Goal: Information Seeking & Learning: Learn about a topic

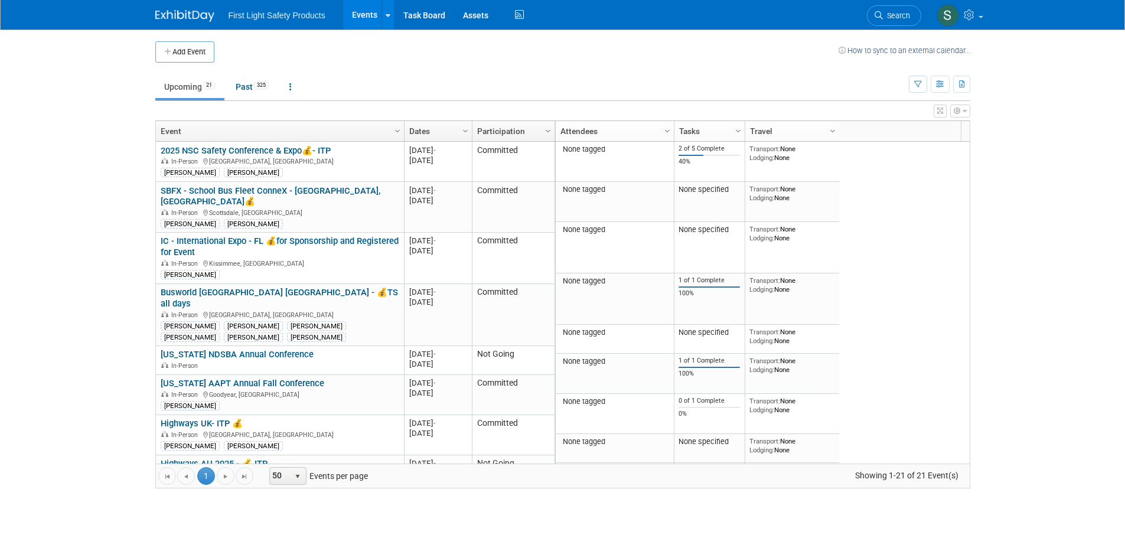
click at [357, 6] on link "Events" at bounding box center [364, 15] width 43 height 30
click at [386, 17] on icon at bounding box center [388, 16] width 5 height 8
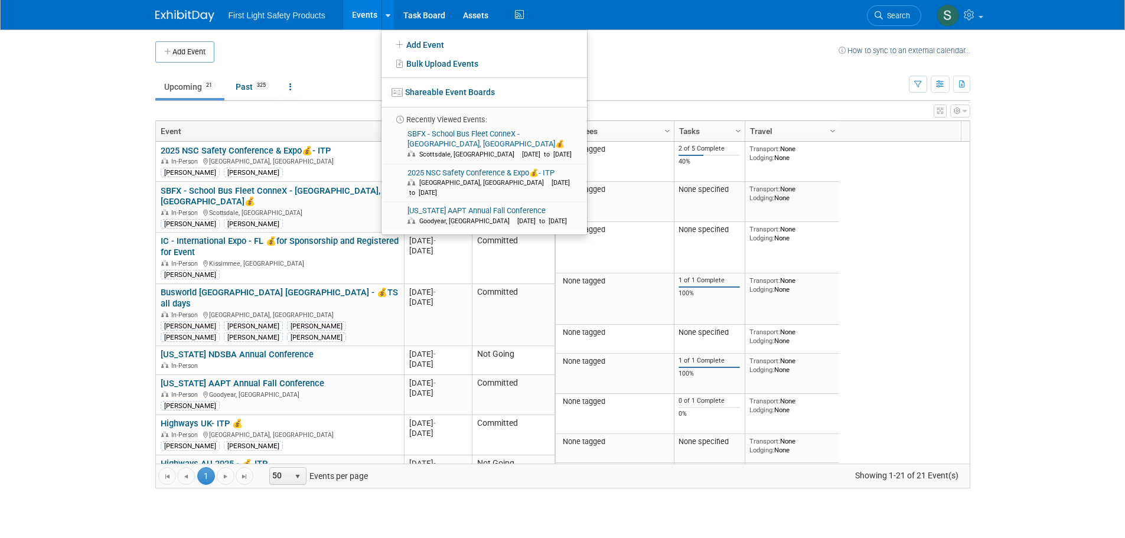
click at [67, 131] on body "First Light Safety Products Events Add Event Bulk Upload Events Shareable Event…" at bounding box center [562, 269] width 1125 height 538
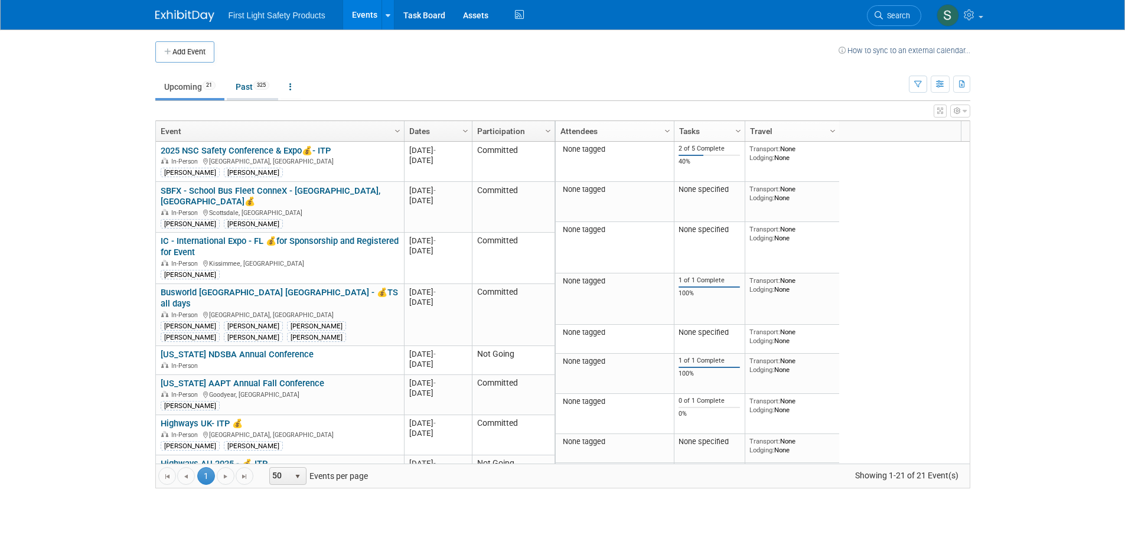
click at [249, 85] on link "Past 325" at bounding box center [252, 87] width 51 height 22
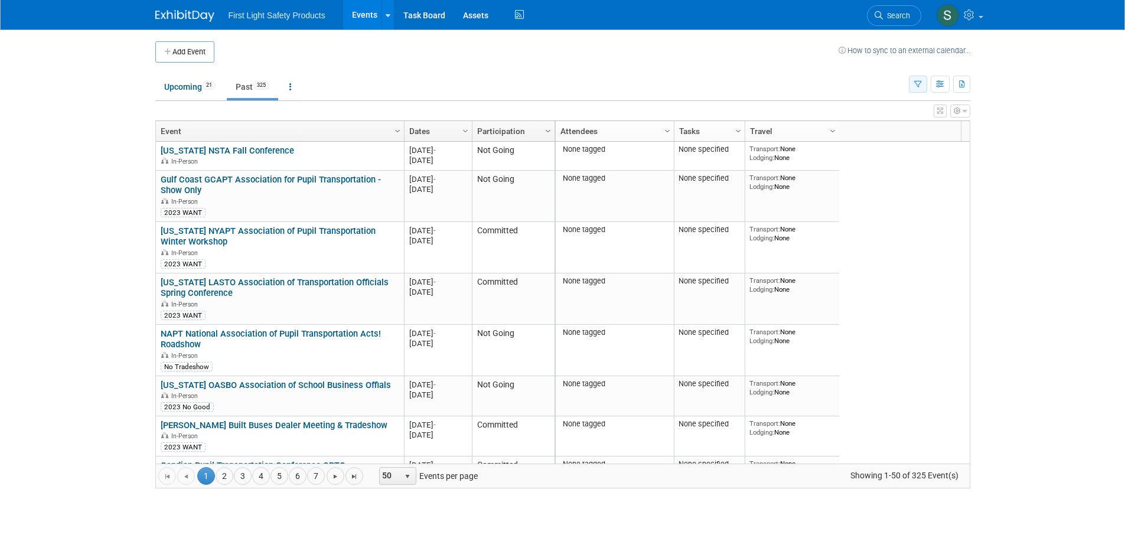
click at [919, 86] on icon "button" at bounding box center [919, 85] width 8 height 8
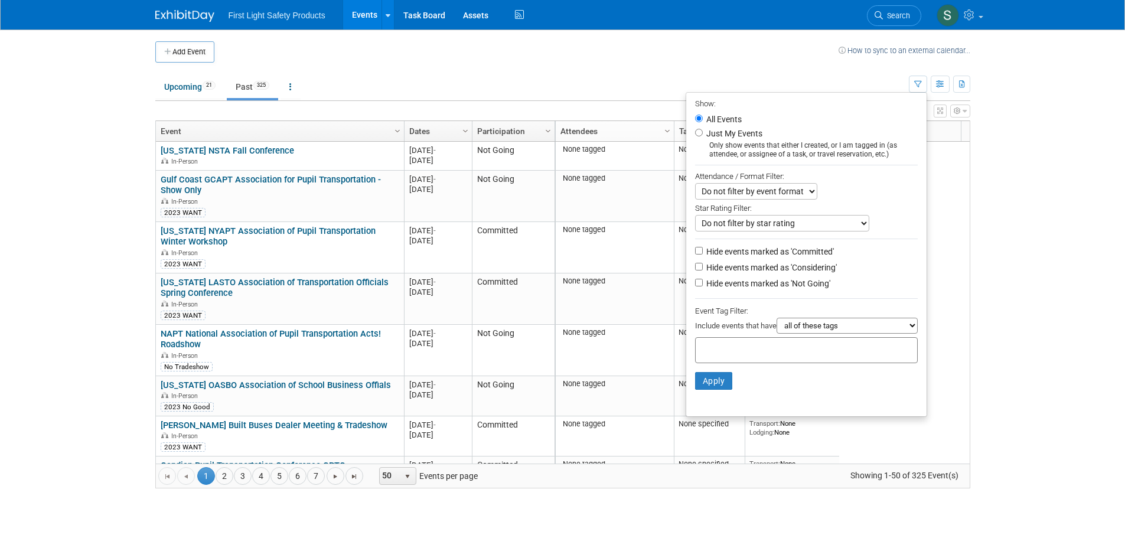
click at [796, 69] on td "Upcoming 21 Past 325 All Events 346 Past and Upcoming Grouped Annually Events g…" at bounding box center [532, 82] width 754 height 38
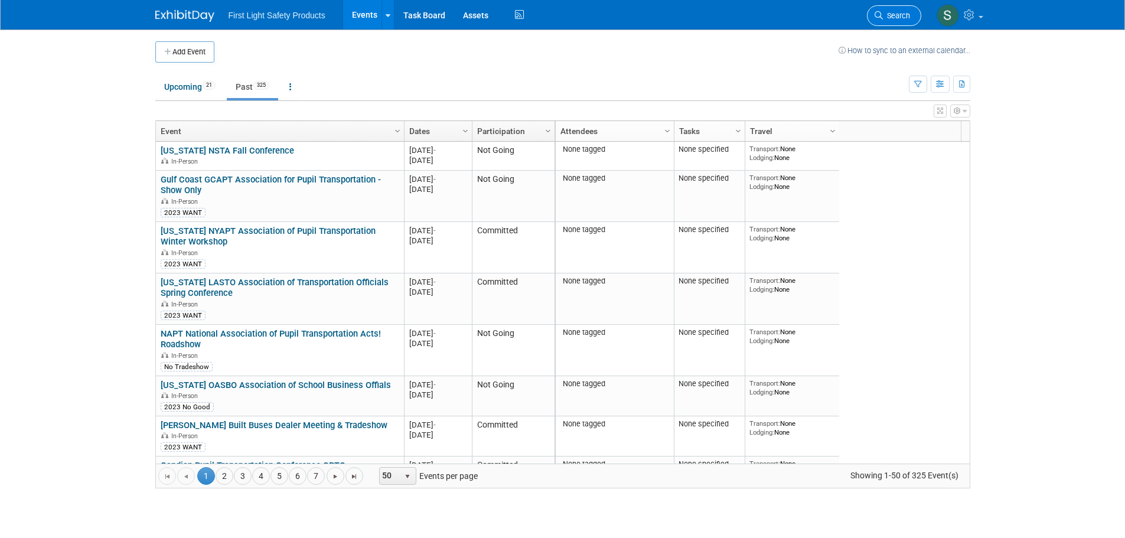
click at [886, 25] on li "Search" at bounding box center [894, 14] width 54 height 29
click at [893, 17] on span "Search" at bounding box center [896, 15] width 27 height 9
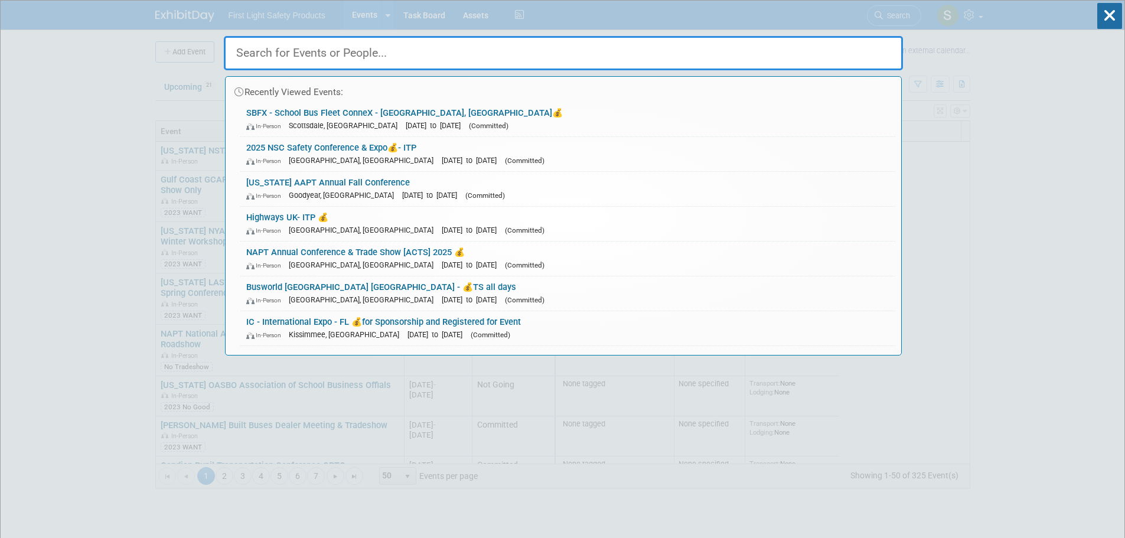
paste input "NTAPT 2025 Winter Conference"
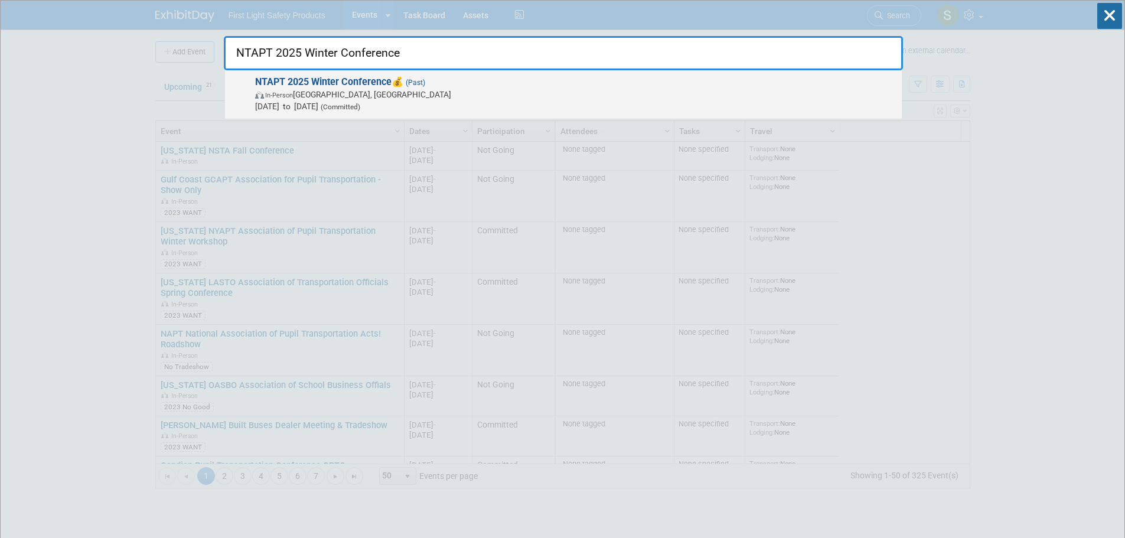
type input "NTAPT 2025 Winter Conference"
click at [300, 99] on span "In-Person Royse City, TX" at bounding box center [575, 95] width 641 height 12
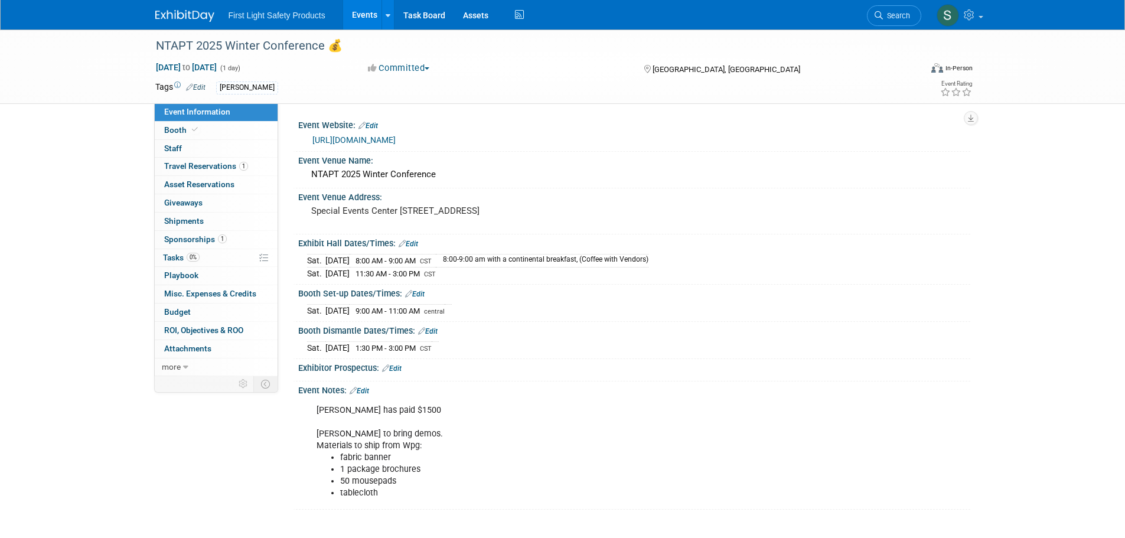
click at [396, 141] on link "[URL][DOMAIN_NAME]" at bounding box center [354, 139] width 83 height 9
drag, startPoint x: 447, startPoint y: 176, endPoint x: 306, endPoint y: 178, distance: 140.6
click at [306, 178] on div "NTAPT 2025 Winter Conference" at bounding box center [634, 174] width 672 height 19
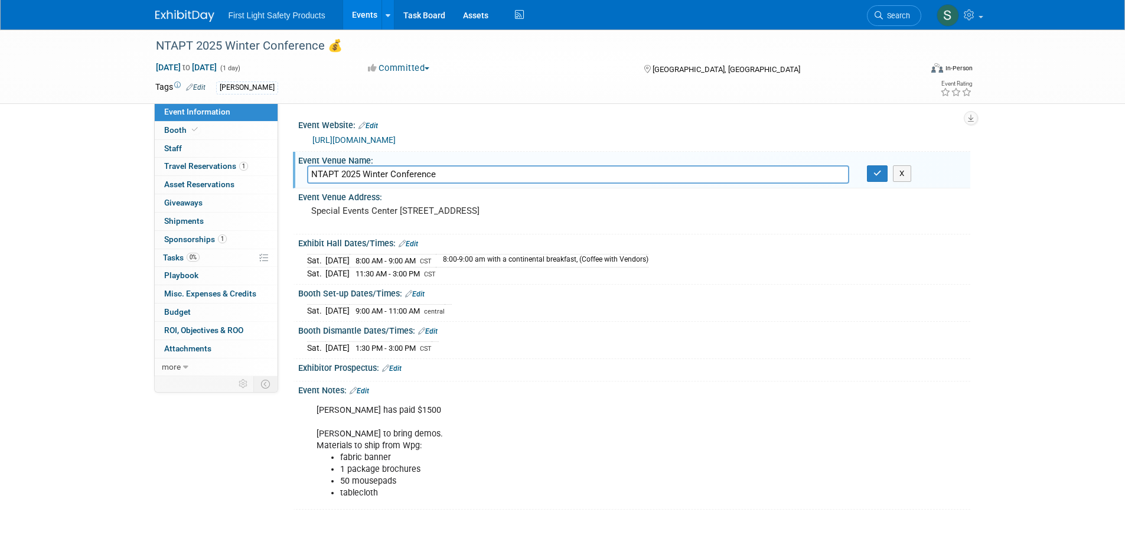
drag, startPoint x: 441, startPoint y: 174, endPoint x: 293, endPoint y: 171, distance: 148.3
click at [293, 171] on div "Event Venue Name: NTAPT 2025 Winter Conference NTAPT 2025 Winter Conference X" at bounding box center [632, 170] width 678 height 37
click at [883, 177] on button "button" at bounding box center [877, 173] width 21 height 17
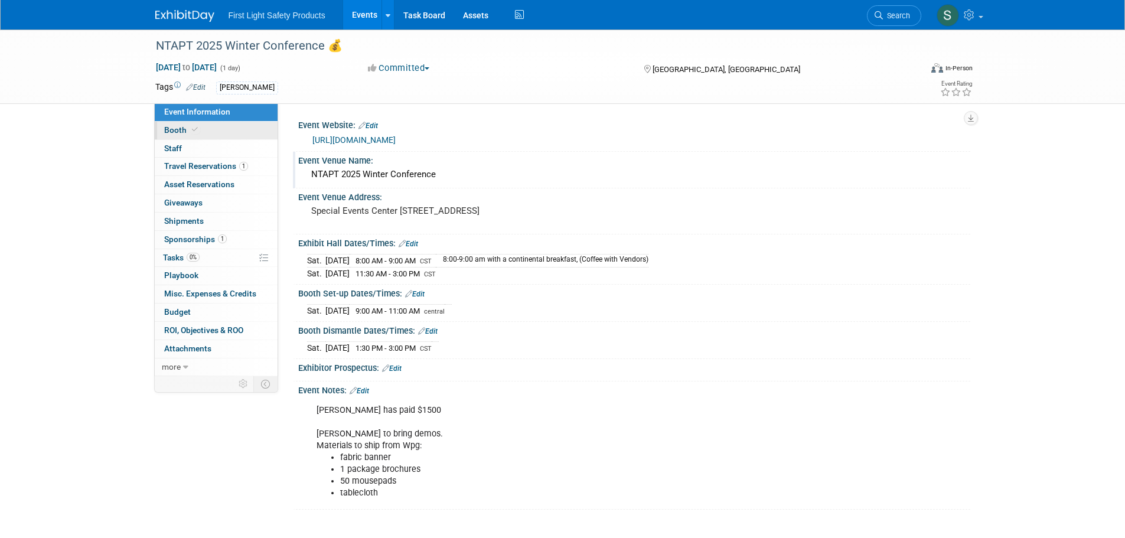
click at [177, 127] on span "Booth" at bounding box center [182, 129] width 36 height 9
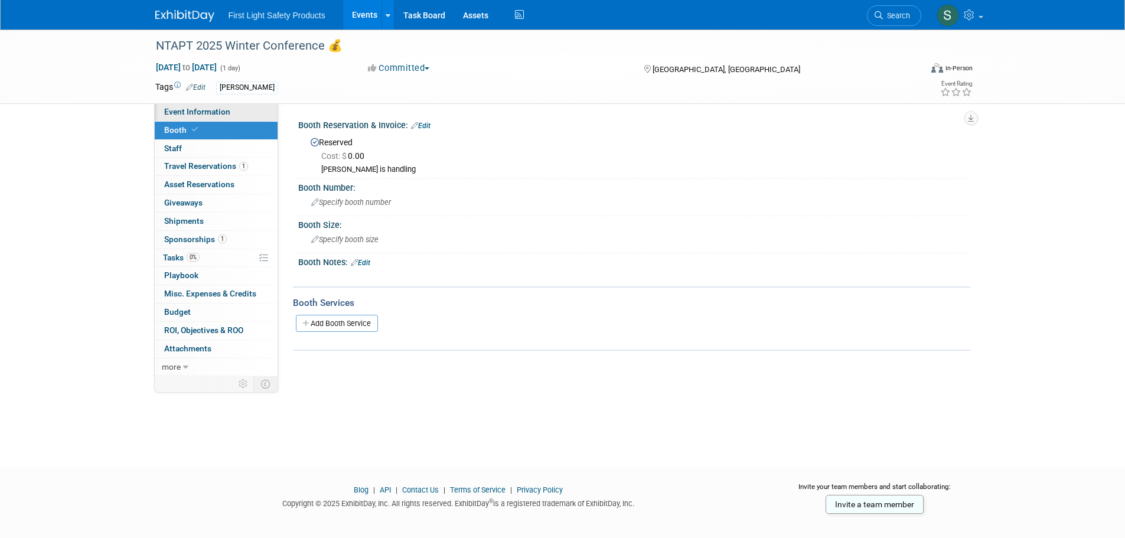
click at [221, 112] on span "Event Information" at bounding box center [197, 111] width 66 height 9
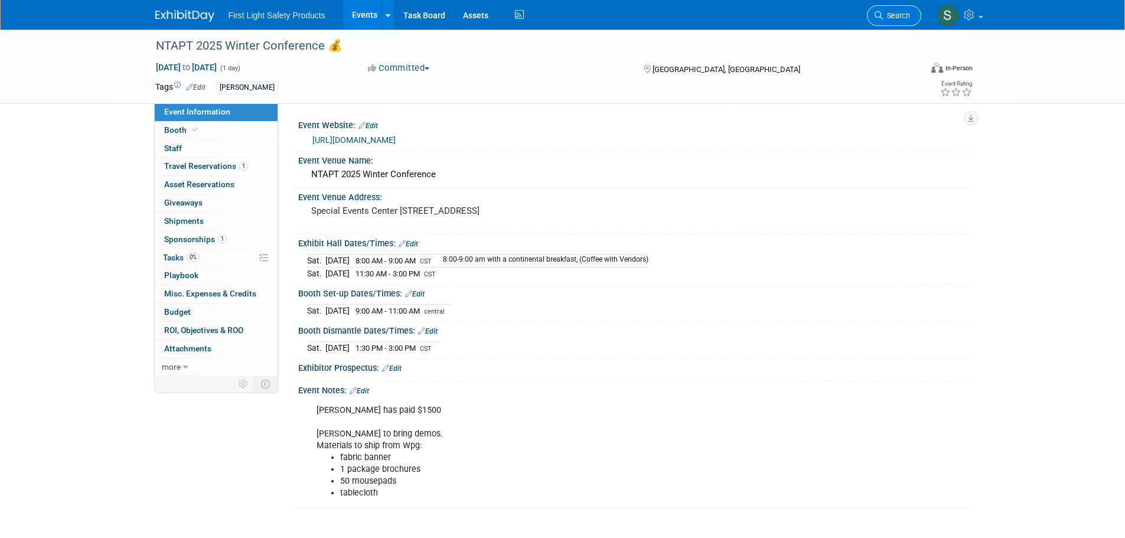
click at [887, 16] on span "Search" at bounding box center [896, 15] width 27 height 9
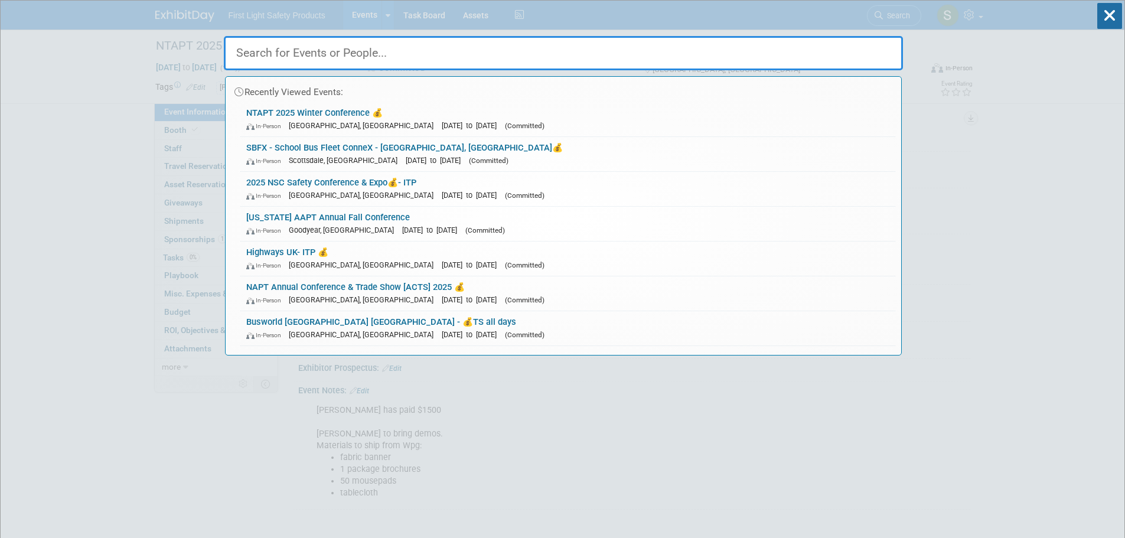
paste input "FAPT 2025 Mid-Year Directors' Meeting"
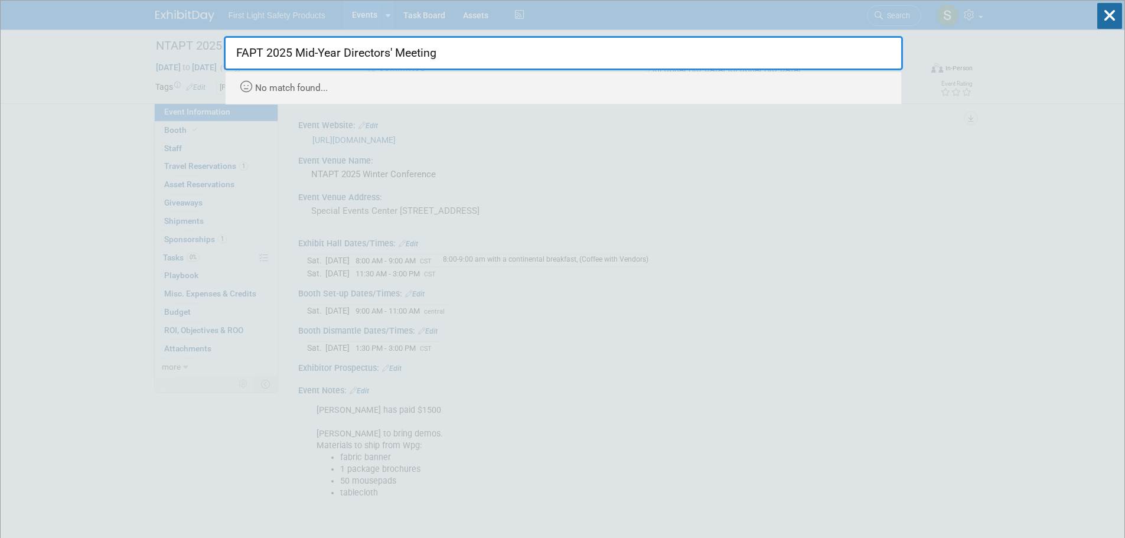
click at [395, 53] on input "FAPT 2025 Mid-Year Directors' Meeting" at bounding box center [563, 53] width 679 height 34
click at [237, 58] on input "FAPT 2025 Mid-Year Directors' Meeting" at bounding box center [563, 53] width 679 height 34
click at [474, 64] on input "FAPT 2025 Mid-Year Directors' Meeting" at bounding box center [563, 53] width 679 height 34
type input "FAPT 2025 Mid-Year Directors' Meeting"
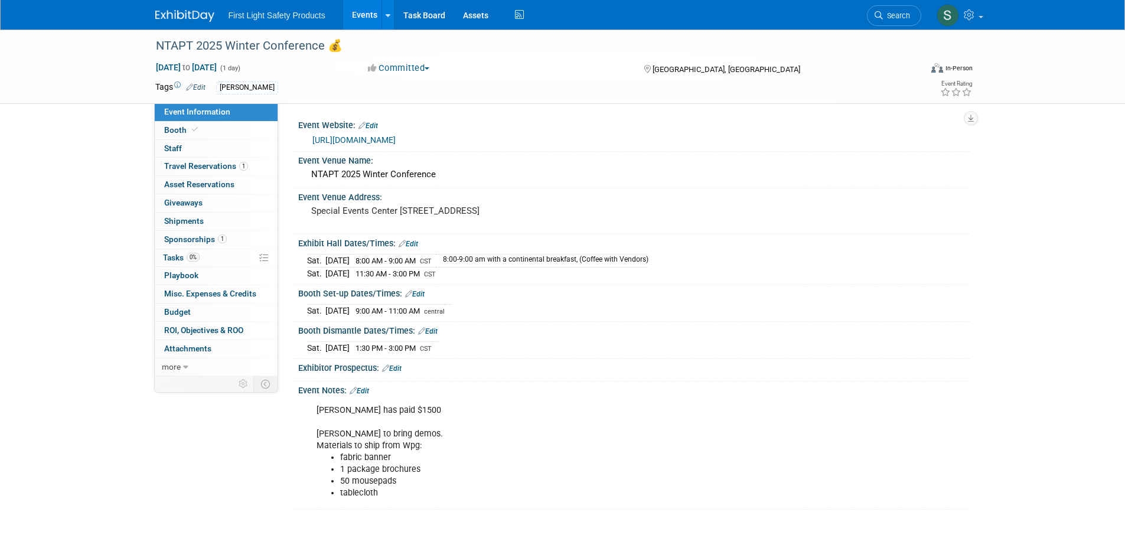
click at [178, 16] on img at bounding box center [184, 16] width 59 height 12
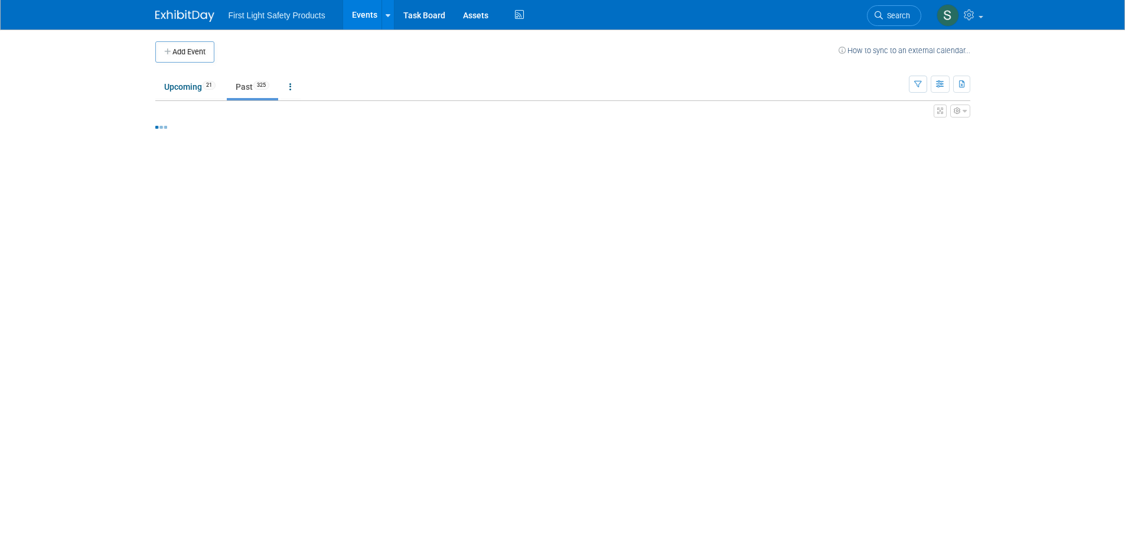
click at [889, 14] on span "Search" at bounding box center [896, 15] width 27 height 9
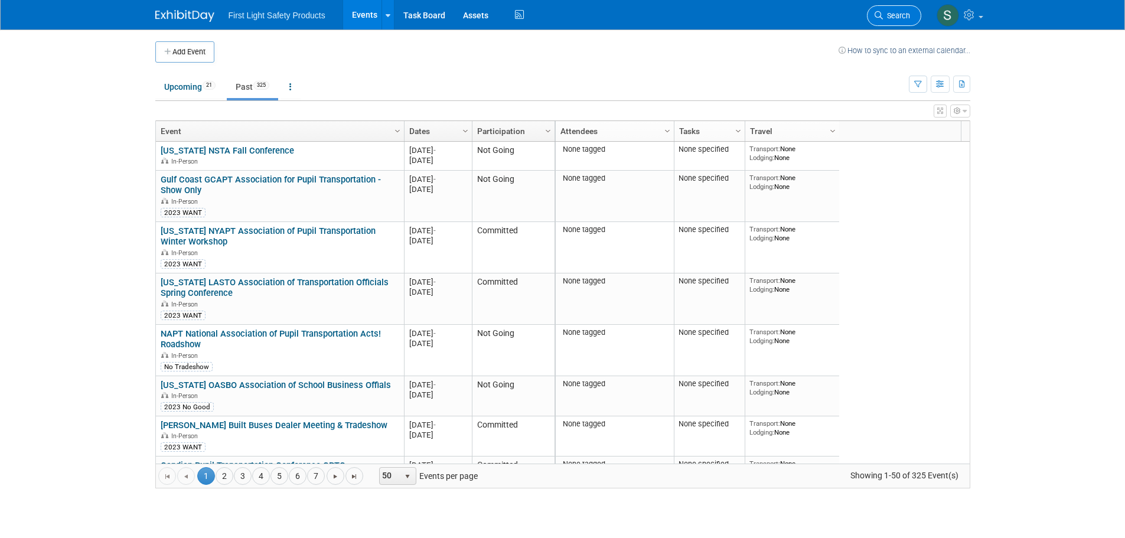
click at [888, 17] on span "Search" at bounding box center [896, 15] width 27 height 9
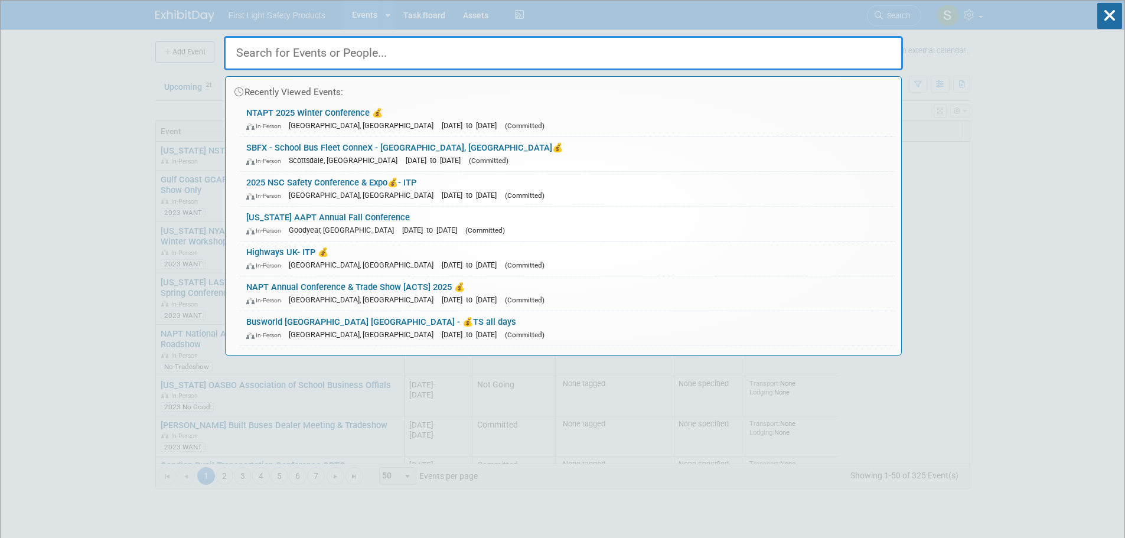
paste input "FAPT 2025 Mid-Year Directors' Meeting"
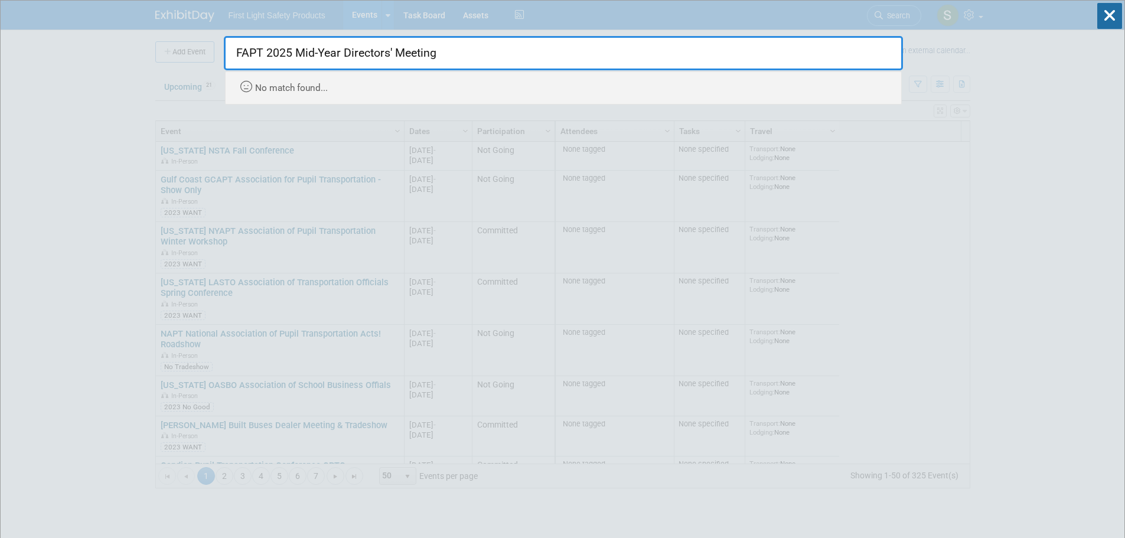
click at [367, 53] on input "FAPT 2025 Mid-Year Directors' Meeting" at bounding box center [563, 53] width 679 height 34
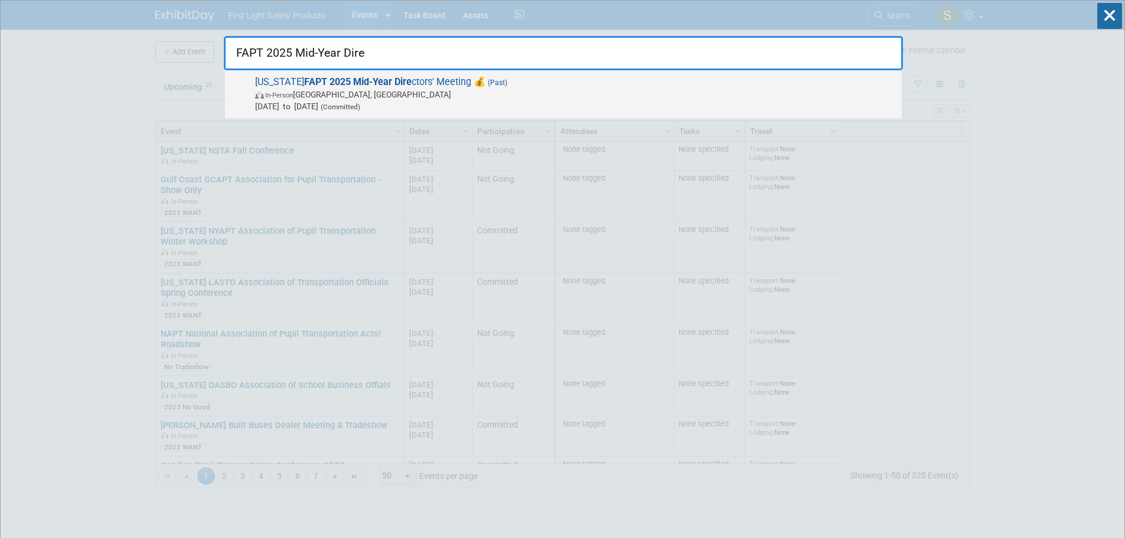
type input "FAPT 2025 Mid-Year Dire"
click at [388, 83] on strong "FAPT 2025 Mid-Year Dire" at bounding box center [358, 81] width 108 height 11
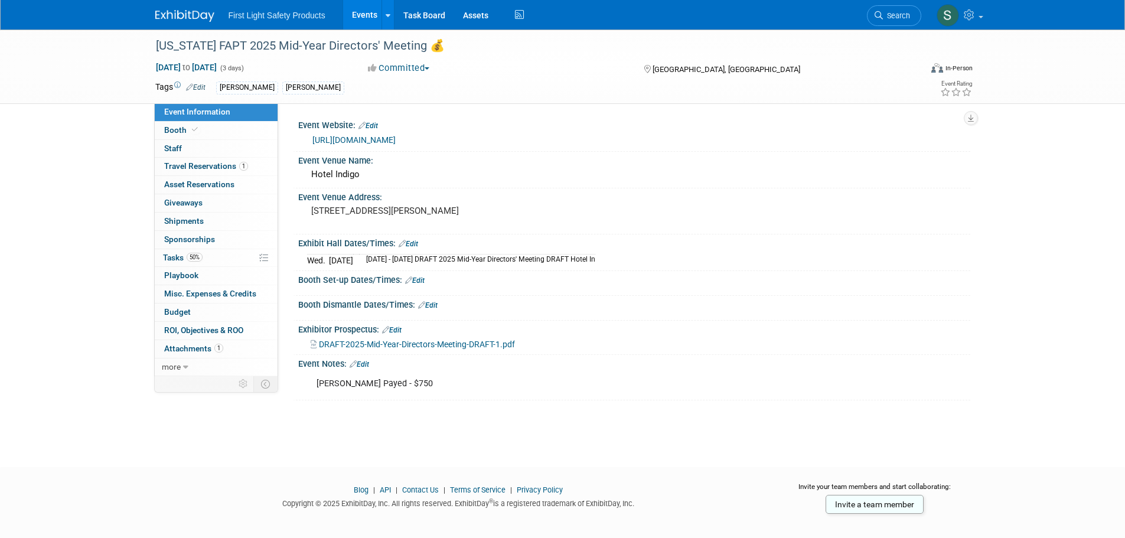
click at [366, 138] on link "[URL][DOMAIN_NAME]" at bounding box center [354, 139] width 83 height 9
click at [349, 142] on link "[URL][DOMAIN_NAME]" at bounding box center [354, 139] width 83 height 9
click at [356, 15] on link "Events" at bounding box center [364, 15] width 43 height 30
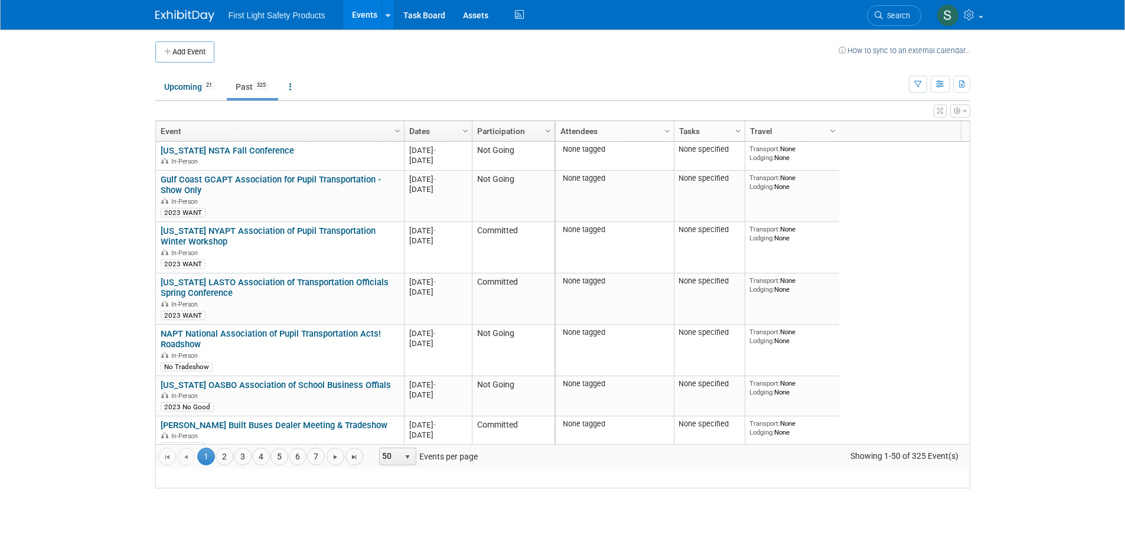
click at [887, 18] on span "Search" at bounding box center [896, 15] width 27 height 9
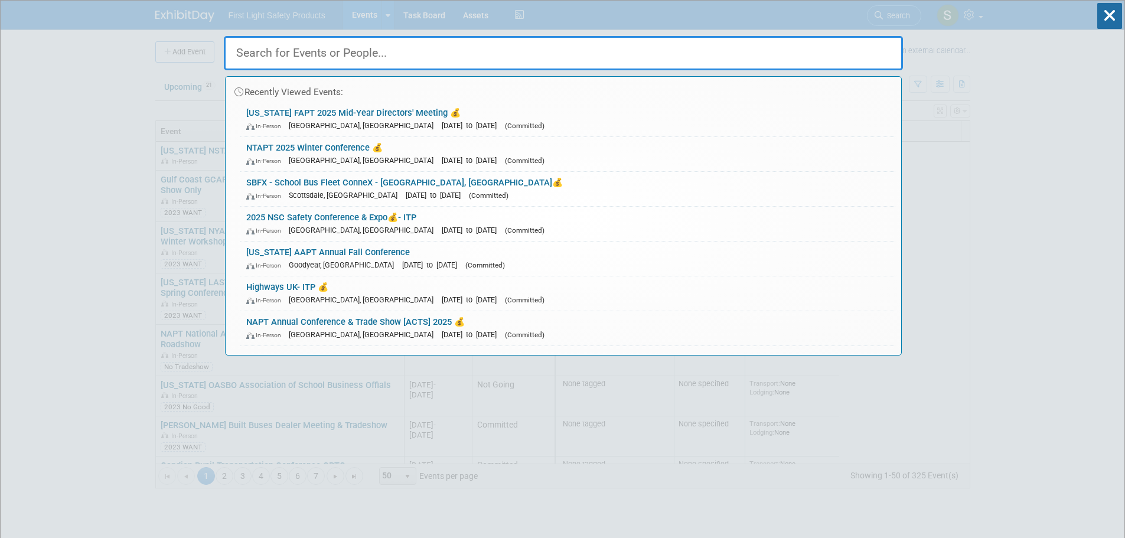
paste input "TRB Annual Meeting"
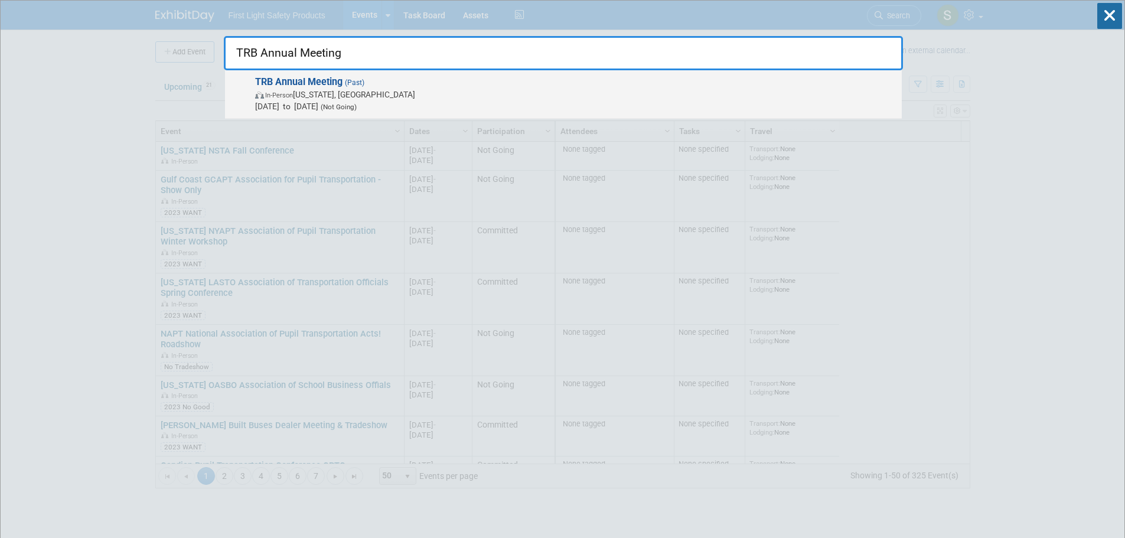
type input "TRB Annual Meeting"
click at [348, 98] on span "In-Person Washington, DC" at bounding box center [575, 95] width 641 height 12
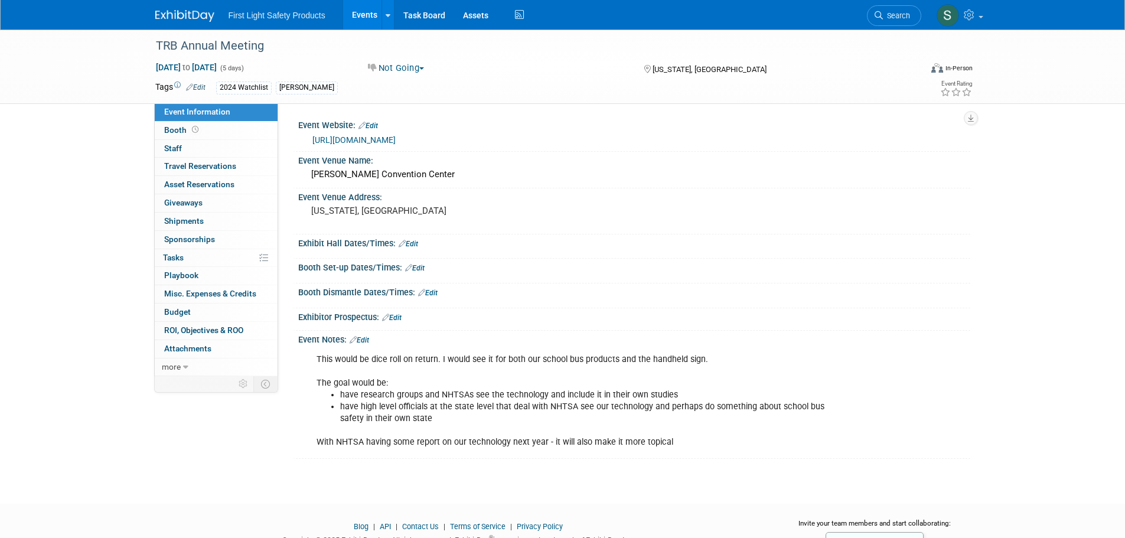
click at [396, 136] on link "https://www.trb.org/AnnualMeeting/FutureDates.aspx" at bounding box center [354, 139] width 83 height 9
drag, startPoint x: 886, startPoint y: 14, endPoint x: 848, endPoint y: 28, distance: 40.4
click at [886, 15] on span "Search" at bounding box center [896, 15] width 27 height 9
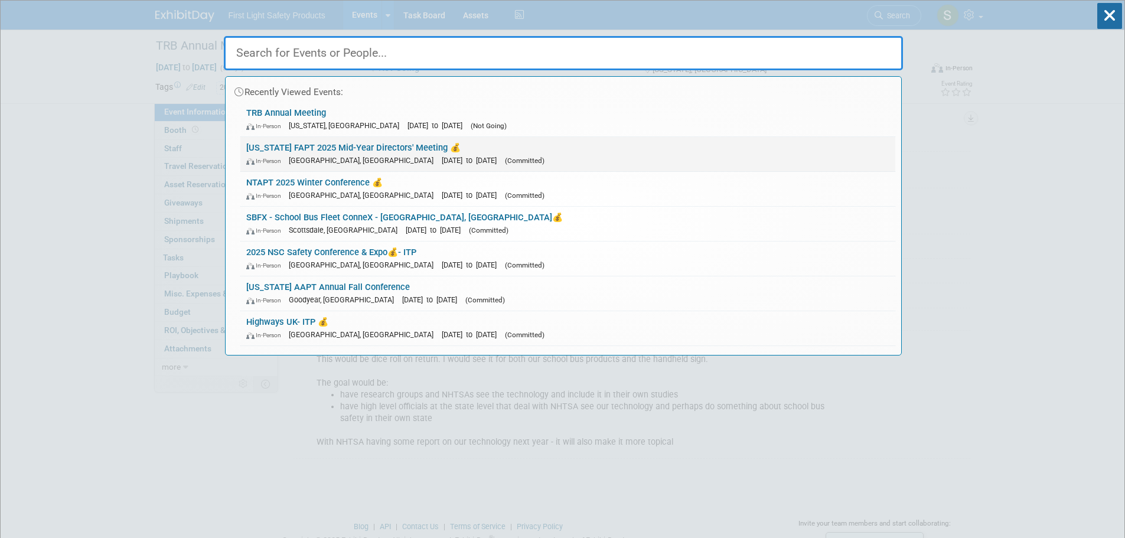
paste input "[US_STATE] School Bus Safety Expo"
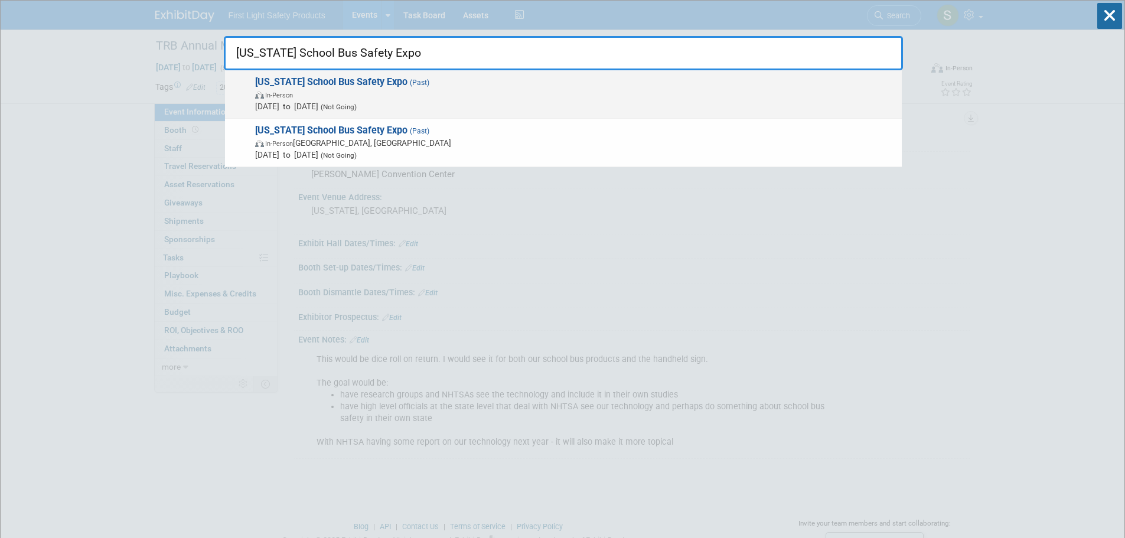
type input "[US_STATE] School Bus Safety Expo"
click at [372, 92] on span "In-Person" at bounding box center [575, 95] width 641 height 12
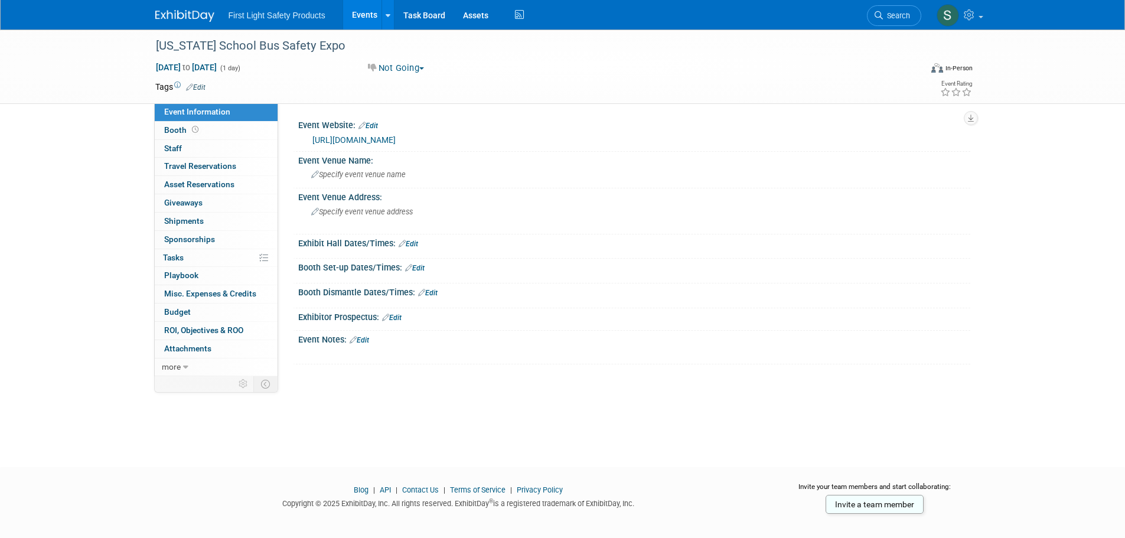
click at [396, 138] on link "https://msboa.com/news/656910/Winter-Conference-2024.htm" at bounding box center [354, 139] width 83 height 9
click at [892, 10] on link "Search" at bounding box center [894, 15] width 54 height 21
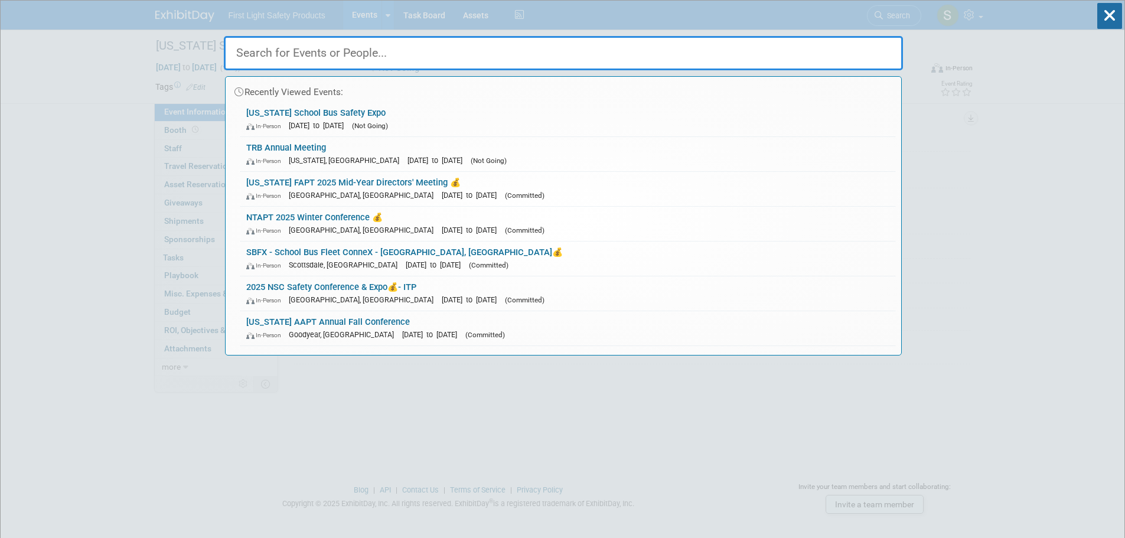
paste input "FAPT Mid-Winter Meeting"
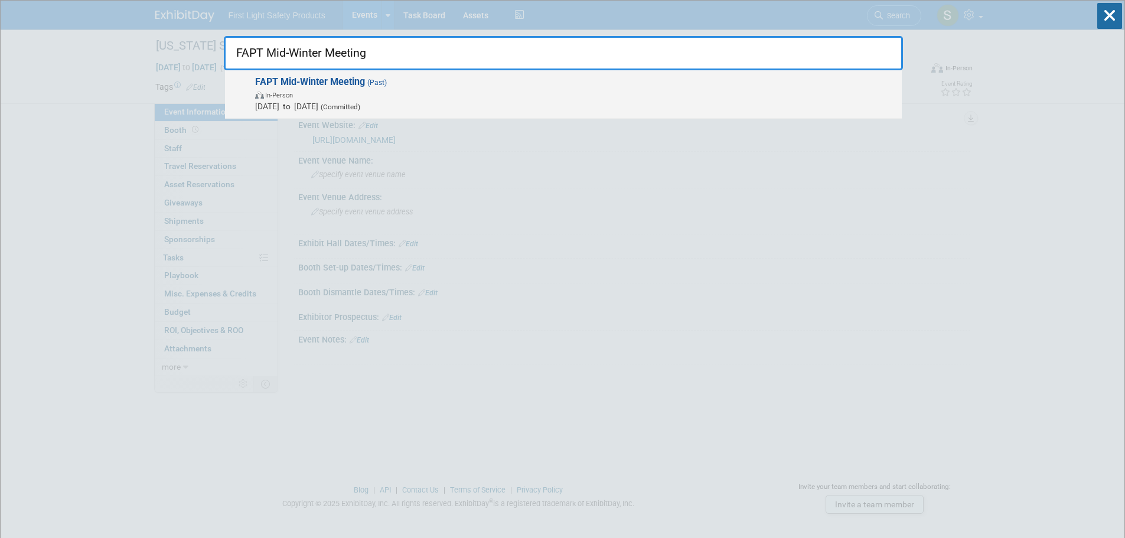
type input "FAPT Mid-Winter Meeting"
click at [372, 90] on span "In-Person" at bounding box center [575, 95] width 641 height 12
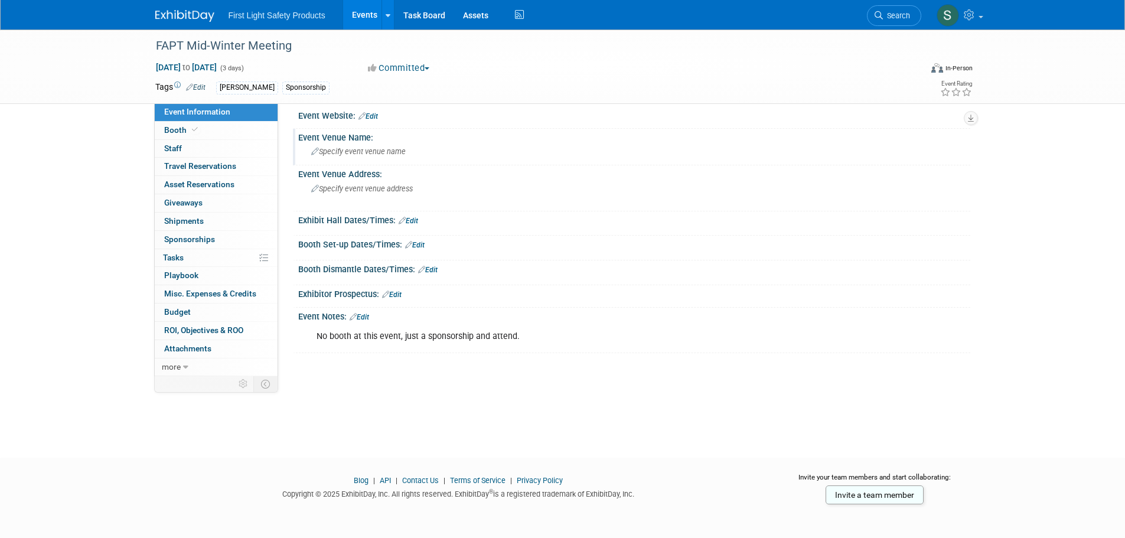
scroll to position [12, 0]
click at [365, 18] on link "Events" at bounding box center [364, 15] width 43 height 30
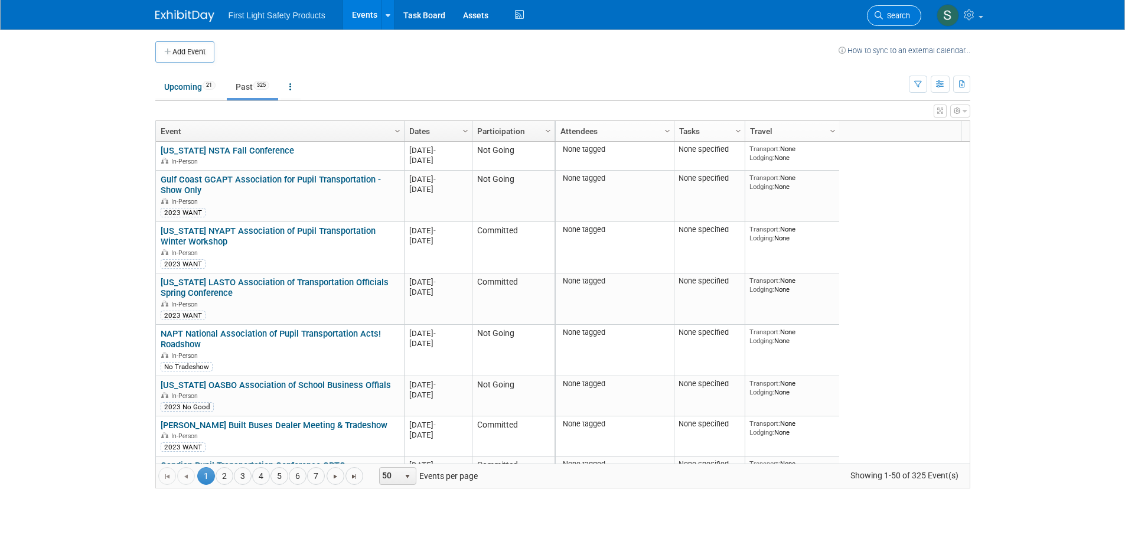
click at [886, 17] on span "Search" at bounding box center [896, 15] width 27 height 9
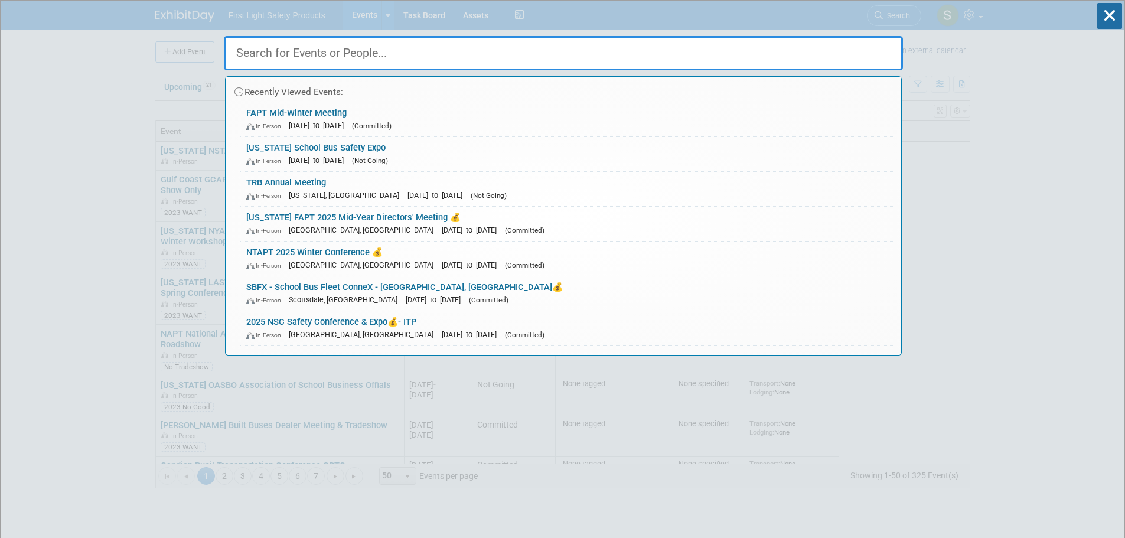
paste input "California CA 57th Annual State Conference"
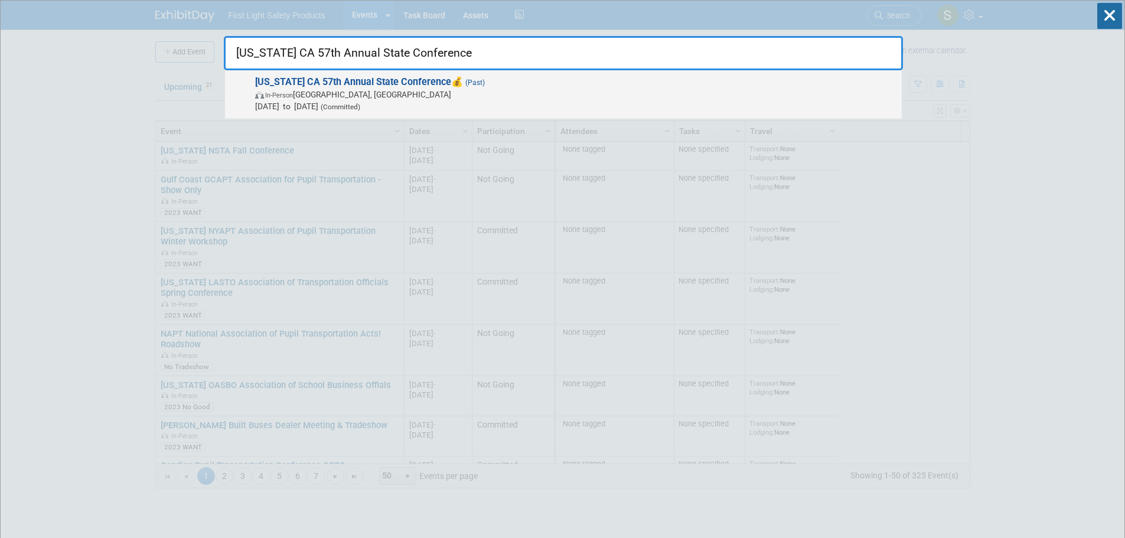
type input "California CA 57th Annual State Conference"
click at [411, 98] on span "In-Person Burbank, CA" at bounding box center [575, 95] width 641 height 12
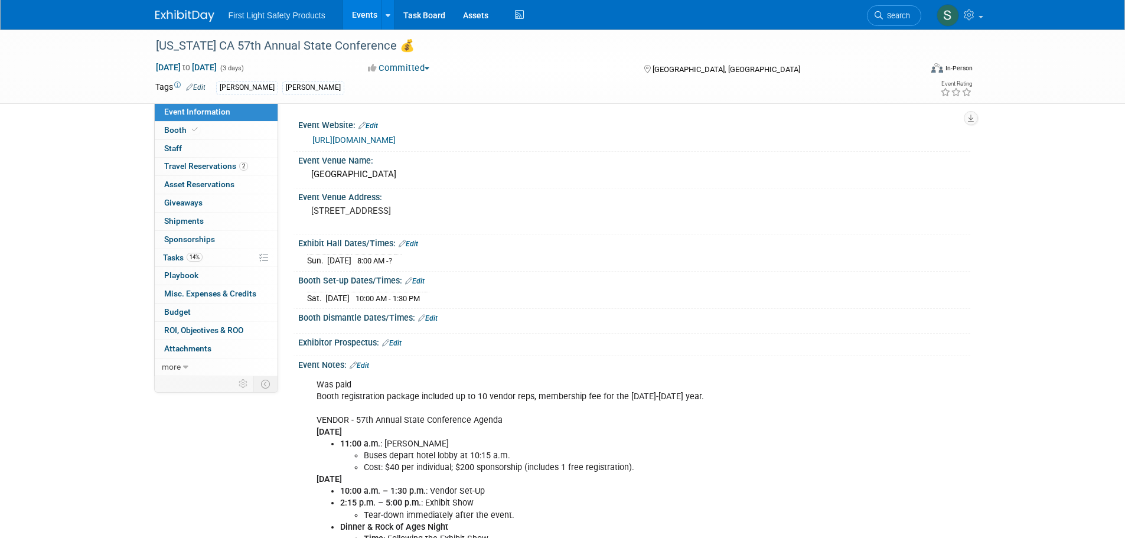
click at [394, 136] on link "[URL][DOMAIN_NAME]" at bounding box center [354, 139] width 83 height 9
click at [887, 17] on span "Search" at bounding box center [896, 15] width 27 height 9
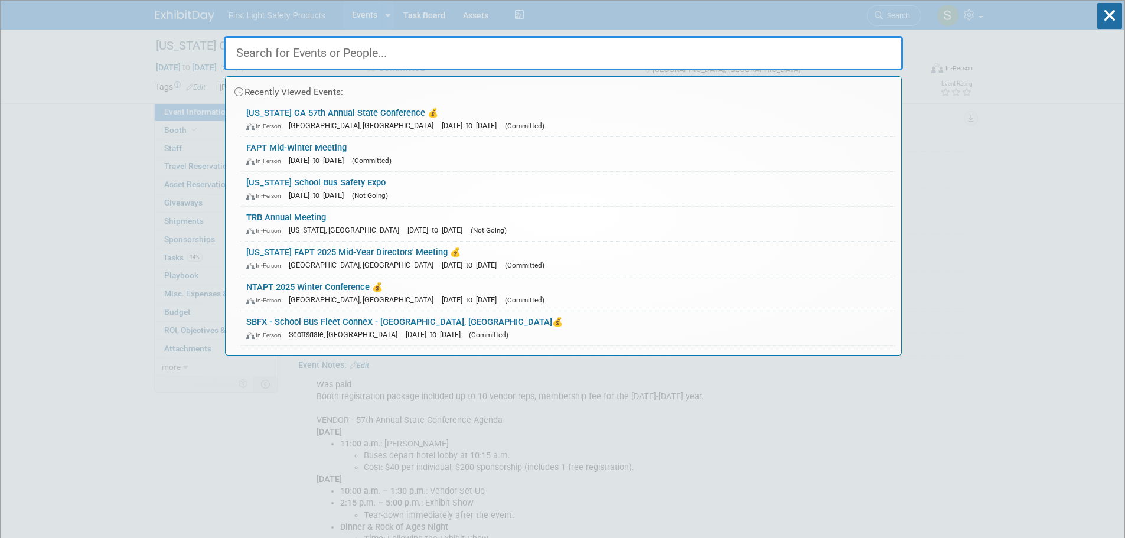
paste input "2025 NYAPT Winter Worksho"
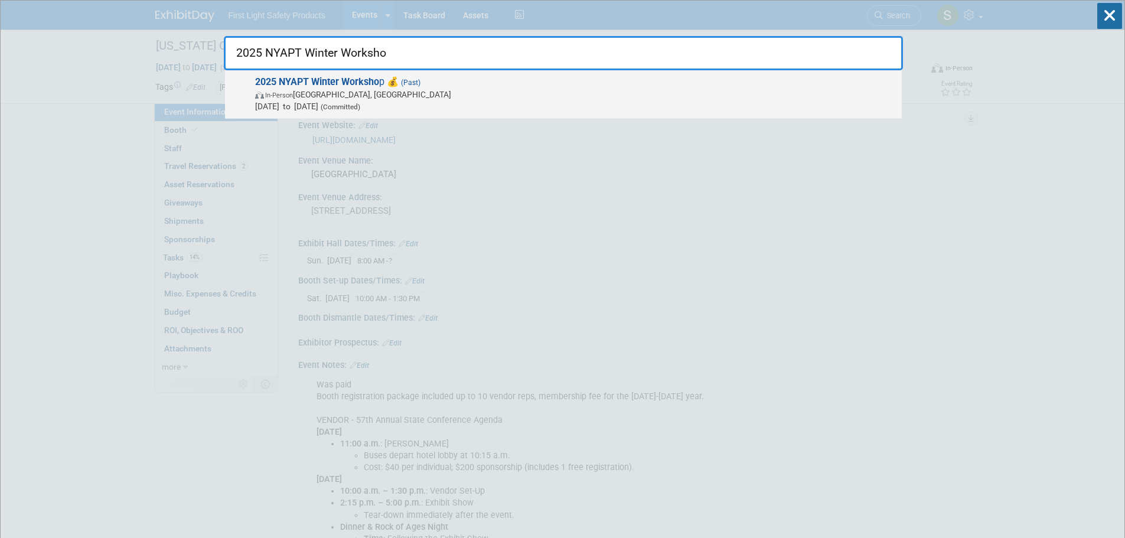
type input "2025 NYAPT Winter Worksho"
click at [362, 84] on strong "2025 NYAPT Winter Worksho" at bounding box center [317, 81] width 124 height 11
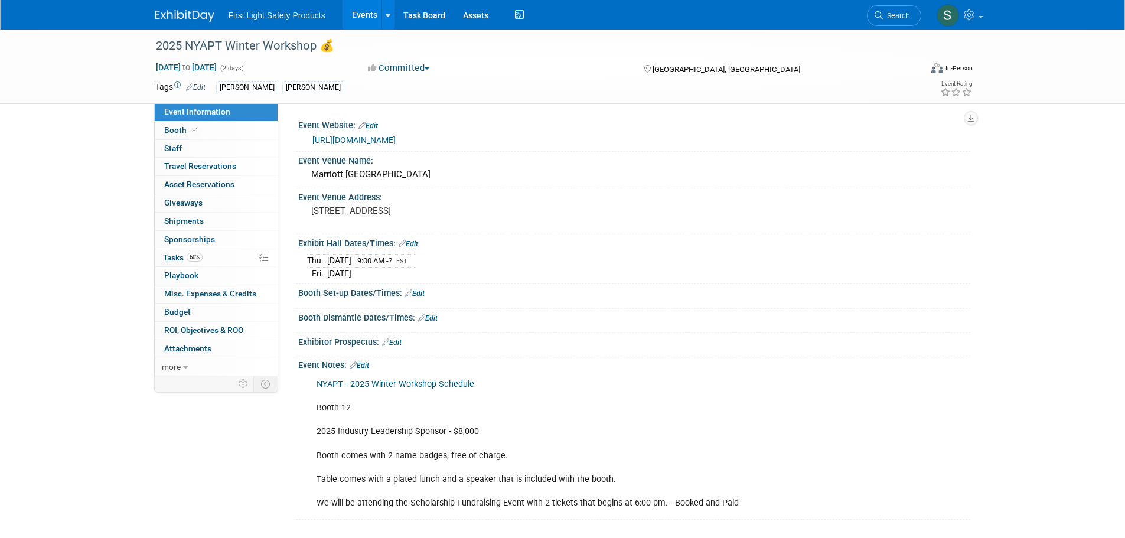
click at [396, 138] on link "https://www.nyapt.org/page-1863671" at bounding box center [354, 139] width 83 height 9
drag, startPoint x: 883, startPoint y: 12, endPoint x: 863, endPoint y: 12, distance: 20.1
click at [883, 12] on span "Search" at bounding box center [896, 15] width 27 height 9
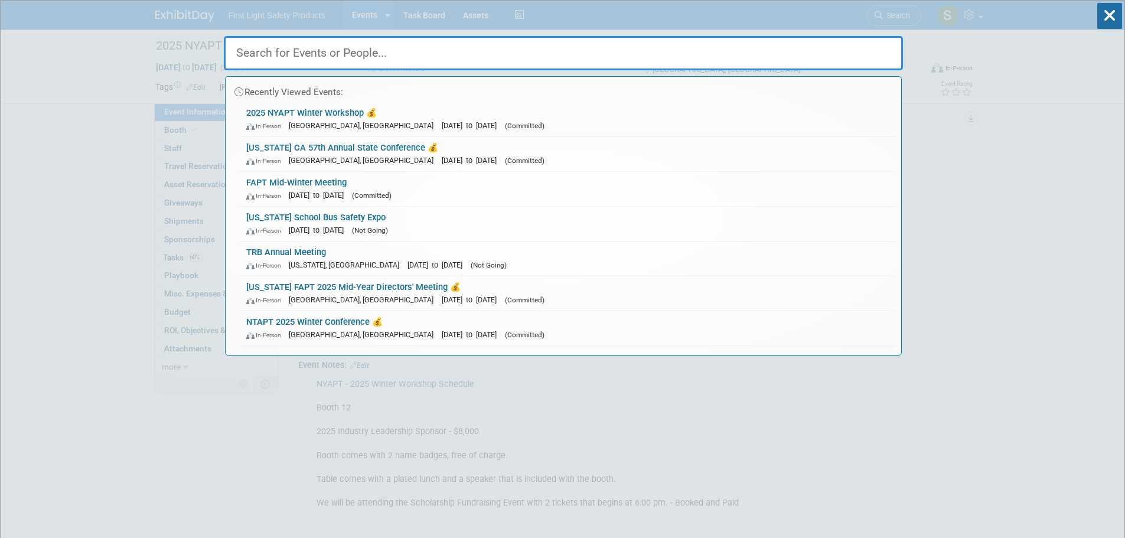
paste input "GCAPT Winter Conferenc"
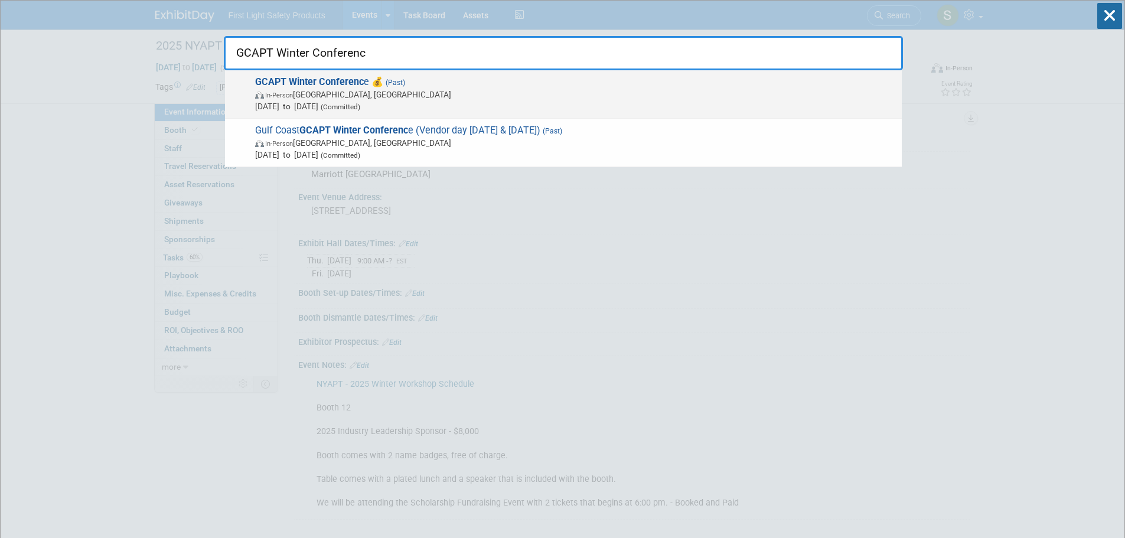
type input "GCAPT Winter Conferenc"
click at [349, 98] on span "In-Person League City, TX" at bounding box center [575, 95] width 641 height 12
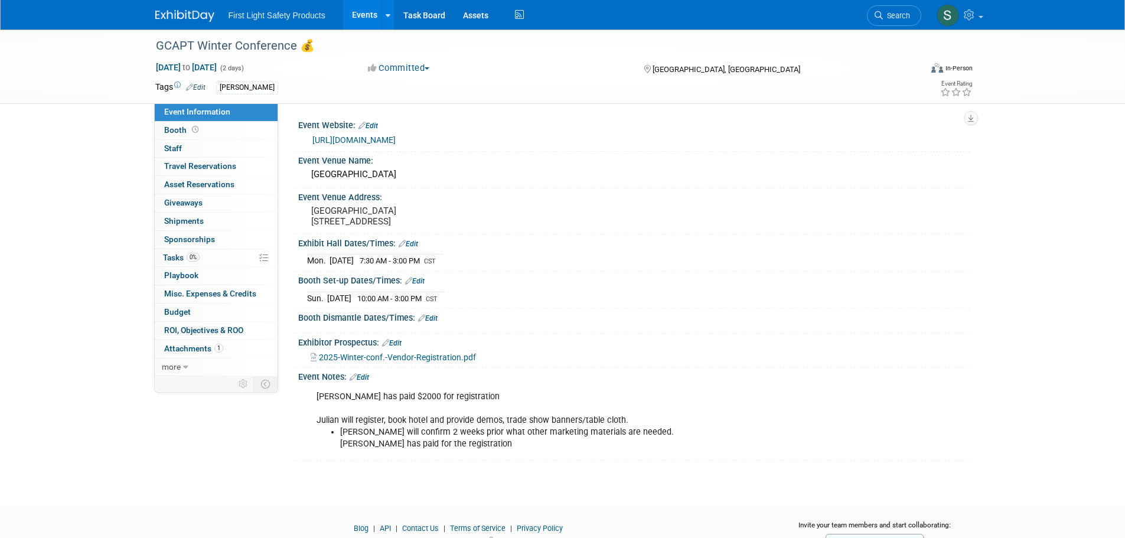
click at [396, 140] on link "https://gcapt.org/19th-annual-winter-conference/" at bounding box center [354, 139] width 83 height 9
drag, startPoint x: 881, startPoint y: 9, endPoint x: 818, endPoint y: 23, distance: 64.2
click at [881, 9] on link "Search" at bounding box center [894, 15] width 54 height 21
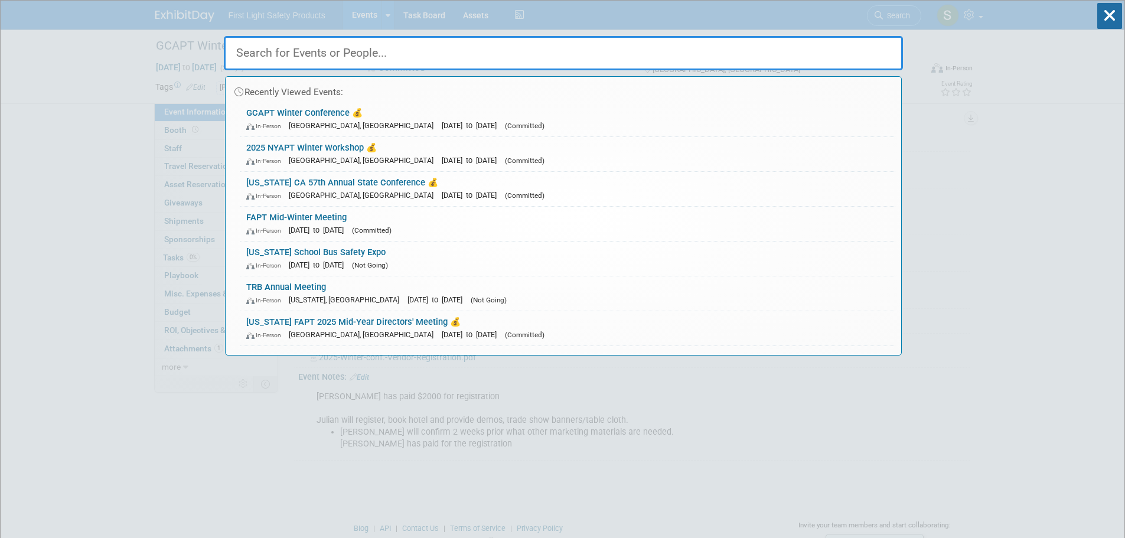
paste input "Manitoba MASBO Annual Conference"
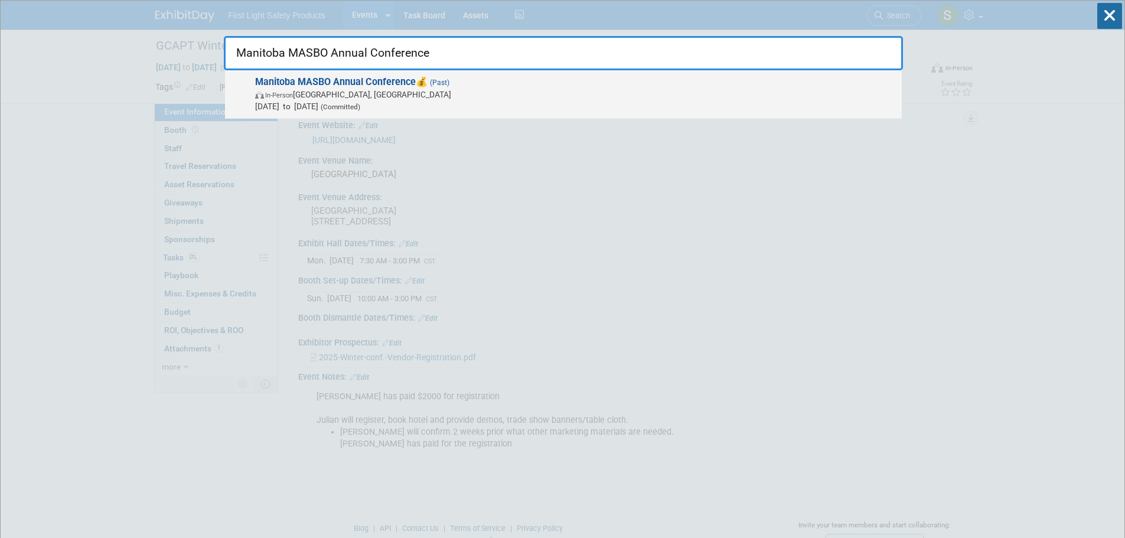
type input "Manitoba MASBO Annual Conference"
click at [352, 82] on strong "Manitoba MASBO Annual Conference" at bounding box center [335, 81] width 161 height 11
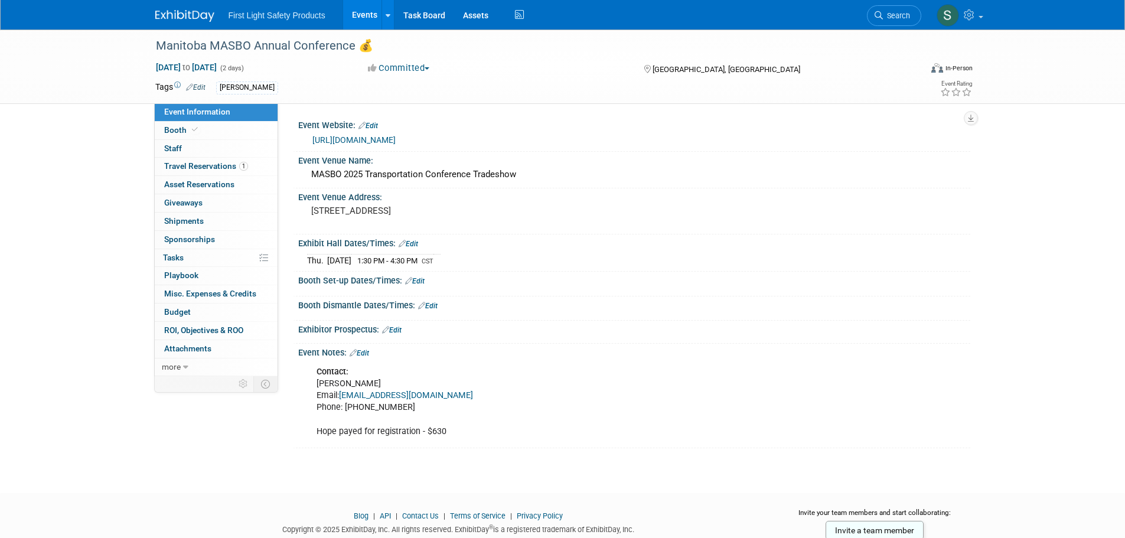
click at [396, 136] on link "[URL][DOMAIN_NAME]" at bounding box center [354, 139] width 83 height 9
click at [877, 13] on icon at bounding box center [879, 15] width 8 height 8
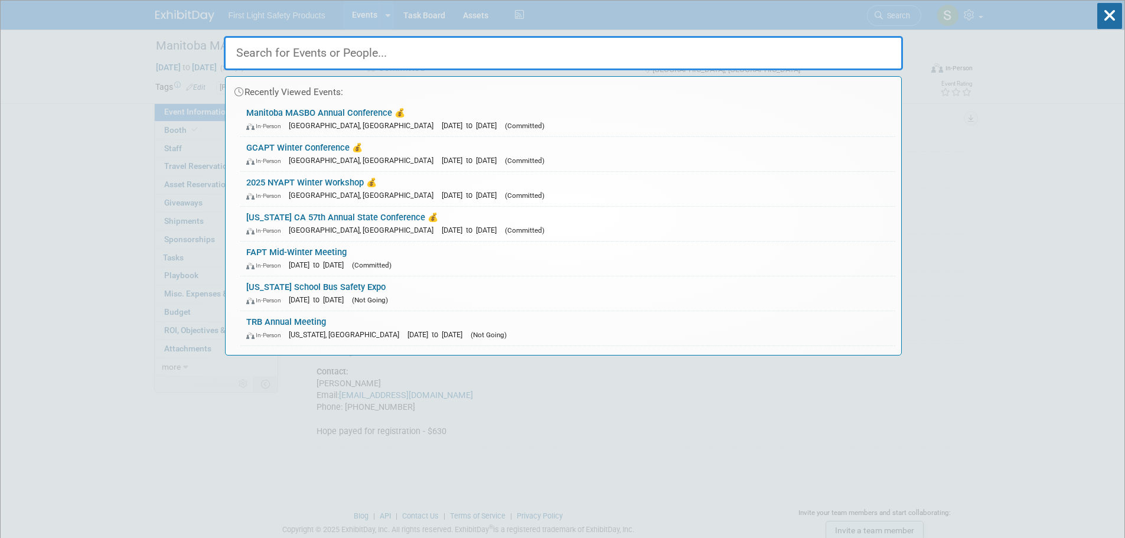
paste input "[US_STATE] 2025 mid-winter conference"
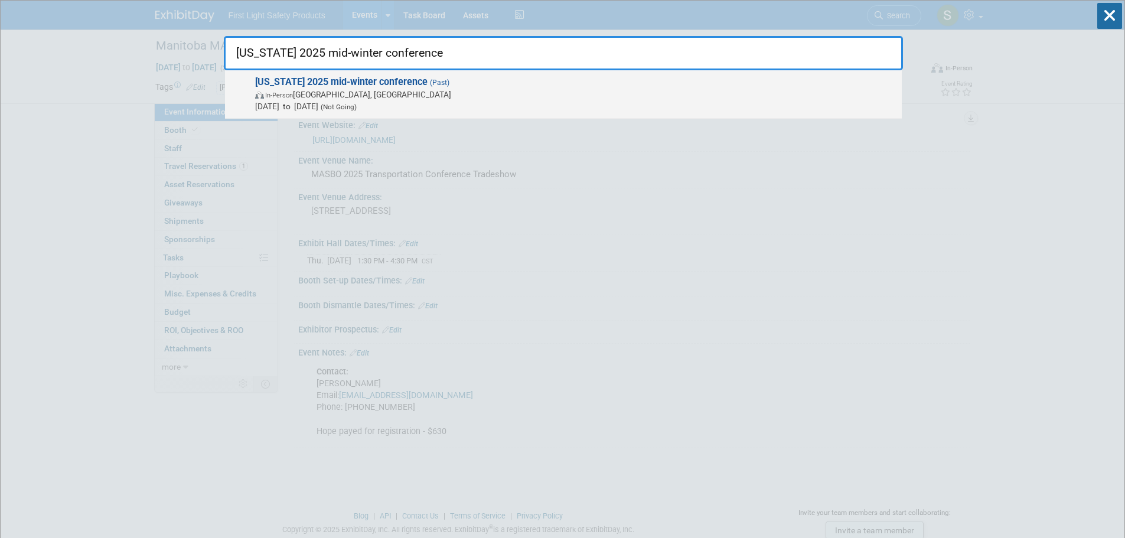
type input "[US_STATE] 2025 mid-winter conference"
click at [393, 86] on strong "[US_STATE] 2025 mid-winter conference" at bounding box center [341, 81] width 173 height 11
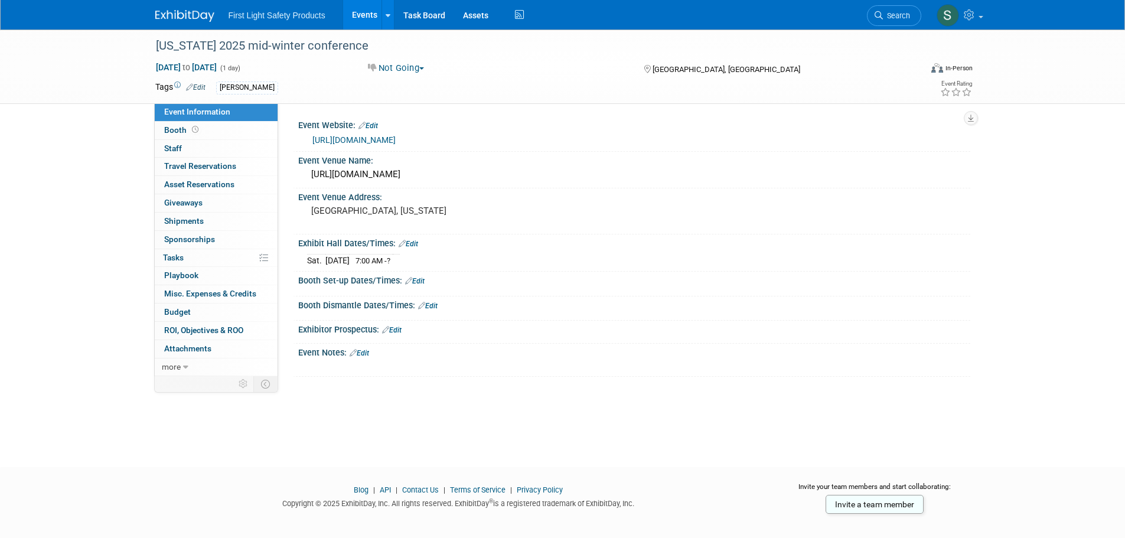
click at [389, 141] on link "[URL][DOMAIN_NAME]" at bounding box center [354, 139] width 83 height 9
click at [885, 11] on span "Search" at bounding box center [896, 15] width 27 height 9
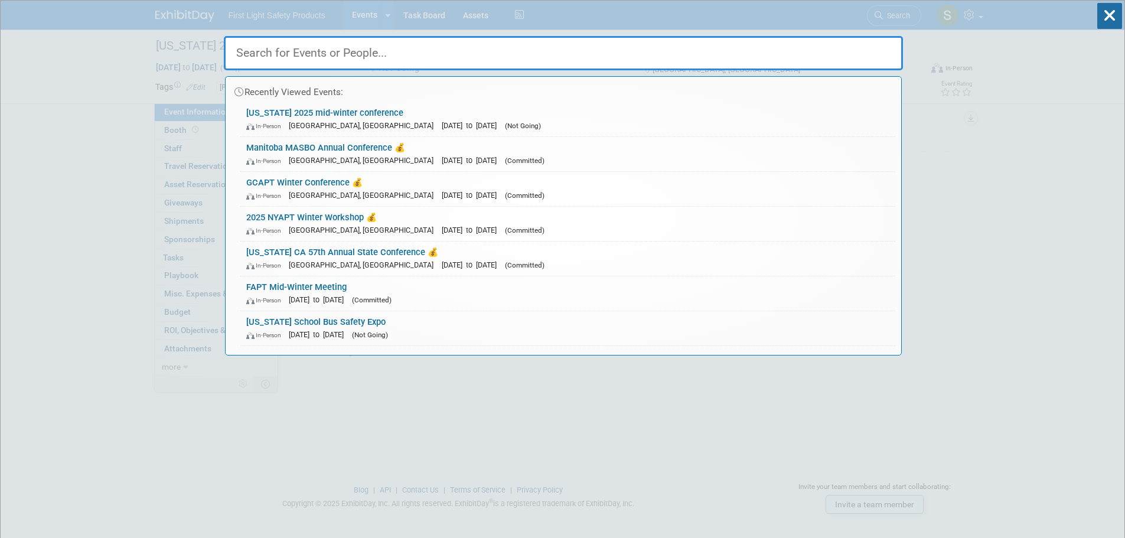
paste input "STAM Massachusetts - Winter Conference"
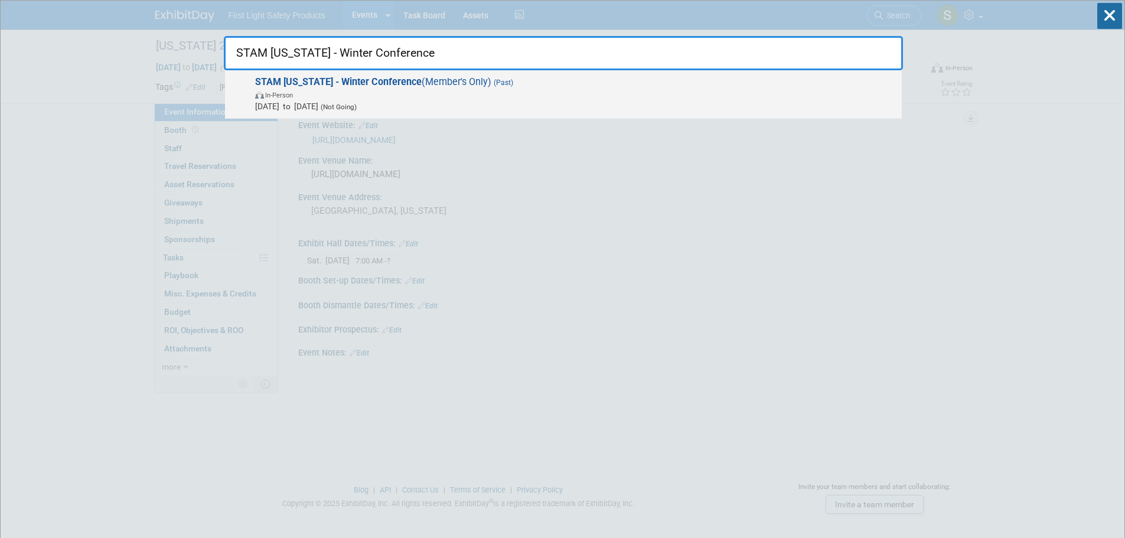
type input "STAM Massachusetts - Winter Conference"
click at [359, 83] on strong "STAM Massachusetts - Winter Conference" at bounding box center [338, 81] width 167 height 11
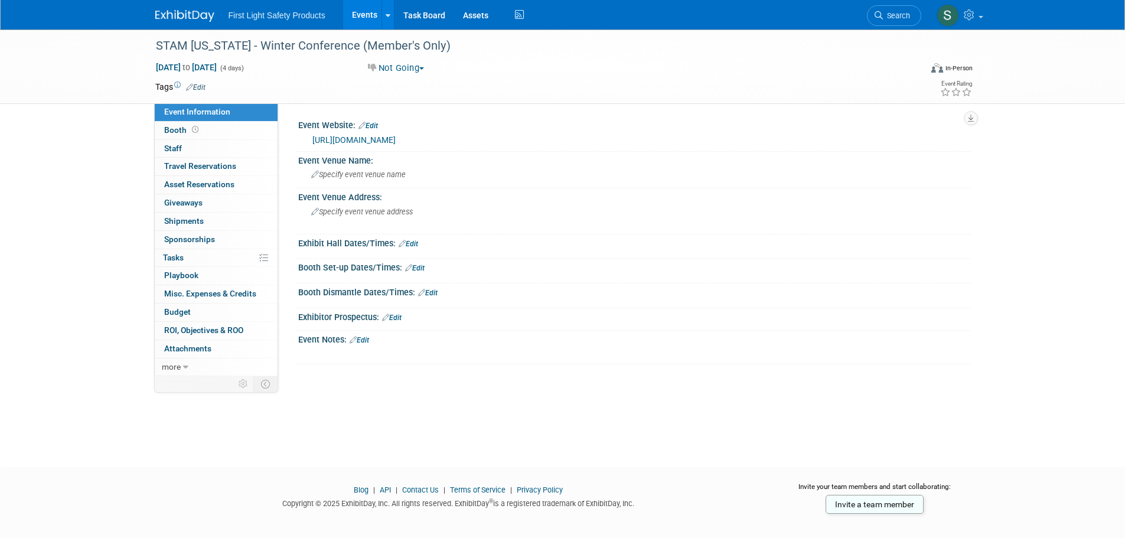
click at [396, 135] on link "https://schoolbus.eventsmart.com/events/2024-stam-winter-conference/" at bounding box center [354, 139] width 83 height 9
click at [892, 22] on link "Search" at bounding box center [894, 15] width 54 height 21
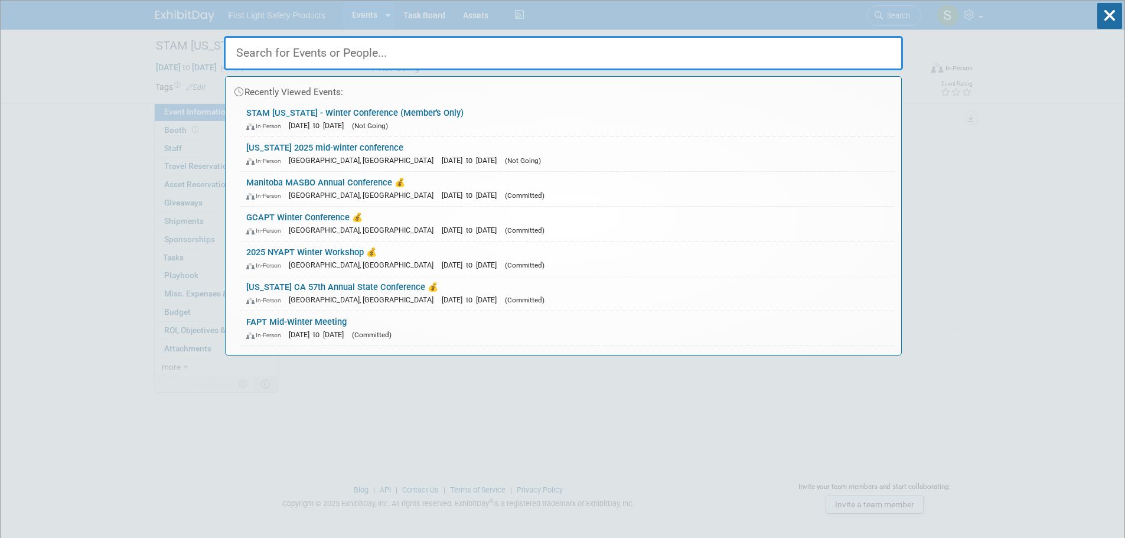
paste input "Gulf Coast GCAPT Annual Winter Conference"
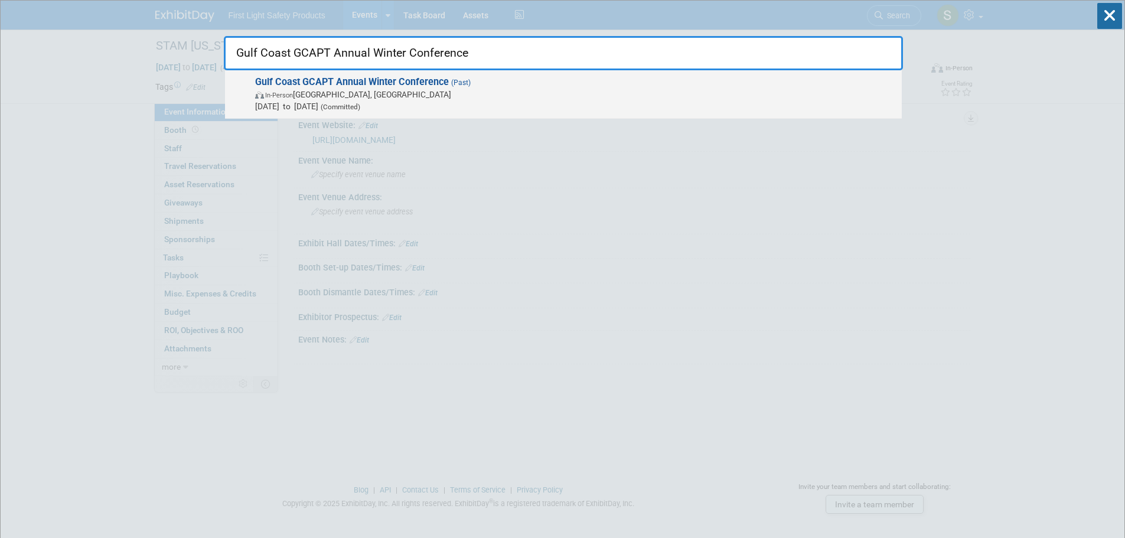
type input "Gulf Coast GCAPT Annual Winter Conference"
click at [360, 104] on span "(Committed)" at bounding box center [339, 107] width 42 height 8
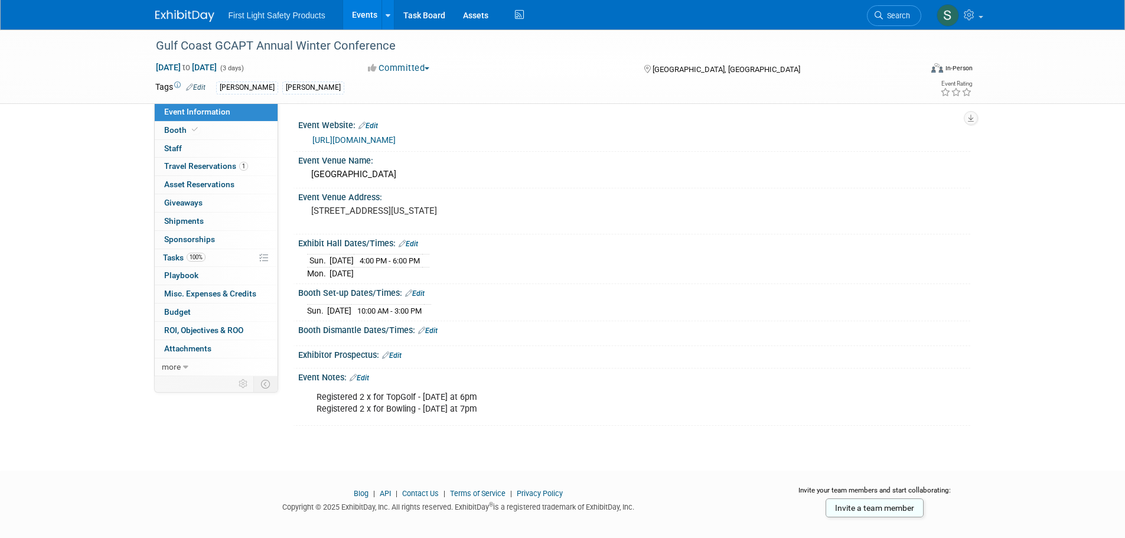
click at [386, 138] on link "[URL][DOMAIN_NAME]" at bounding box center [354, 139] width 83 height 9
drag, startPoint x: 892, startPoint y: 11, endPoint x: 883, endPoint y: 12, distance: 8.9
click at [892, 11] on link "Search" at bounding box center [894, 15] width 54 height 21
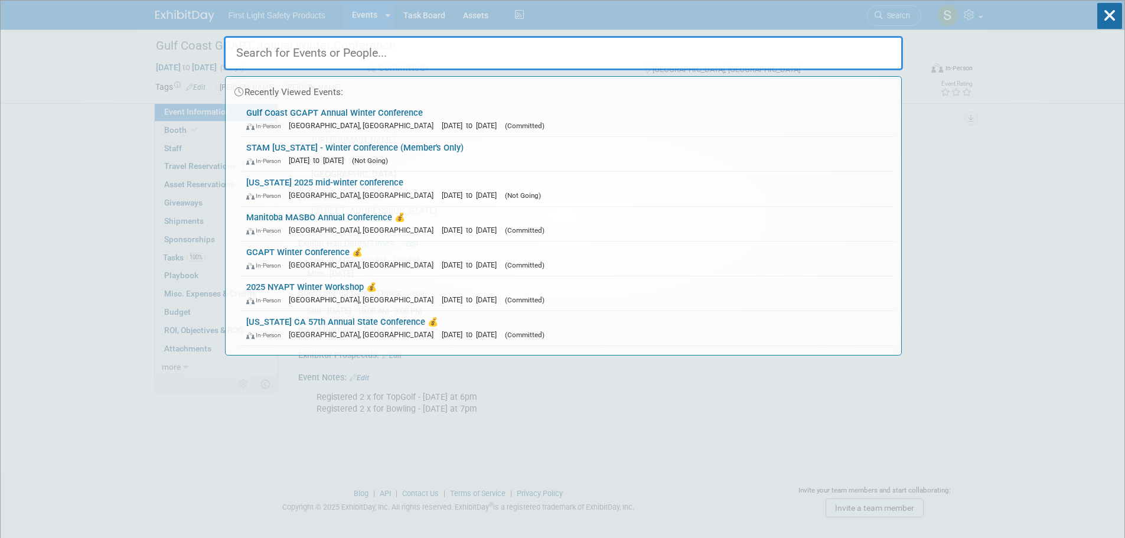
paste input "Mississippi MAPT Director's Winter Conference"
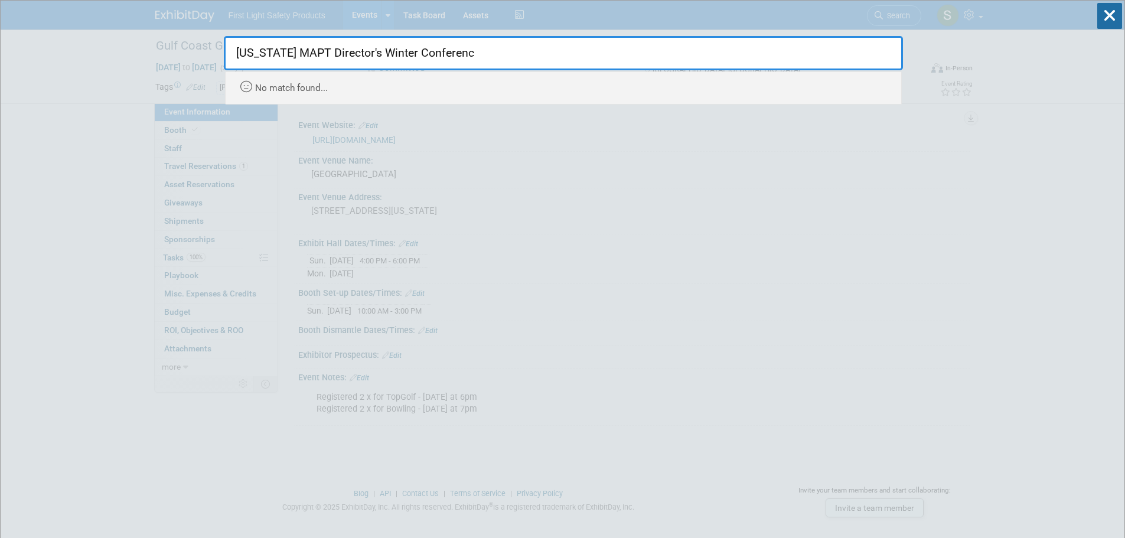
drag, startPoint x: 301, startPoint y: 51, endPoint x: 58, endPoint y: 64, distance: 242.6
click at [0, 54] on html "First Light Safety Products Events Add Event Bulk Upload Events Shareable Event…" at bounding box center [562, 269] width 1125 height 538
click at [444, 49] on input "MAPT Director's Winter Conferenc" at bounding box center [563, 53] width 679 height 34
type input "MAPT Director's Winte"
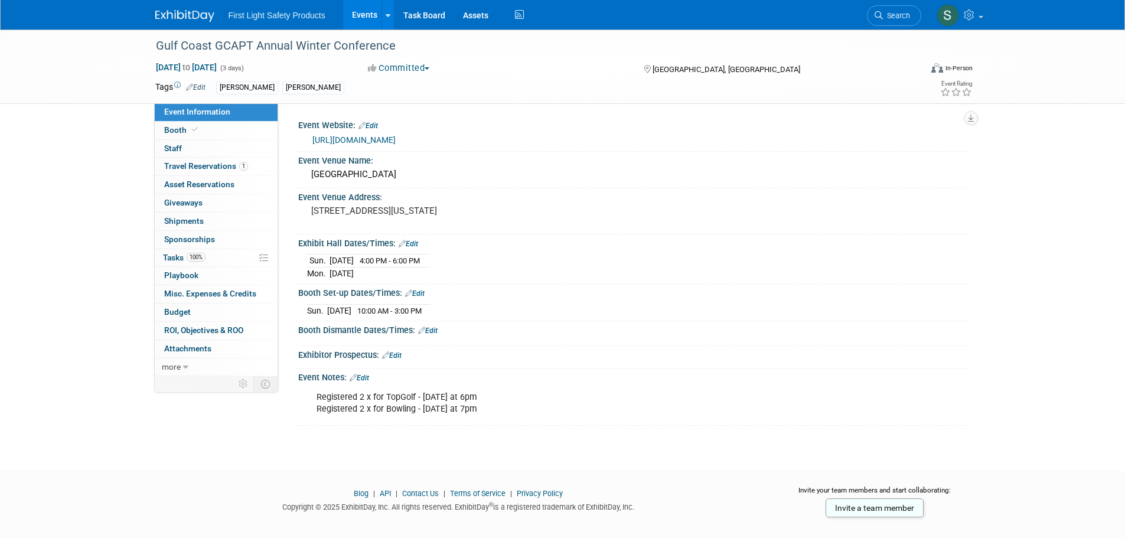
click at [883, 12] on span "Search" at bounding box center [896, 15] width 27 height 9
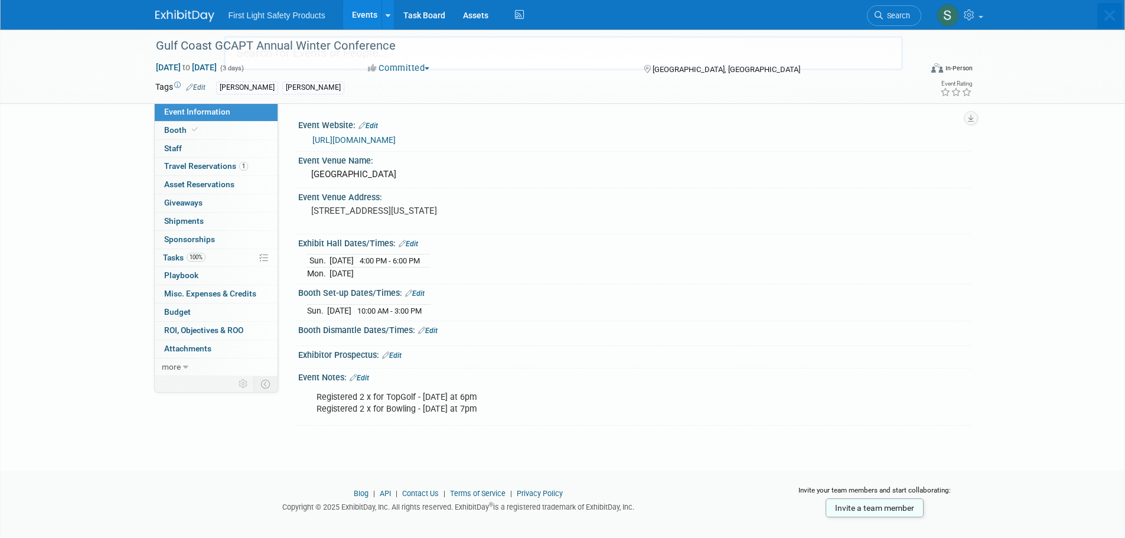
paste input "(DATE UNKNOWN) Mississippi MAPT Director's Winter Conference (mid Feb?"
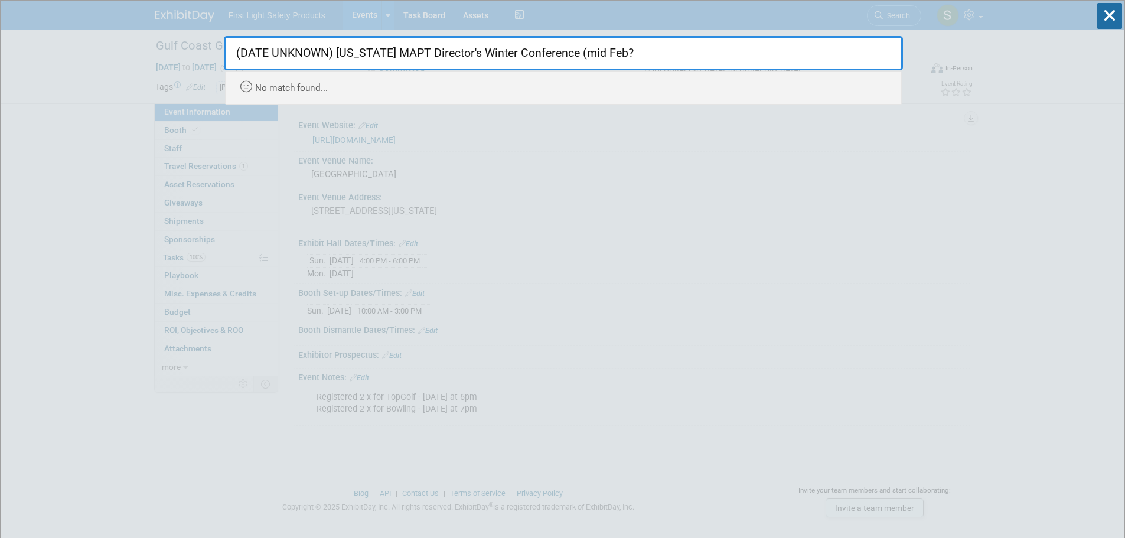
drag, startPoint x: 658, startPoint y: 51, endPoint x: 581, endPoint y: 56, distance: 77.5
click at [581, 56] on input "(DATE UNKNOWN) Mississippi MAPT Director's Winter Conference (mid Feb?" at bounding box center [563, 53] width 679 height 34
click at [229, 52] on input "(DATE UNKNOWN) Mississippi MAPT Director's Winter Conference" at bounding box center [563, 53] width 679 height 34
type input "(DATE UNKNOWN) Mississippi MAPT Director's Winter Conference"
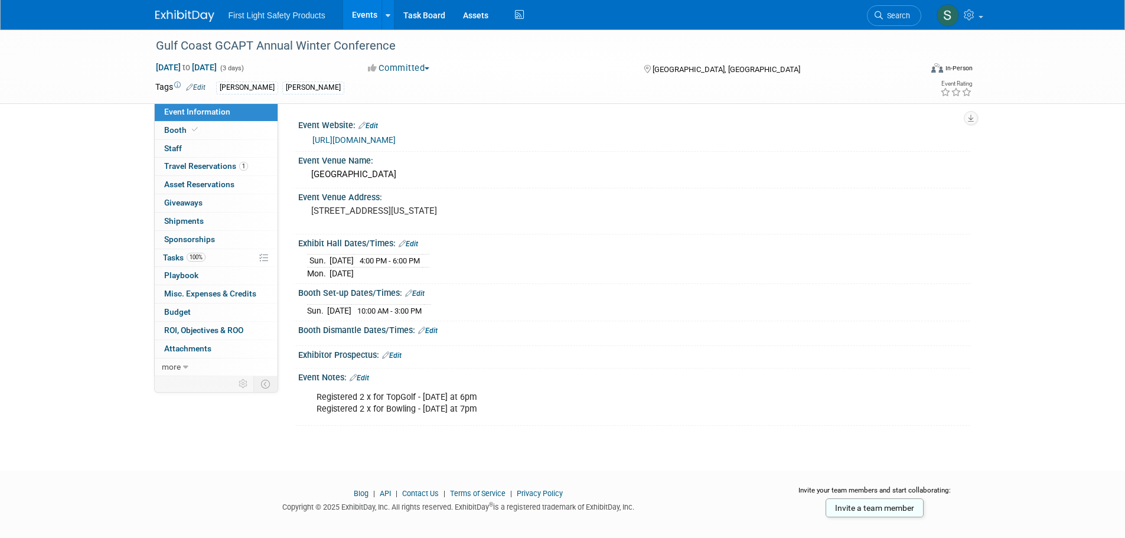
drag, startPoint x: 881, startPoint y: 12, endPoint x: 796, endPoint y: 44, distance: 91.2
click at [881, 12] on icon at bounding box center [879, 15] width 8 height 8
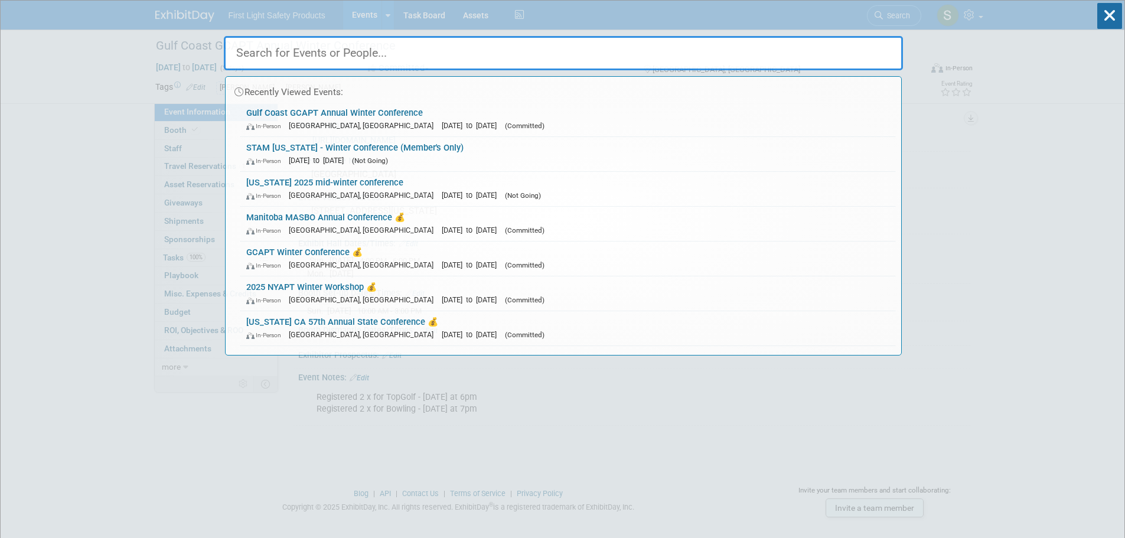
paste input "ATSSA American Traffic Safety Services Association Convention & Traffic Expo"
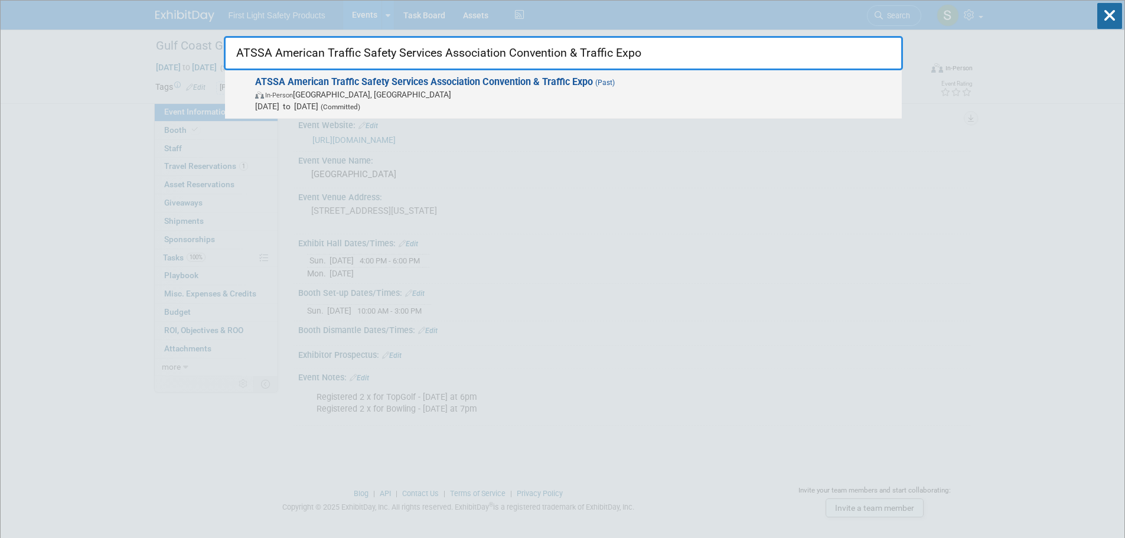
type input "ATSSA American Traffic Safety Services Association Convention & Traffic Expo"
click at [410, 87] on span "ATSSA American Traffic Safety Services Association Convention & Traffic Expo (P…" at bounding box center [574, 94] width 645 height 36
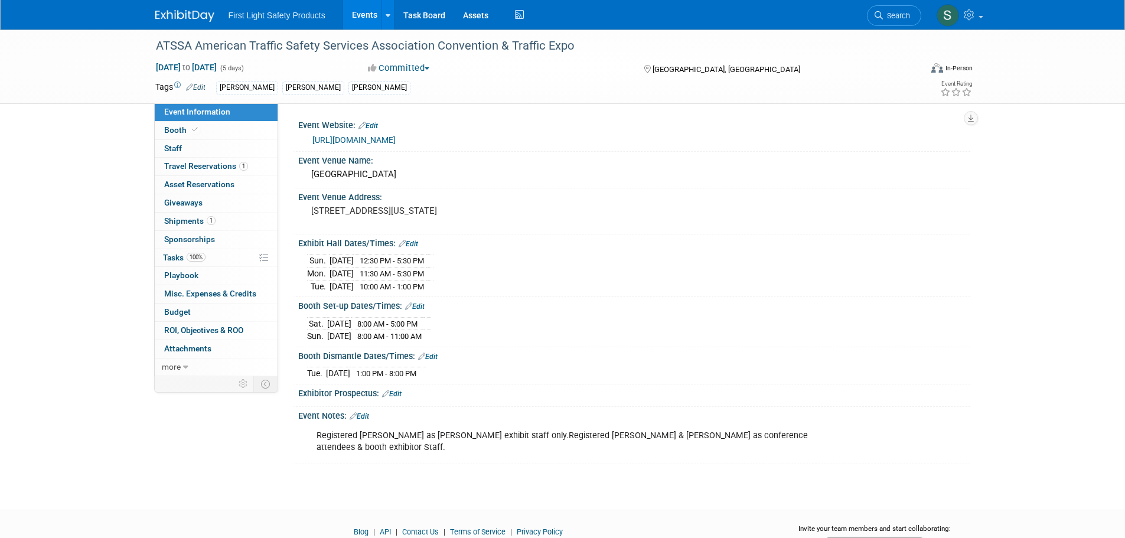
click at [396, 136] on link "[URL][DOMAIN_NAME]" at bounding box center [354, 139] width 83 height 9
click at [872, 18] on link "Search" at bounding box center [894, 15] width 54 height 21
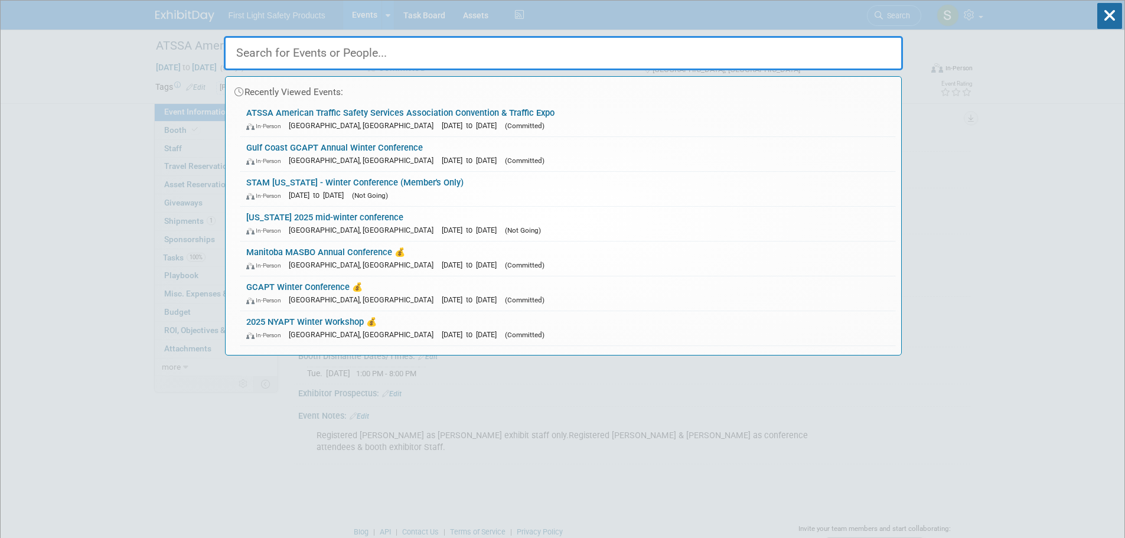
paste input "NHSTA - 2025 Safe Driver & Mechanics Award Dinner [US_STATE]"
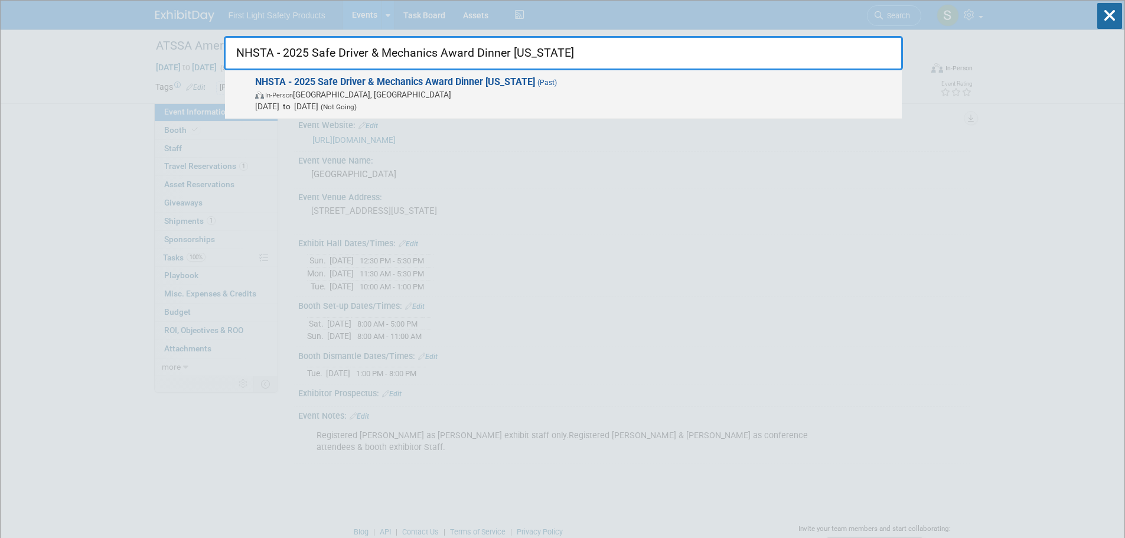
type input "NHSTA - 2025 Safe Driver & Mechanics Award Dinner [US_STATE]"
click at [409, 87] on span "NHSTA - 2025 Safe Driver & Mechanics Award Dinner [US_STATE] (Past) In-Person N…" at bounding box center [574, 94] width 645 height 36
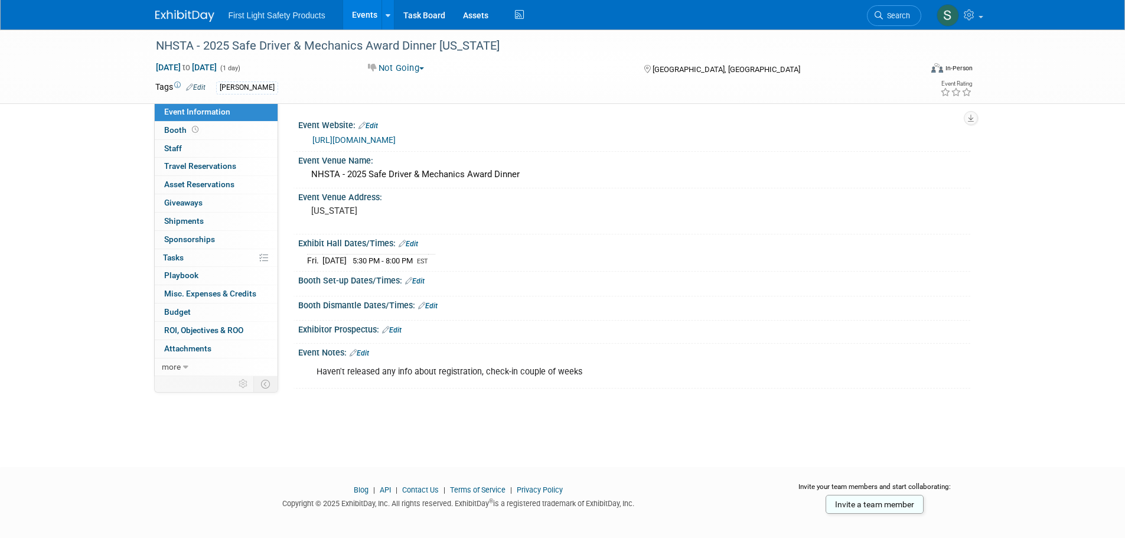
click at [353, 138] on link "[URL][DOMAIN_NAME]" at bounding box center [354, 139] width 83 height 9
drag, startPoint x: 883, startPoint y: 19, endPoint x: 873, endPoint y: 21, distance: 10.2
click at [883, 19] on span "Search" at bounding box center [896, 15] width 27 height 9
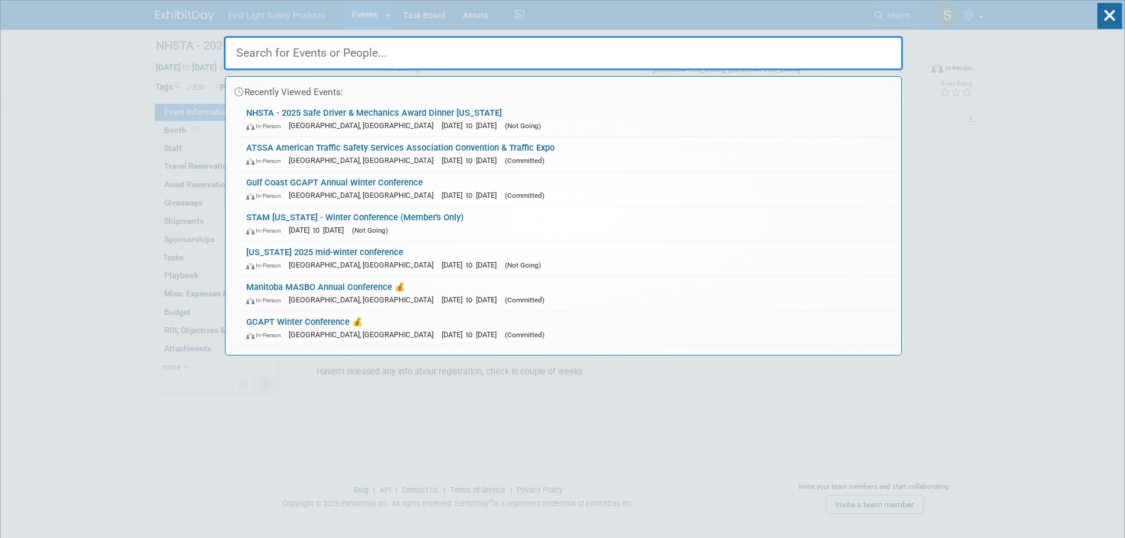
paste input "NSTA Capitol Hill Bus-In - Washington, DC"
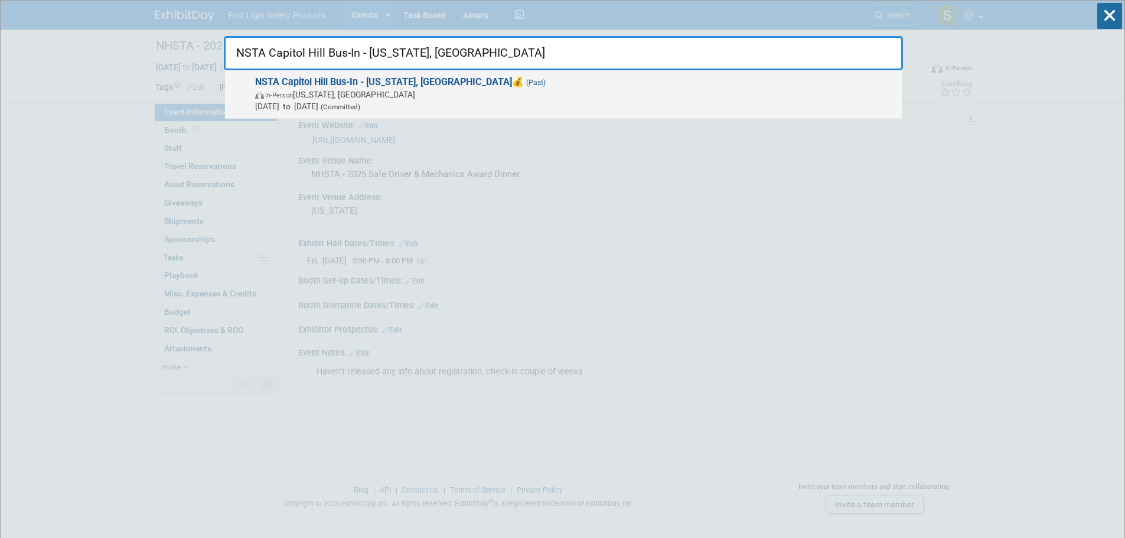
type input "NSTA Capitol Hill Bus-In - Washington, DC"
click at [293, 87] on strong "NSTA Capitol Hill Bus-In - Washington, DC" at bounding box center [383, 81] width 257 height 11
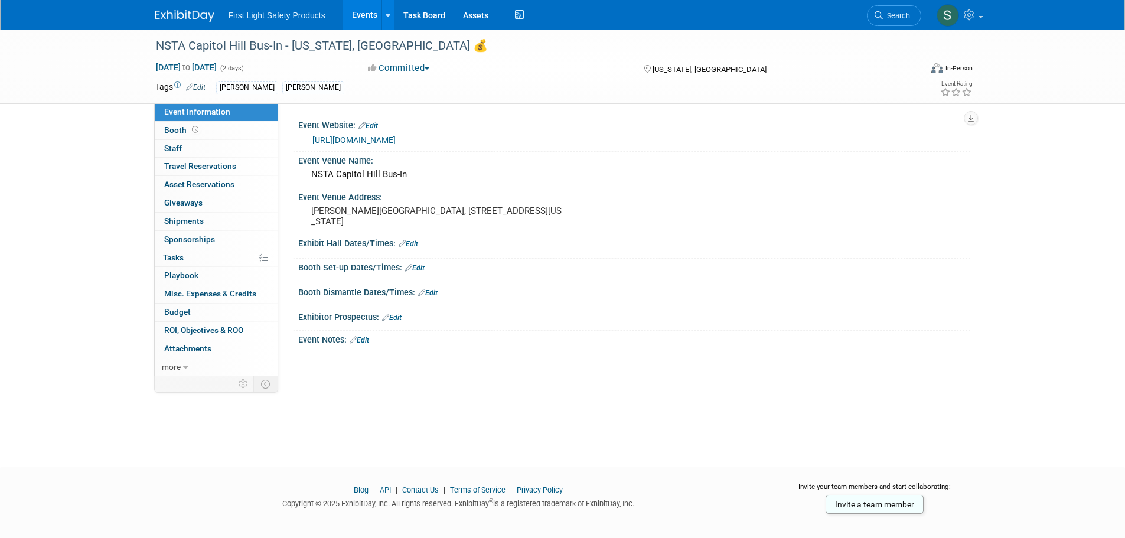
click at [386, 141] on link "[URL][DOMAIN_NAME]" at bounding box center [354, 139] width 83 height 9
click at [885, 18] on span "Search" at bounding box center [896, 15] width 27 height 9
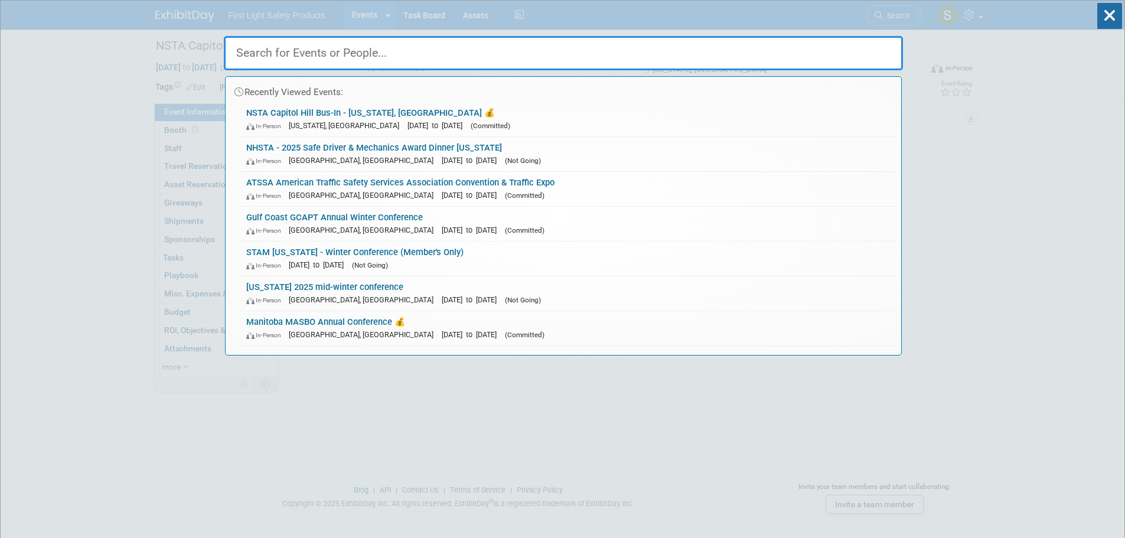
paste input "NJSTS - School Transportation Supervisors of [GEOGRAPHIC_DATA]"
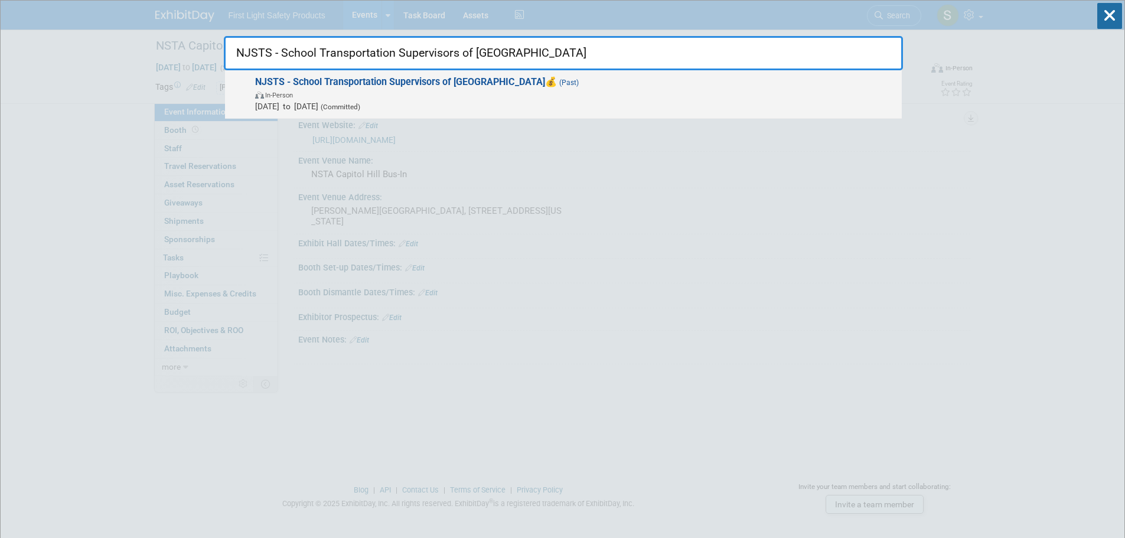
type input "NJSTS - School Transportation Supervisors of [GEOGRAPHIC_DATA]"
click at [362, 87] on strong "NJSTS - School Transportation Supervisors of [GEOGRAPHIC_DATA]" at bounding box center [400, 81] width 290 height 11
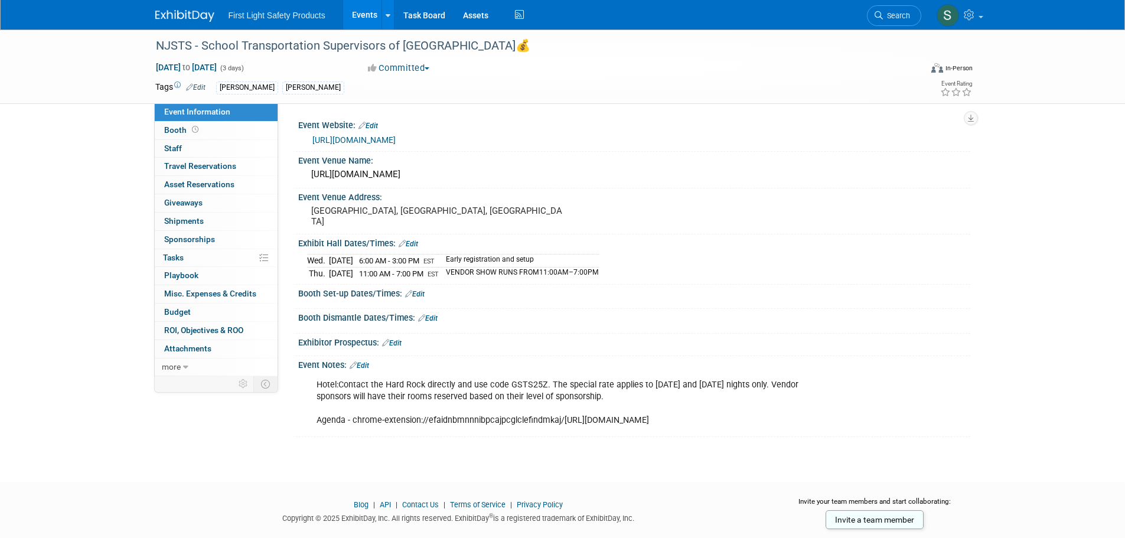
click at [396, 141] on link "[URL][DOMAIN_NAME]" at bounding box center [354, 139] width 83 height 9
click at [894, 11] on span "Search" at bounding box center [896, 15] width 27 height 9
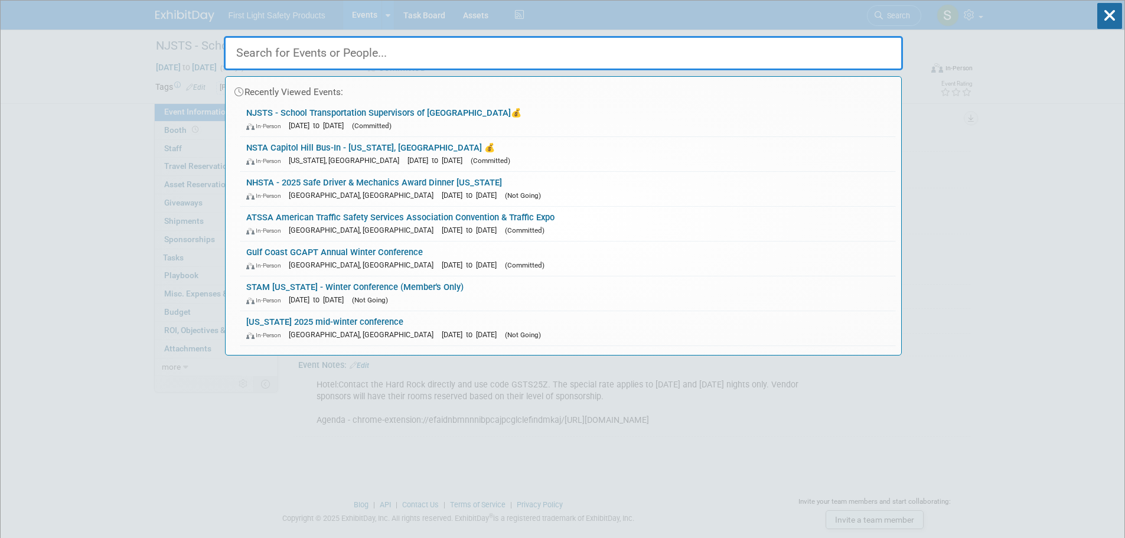
paste input "STN Expo East"
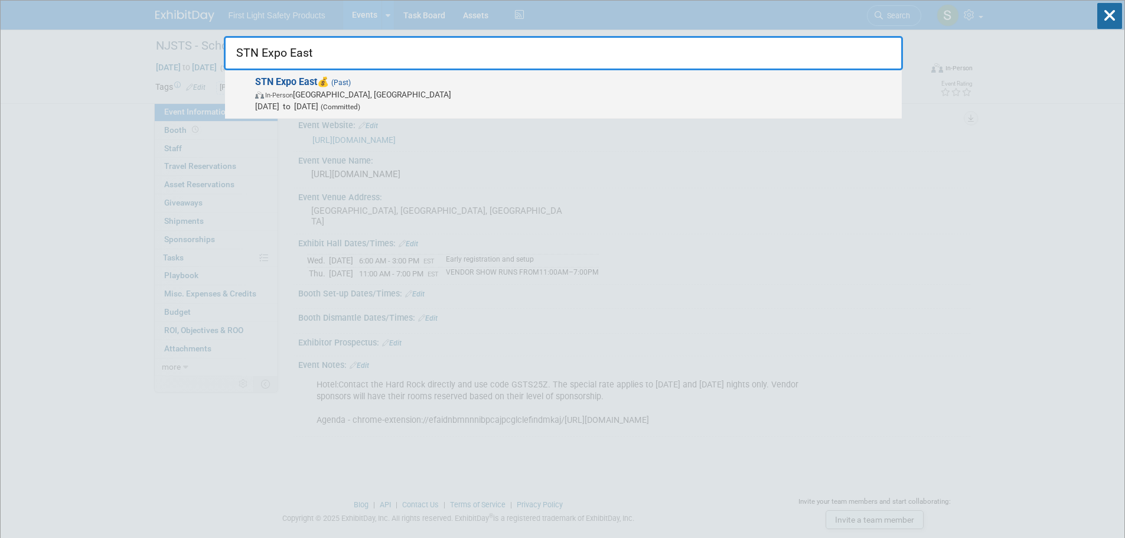
type input "STN Expo East"
click at [336, 105] on span "[DATE] to [DATE] (Committed)" at bounding box center [575, 106] width 641 height 12
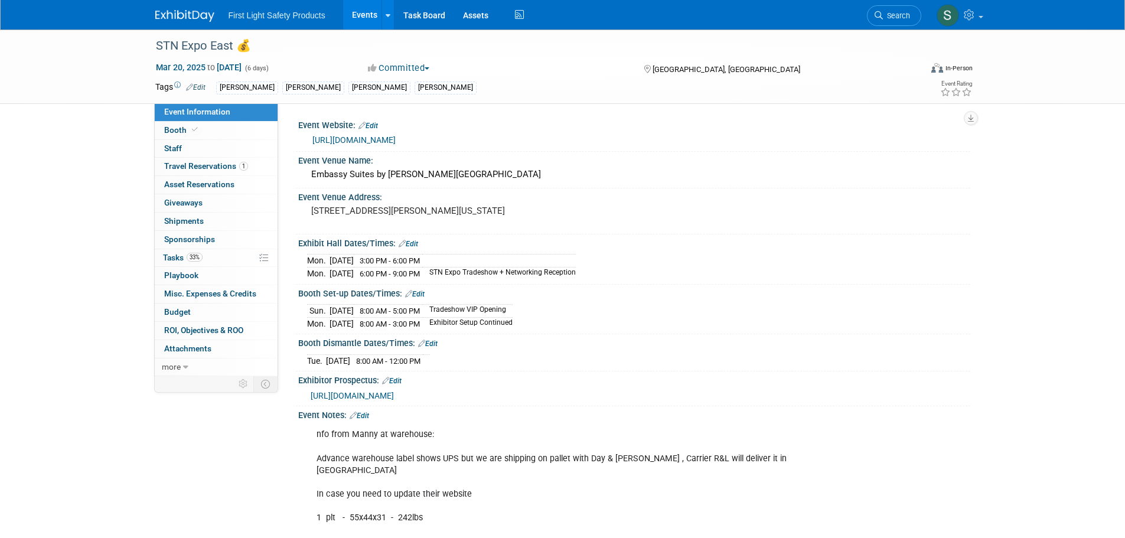
click at [380, 136] on link "[URL][DOMAIN_NAME]" at bounding box center [354, 139] width 83 height 9
click at [907, 6] on link "Search" at bounding box center [894, 15] width 54 height 21
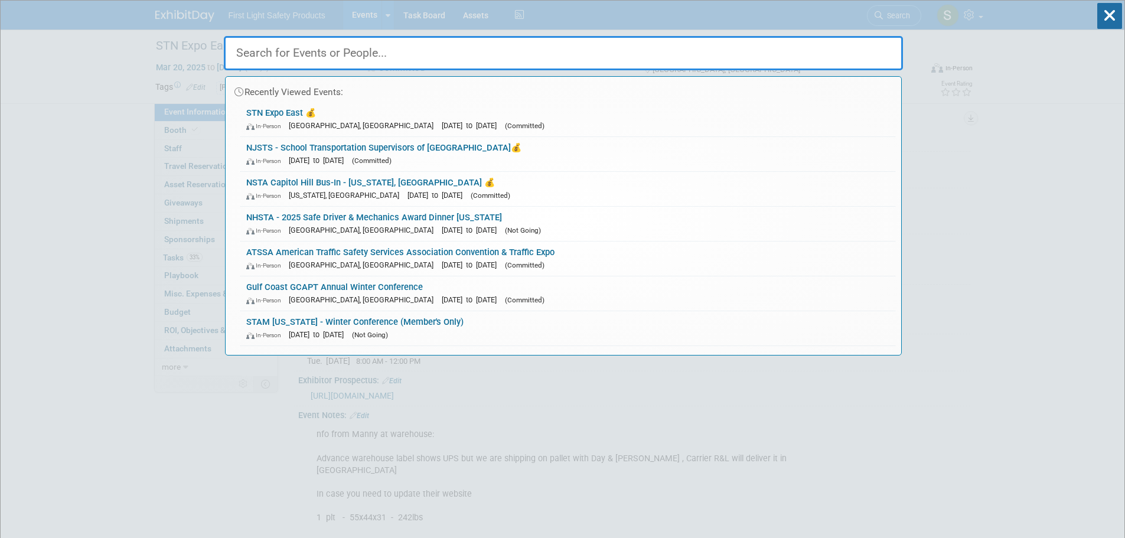
paste input "[US_STATE] Association of School Transportation LASTO Spring Conference"
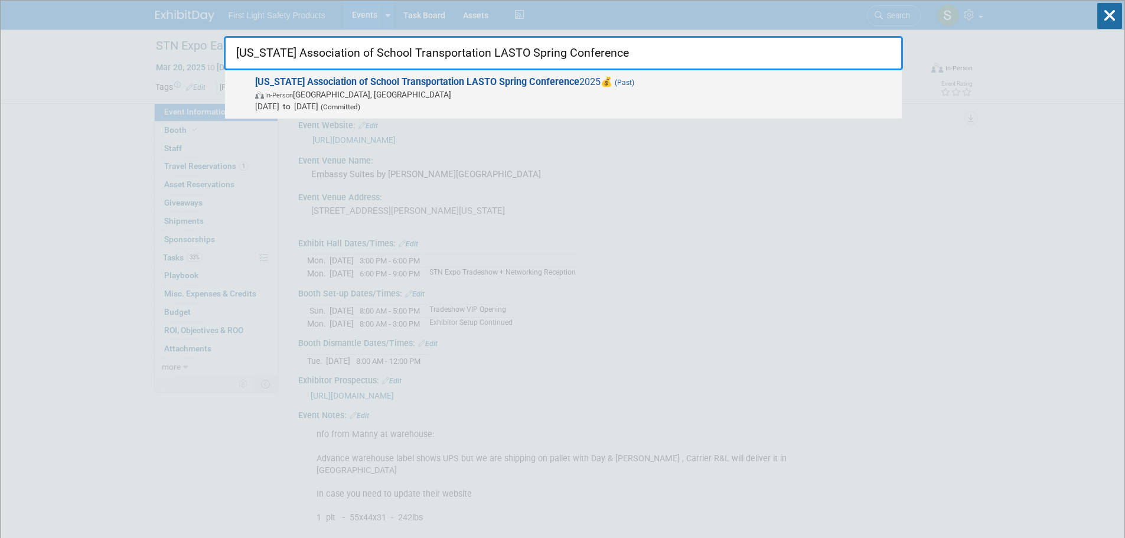
type input "[US_STATE] Association of School Transportation LASTO Spring Conference"
click at [502, 80] on strong "[US_STATE] Association of School Transportation LASTO Spring Conference" at bounding box center [417, 81] width 324 height 11
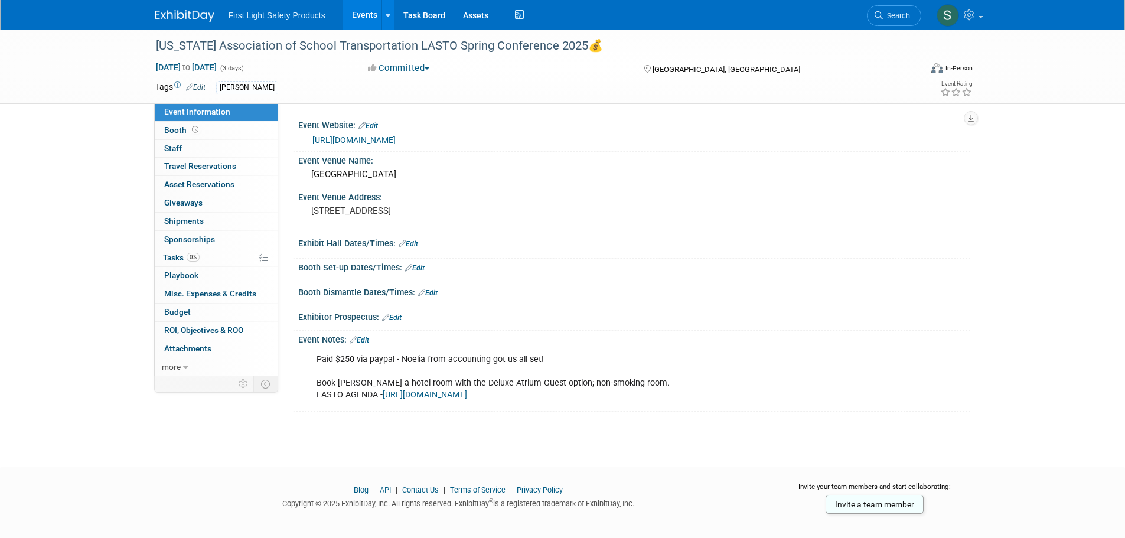
click at [383, 137] on link "https://lasto.org/index.html" at bounding box center [354, 139] width 83 height 9
click at [879, 6] on link "Search" at bounding box center [894, 15] width 54 height 21
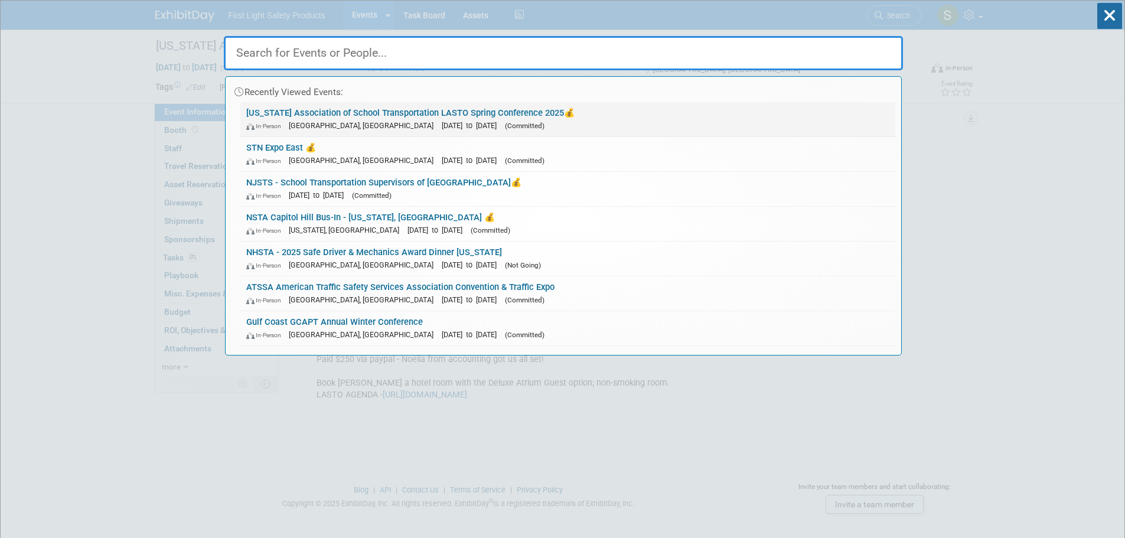
paste input "IC Dealer Meeting - Midwes"
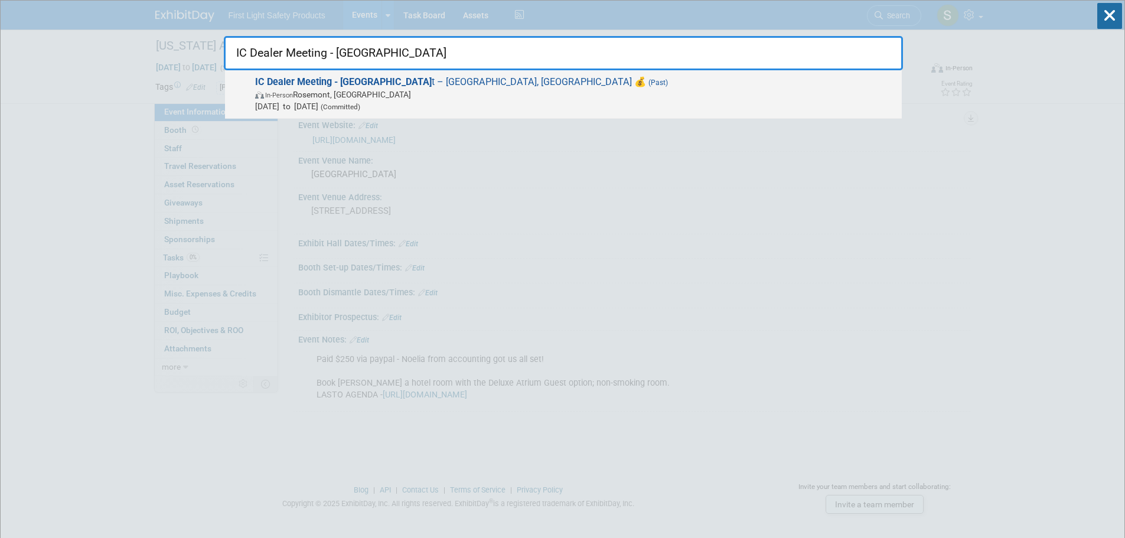
type input "IC Dealer Meeting - Midwes"
click at [356, 91] on span "In-Person Rosemont, IL" at bounding box center [575, 95] width 641 height 12
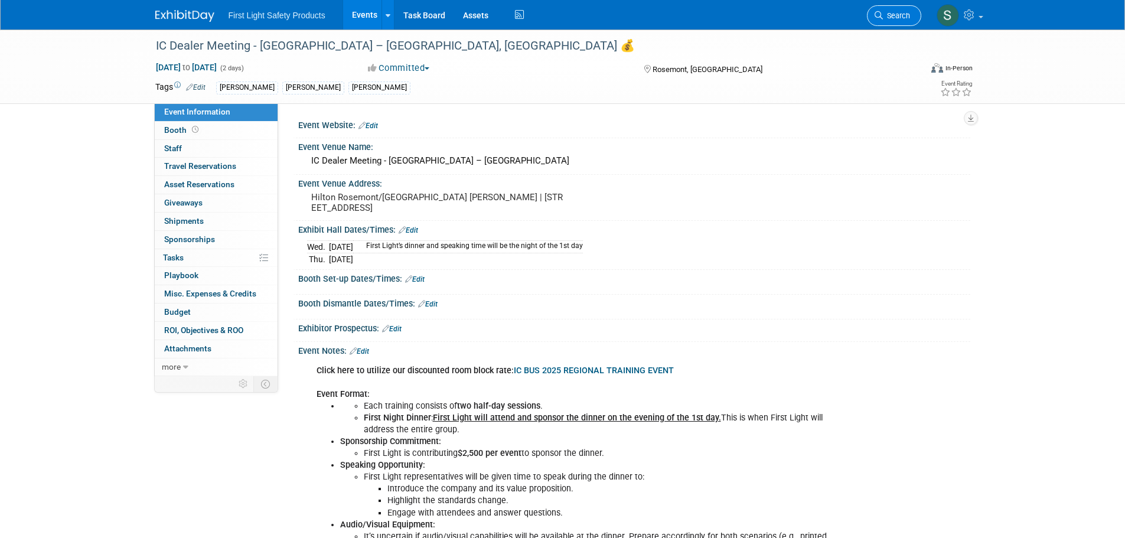
click at [888, 18] on span "Search" at bounding box center [896, 15] width 27 height 9
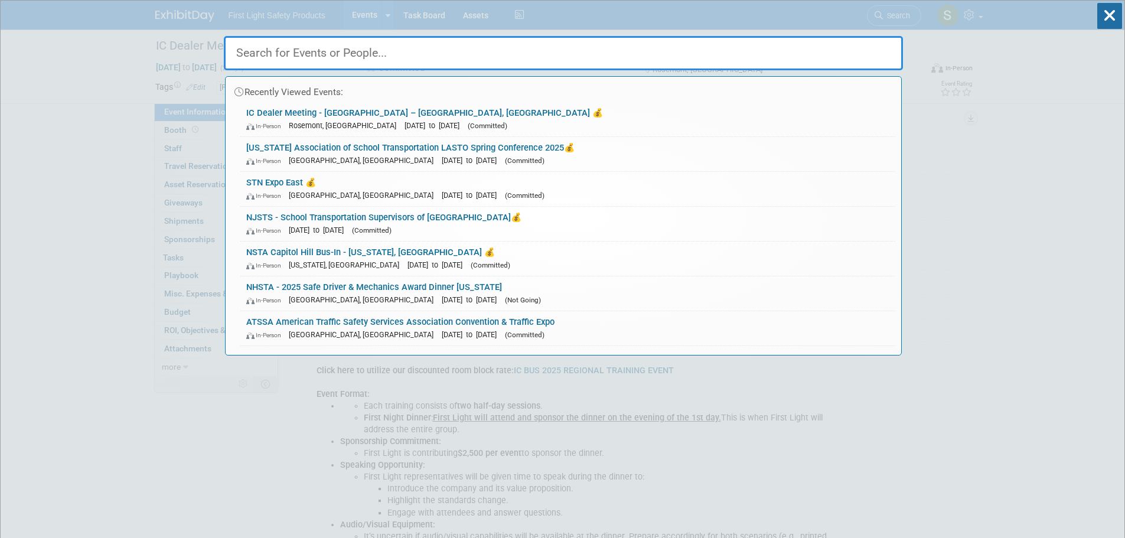
paste input "[US_STATE] PASBO 70th Annual Conference"
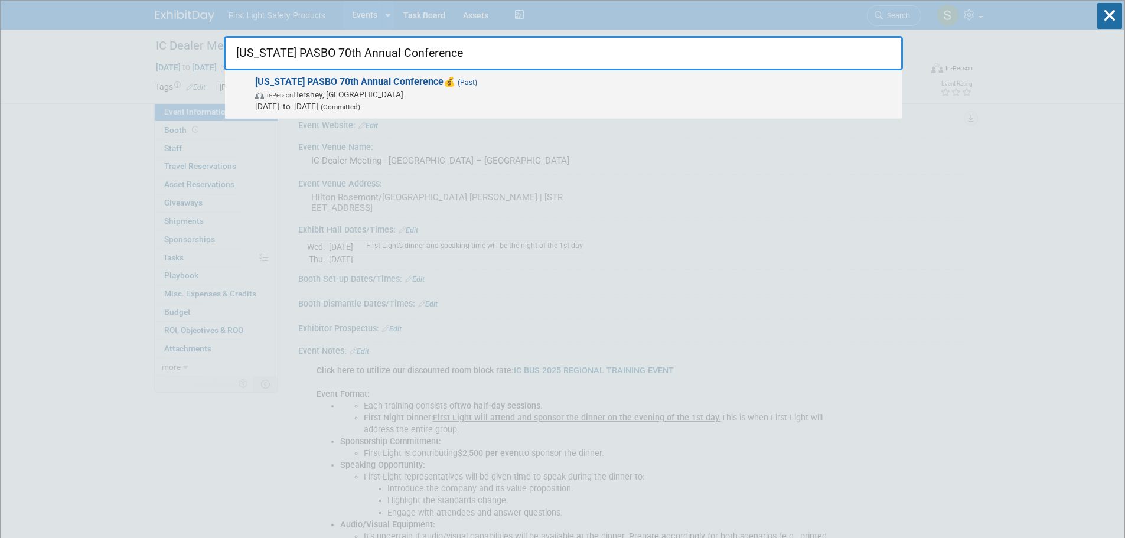
type input "[US_STATE] PASBO 70th Annual Conference"
click at [410, 93] on span "In-Person [GEOGRAPHIC_DATA], [GEOGRAPHIC_DATA]" at bounding box center [575, 95] width 641 height 12
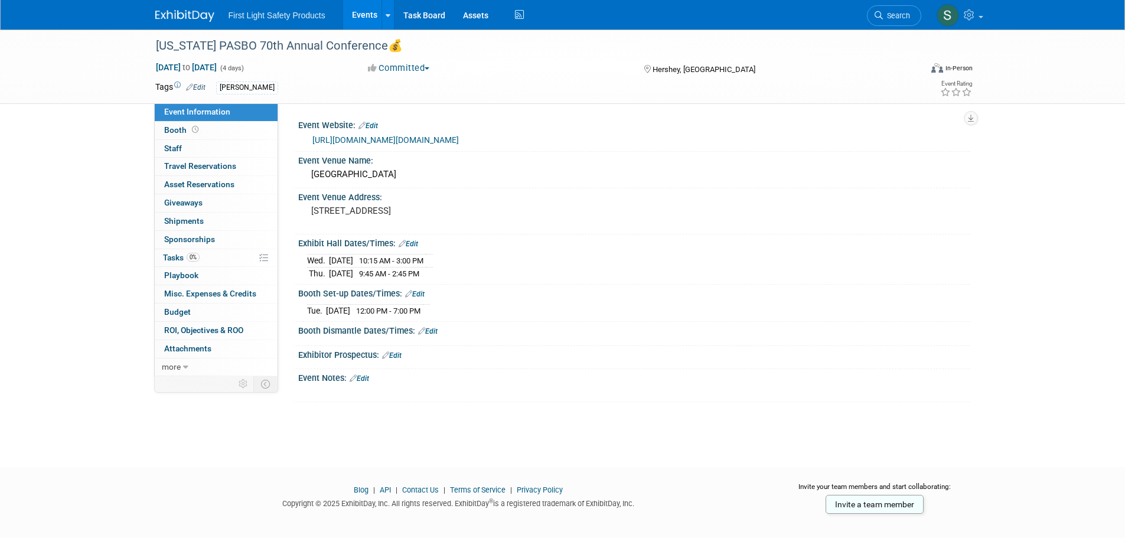
click at [411, 141] on link "[URL][DOMAIN_NAME][DOMAIN_NAME]" at bounding box center [386, 139] width 147 height 9
click at [883, 8] on link "Search" at bounding box center [894, 15] width 54 height 21
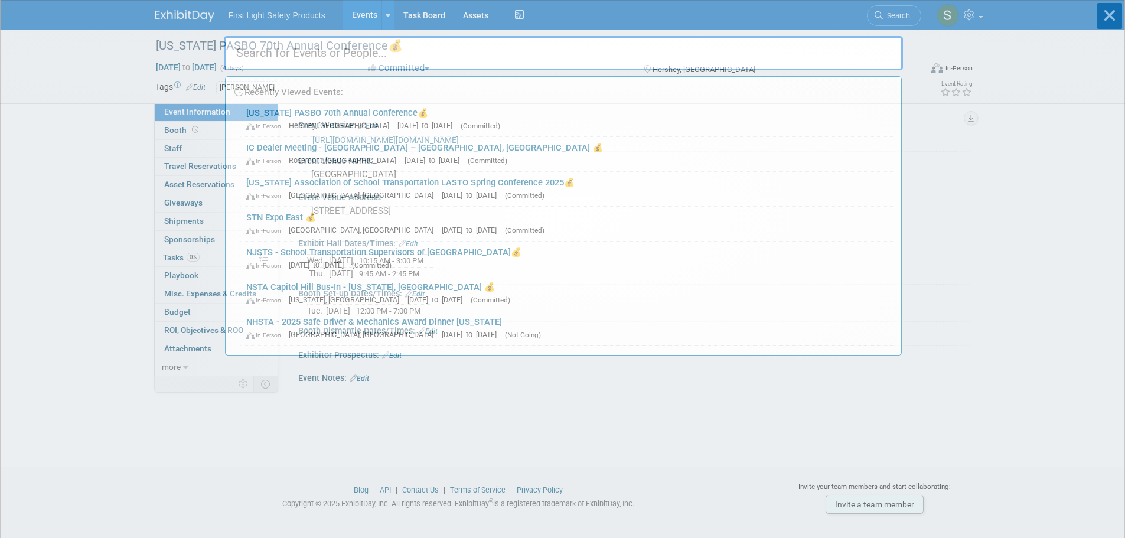
paste input "The School Bus Summit"
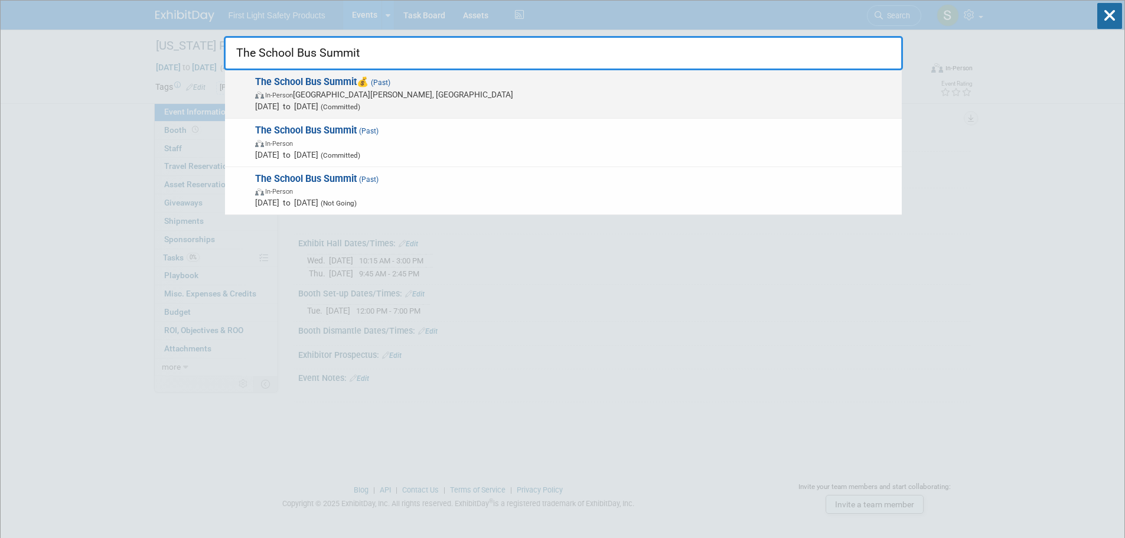
type input "The School Bus Summit"
click at [310, 91] on span "In-Person Fort McDowell, AZ" at bounding box center [575, 95] width 641 height 12
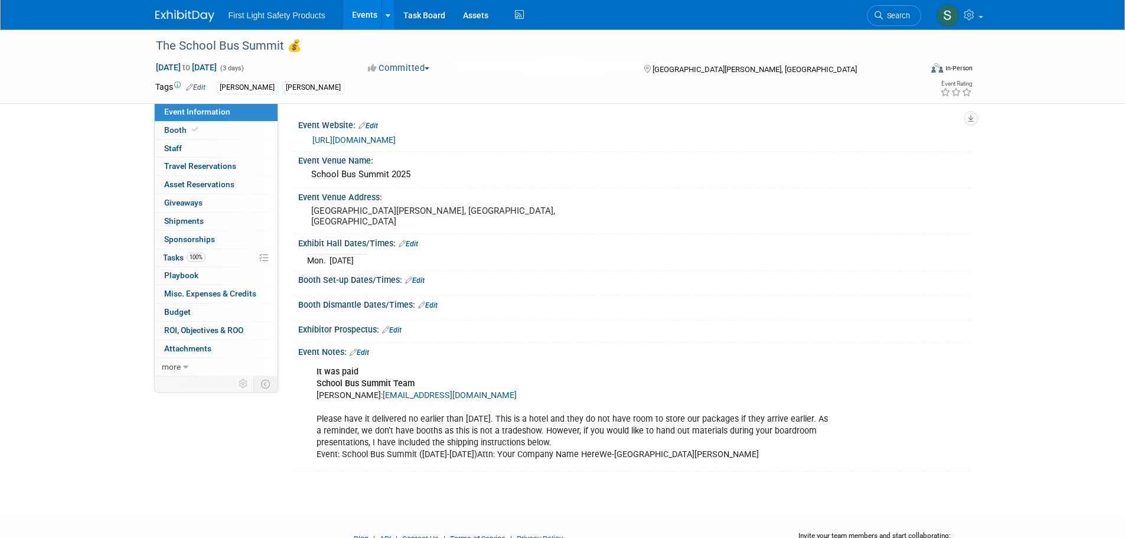
click at [384, 139] on link "[URL][DOMAIN_NAME]" at bounding box center [354, 139] width 83 height 9
click at [882, 15] on icon at bounding box center [879, 15] width 8 height 8
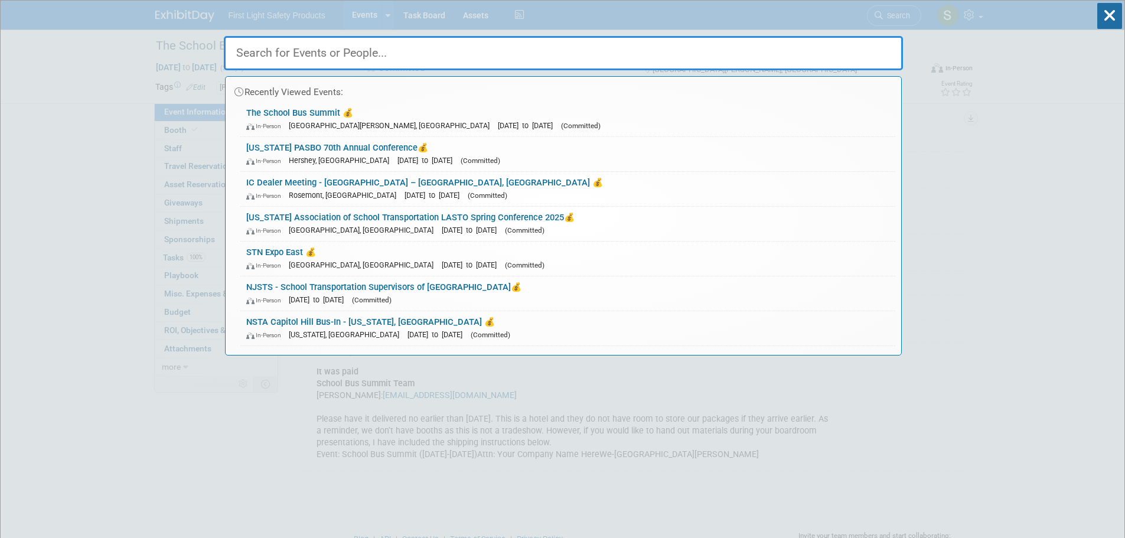
paste input "Lifesavers Conference on Roadway Safety 2025"
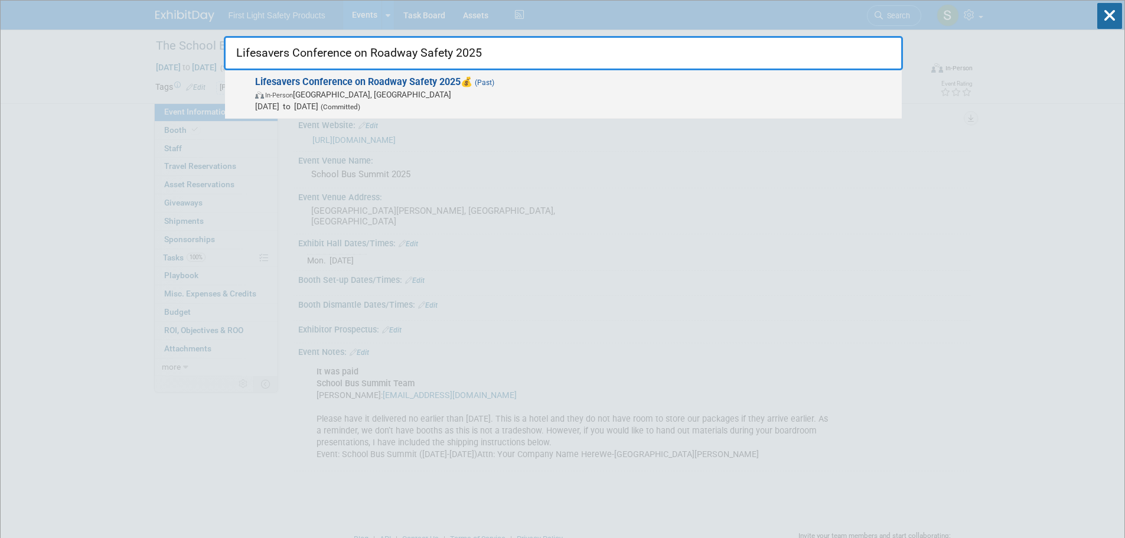
type input "Lifesavers Conference on Roadway Safety 2025"
click at [367, 92] on span "In-Person Long Beach, CA" at bounding box center [575, 95] width 641 height 12
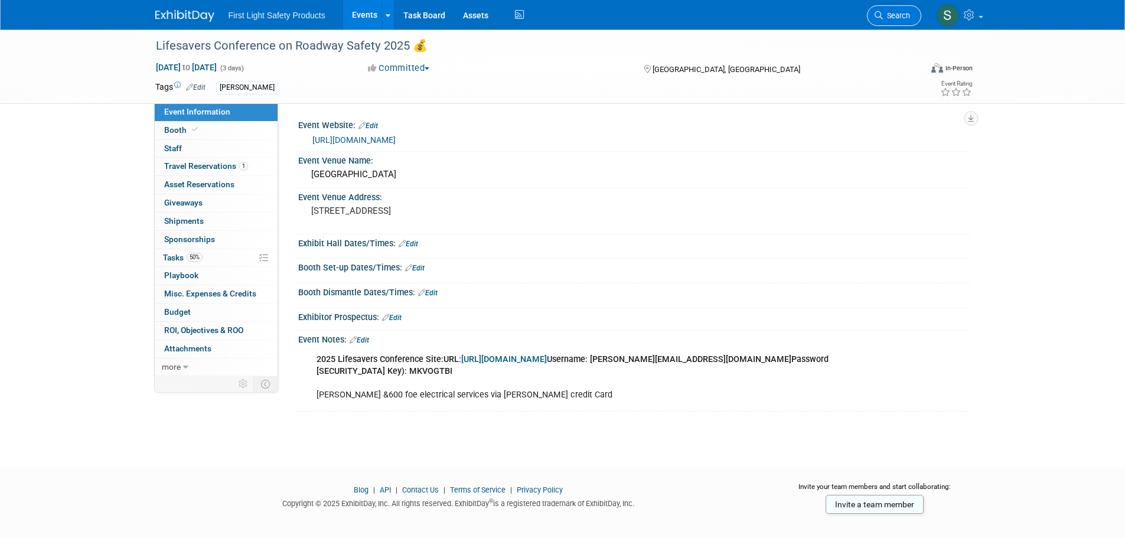
click at [898, 11] on span "Search" at bounding box center [896, 15] width 27 height 9
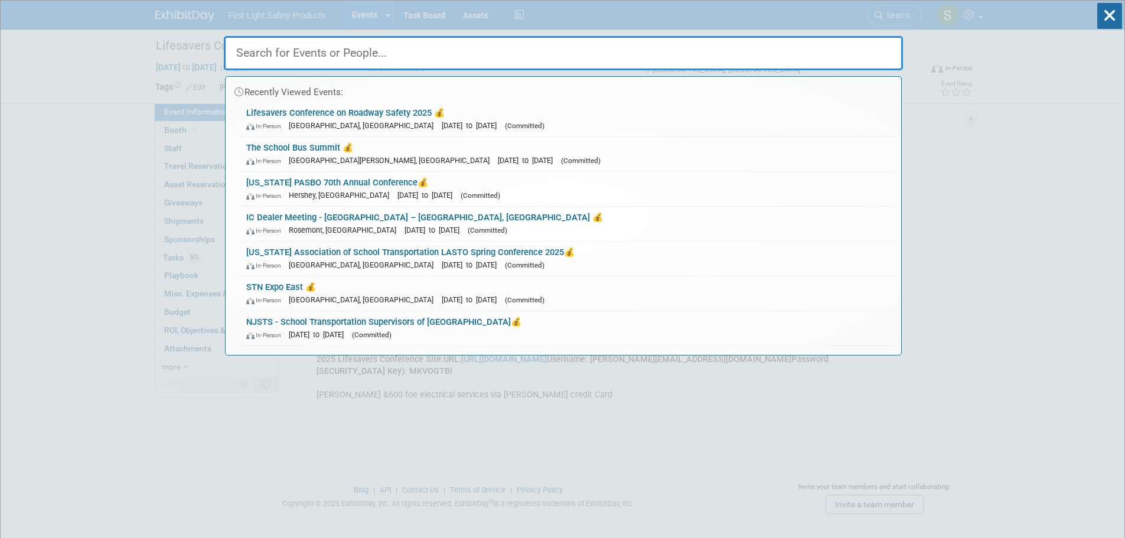
paste input "[US_STATE] UAPT Directors/Supervisors Conference & Vendor Show"
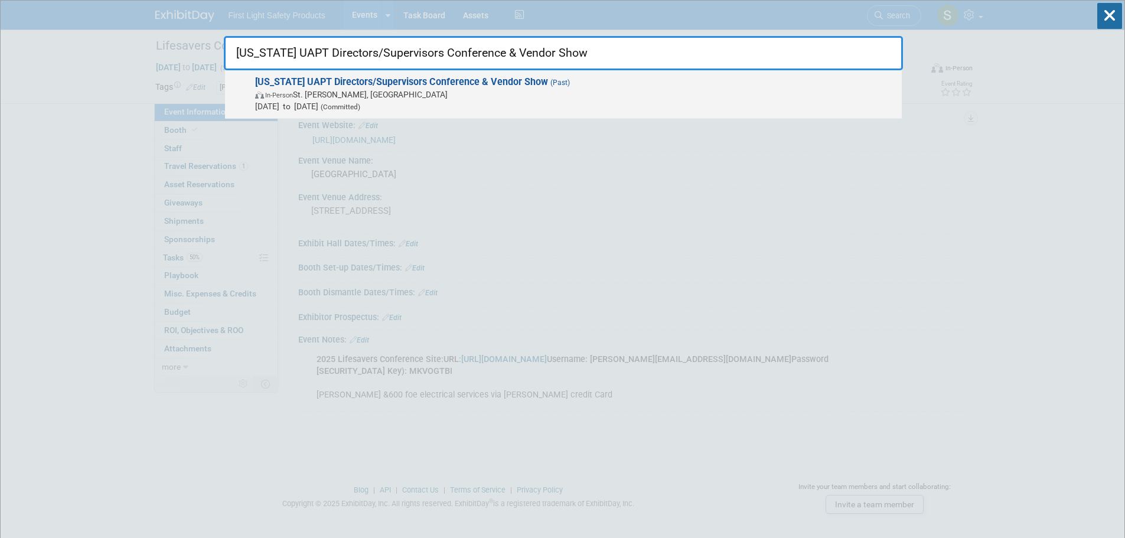
type input "[US_STATE] UAPT Directors/Supervisors Conference & Vendor Show"
click at [431, 83] on strong "[US_STATE] UAPT Directors/Supervisors Conference & Vendor Show" at bounding box center [401, 81] width 293 height 11
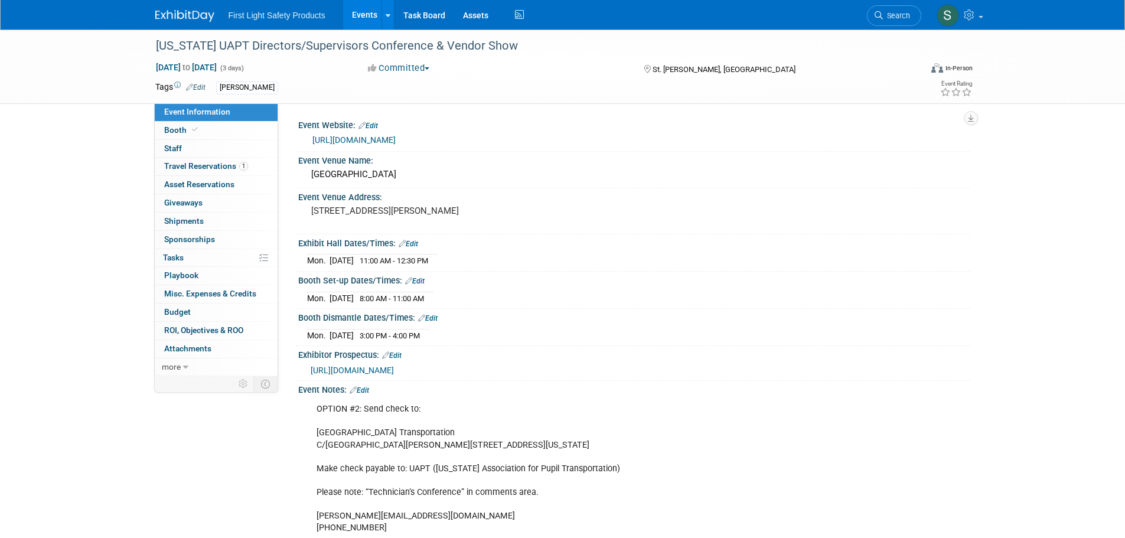
click at [396, 139] on link "[URL][DOMAIN_NAME]" at bounding box center [354, 139] width 83 height 9
click at [888, 8] on link "Search" at bounding box center [894, 15] width 54 height 21
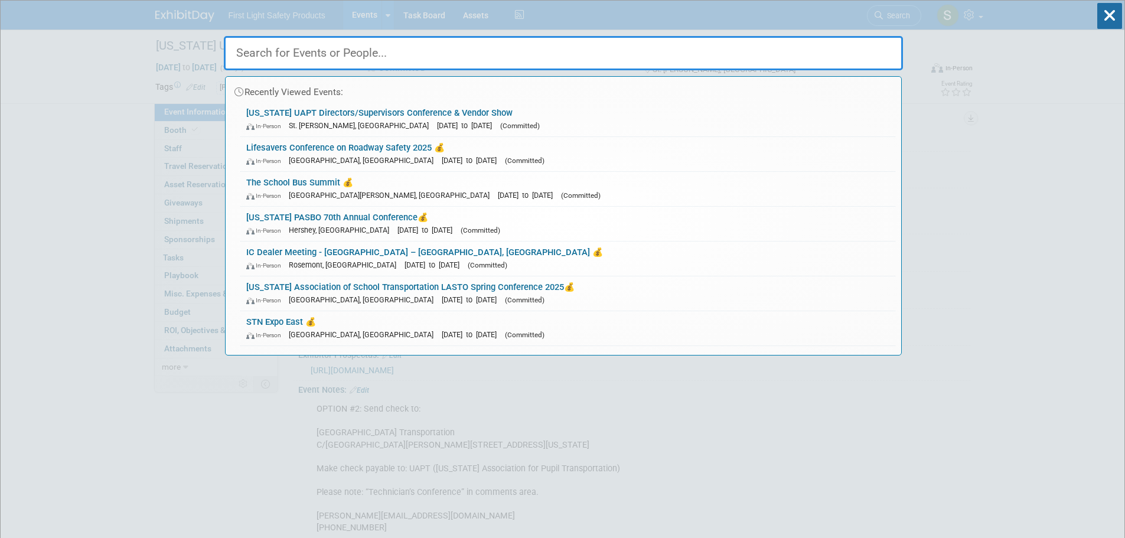
paste input "STSNJ - School Transportation Supervisors of [US_STATE]"
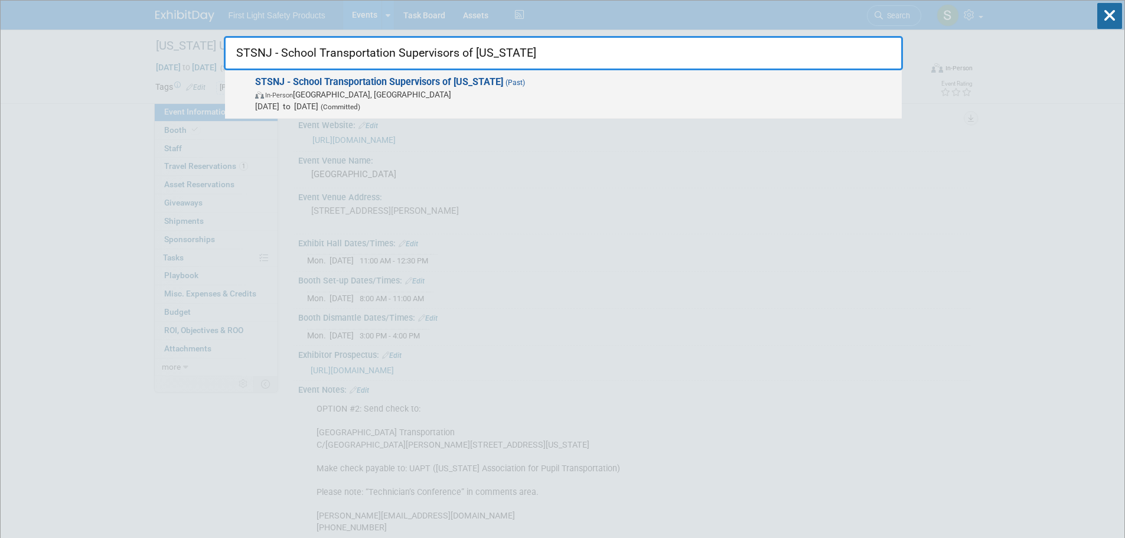
type input "STSNJ - School Transportation Supervisors of [US_STATE]"
click at [413, 89] on span "In-Person [GEOGRAPHIC_DATA], [GEOGRAPHIC_DATA]" at bounding box center [575, 95] width 641 height 12
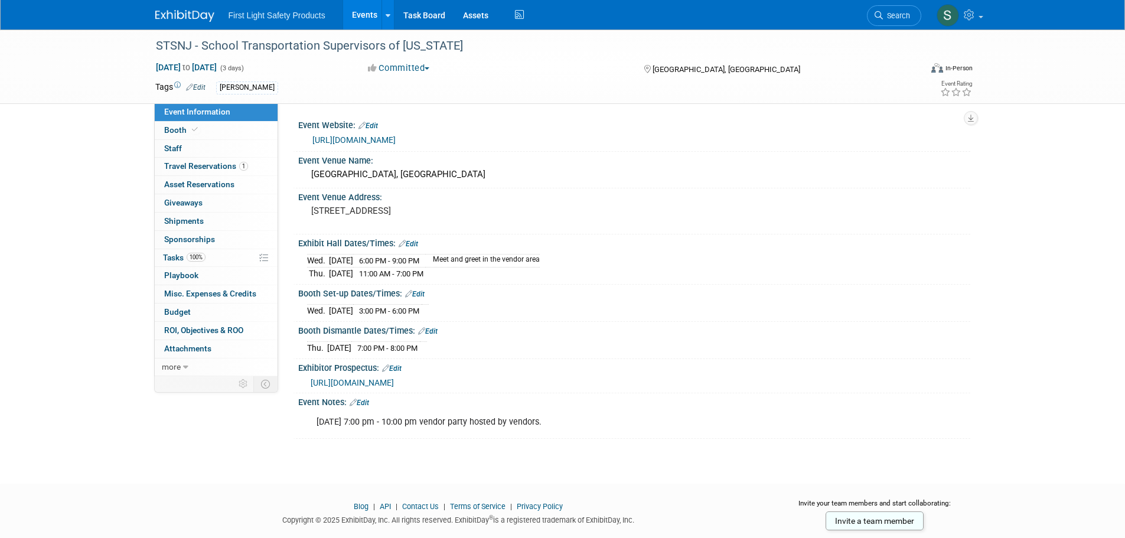
click at [396, 139] on link "https://www.njsts.org/conference/" at bounding box center [354, 139] width 83 height 9
click at [889, 8] on link "Search" at bounding box center [894, 15] width 54 height 21
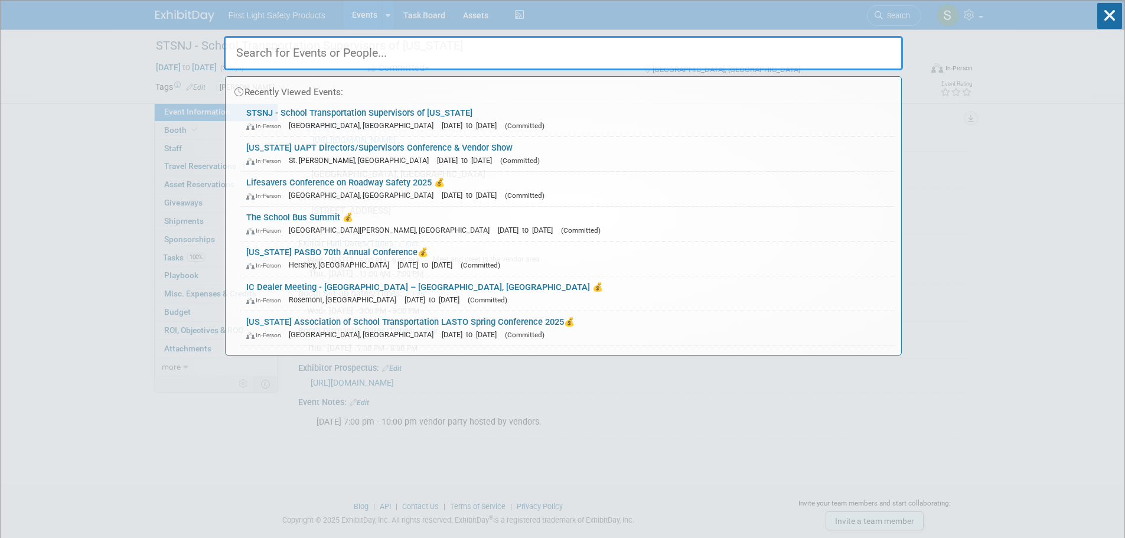
paste input "NMASBO Spring Workshop"
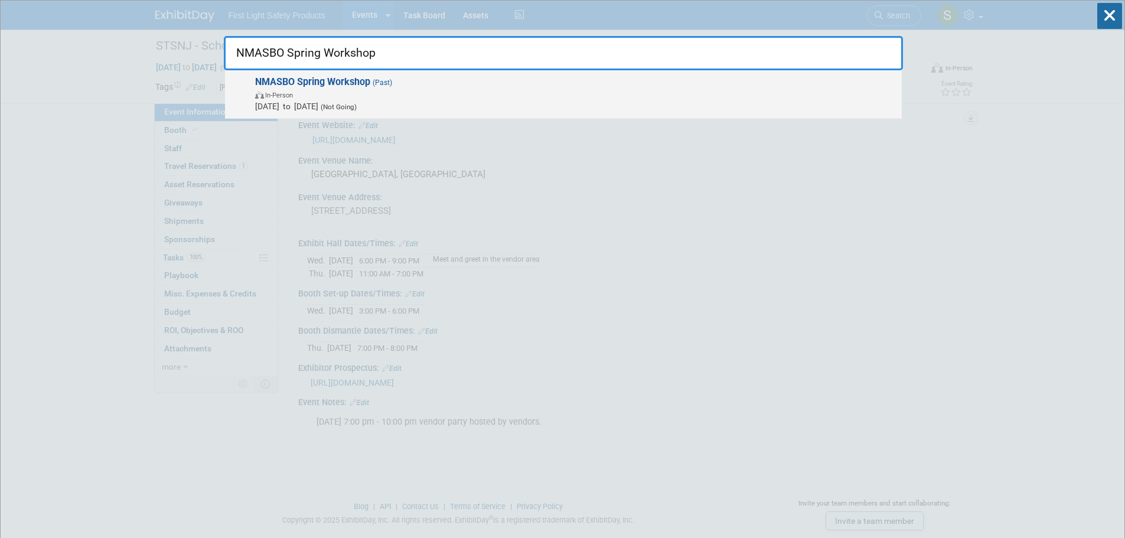
type input "NMASBO Spring Workshop"
click at [379, 84] on span "(Past)" at bounding box center [381, 83] width 22 height 8
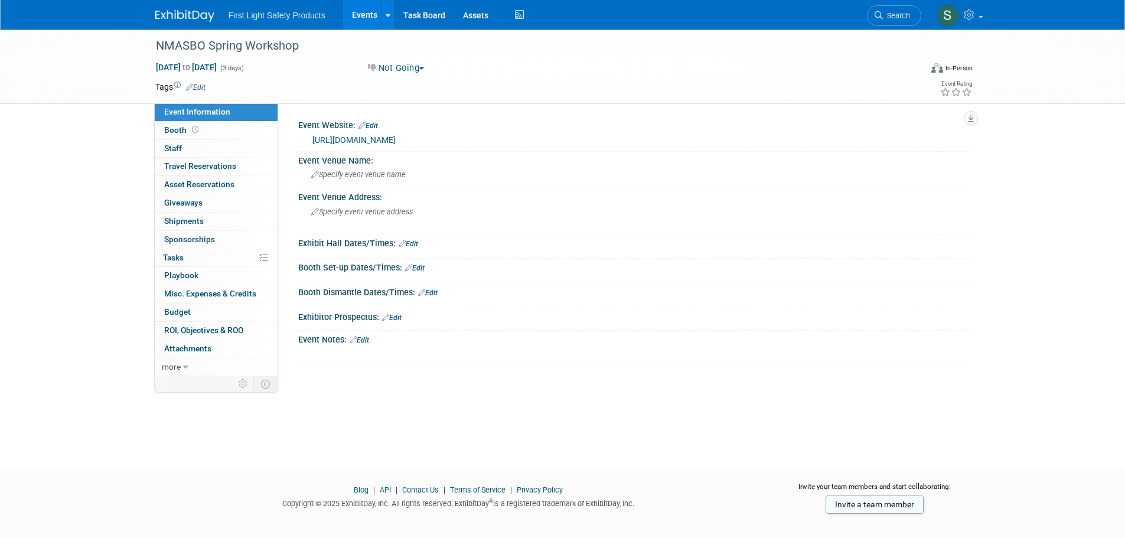
click at [370, 132] on div "https://nmasbo.org/page/sbw" at bounding box center [634, 139] width 655 height 17
click at [375, 139] on link "https://nmasbo.org/page/sbw" at bounding box center [354, 139] width 83 height 9
click at [878, 15] on icon at bounding box center [879, 15] width 8 height 8
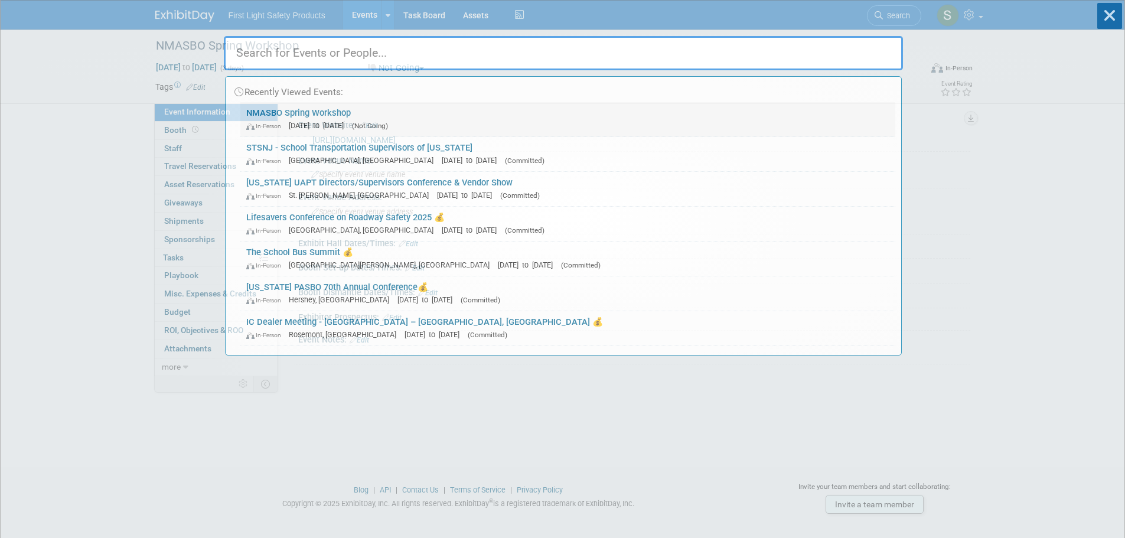
paste input "Georgia GAPT"
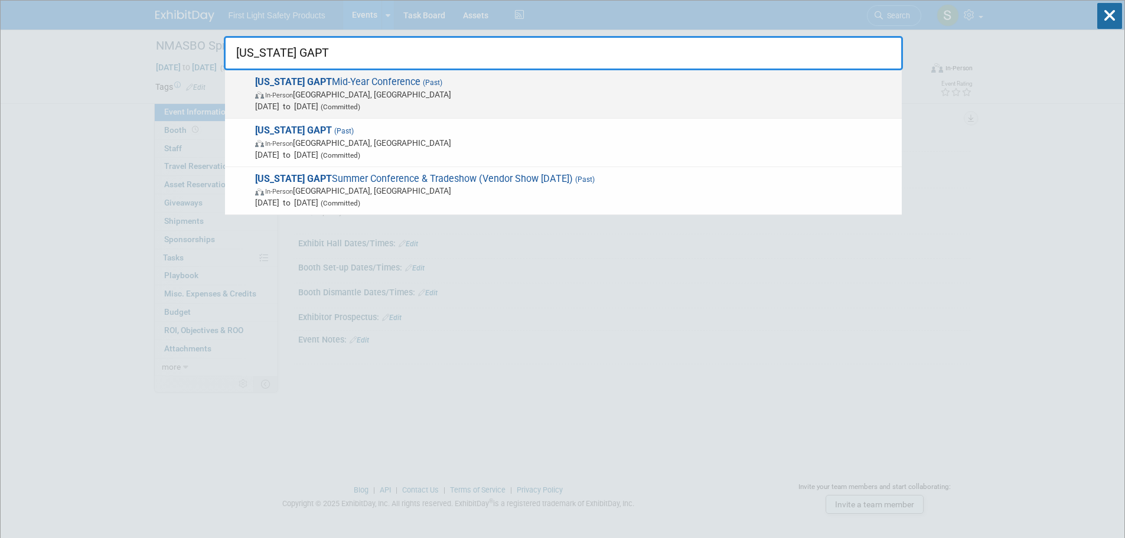
type input "Georgia GAPT"
click at [346, 96] on span "In-Person Perry, GA" at bounding box center [575, 95] width 641 height 12
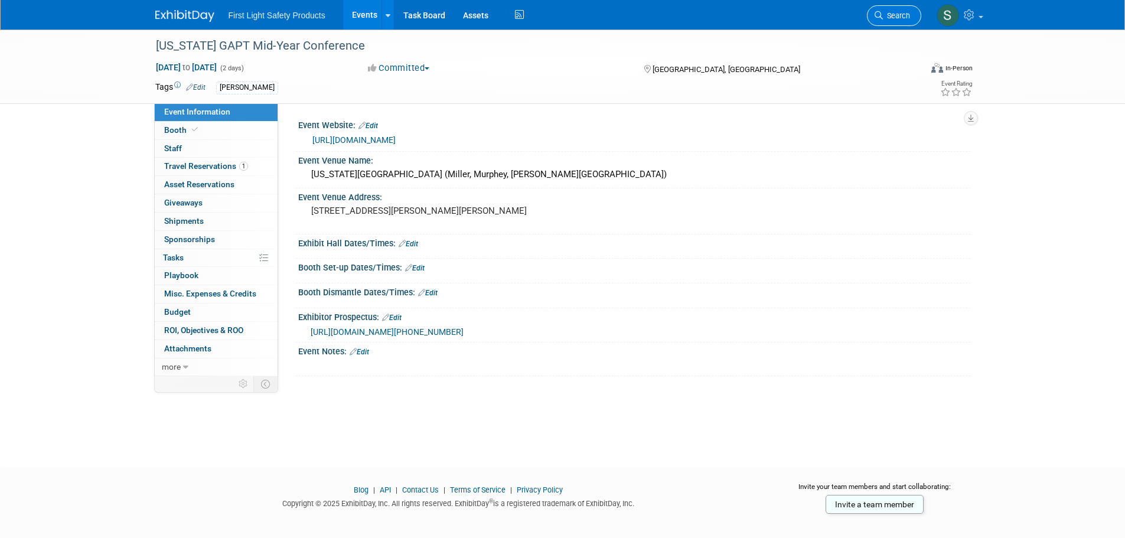
click at [895, 8] on link "Search" at bounding box center [894, 15] width 54 height 21
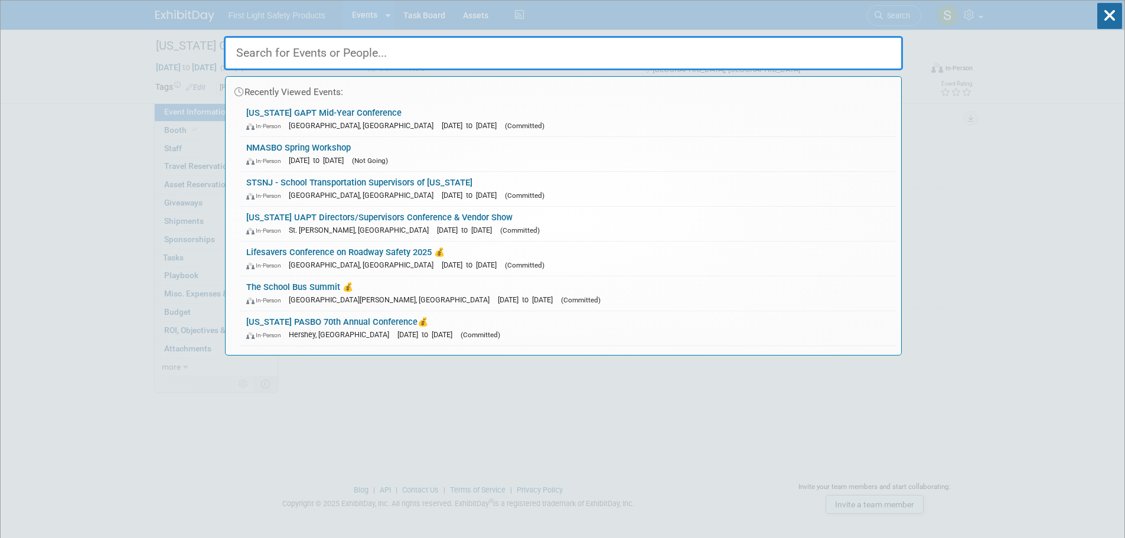
paste input "[US_STATE] GAPT"
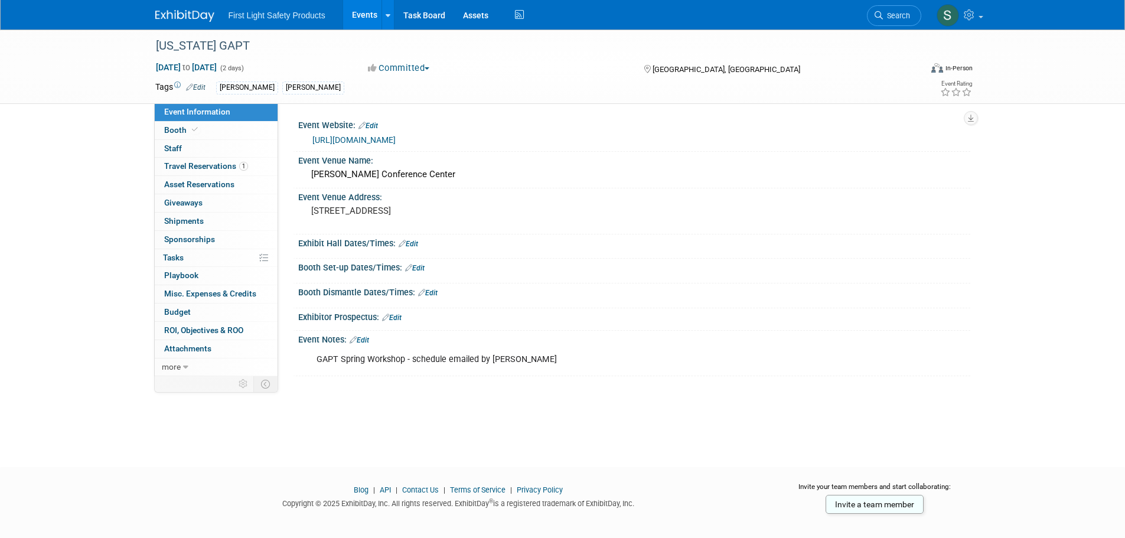
click at [365, 141] on link "https://www.gaptonline.org/" at bounding box center [354, 139] width 83 height 9
click at [884, 12] on span "Search" at bounding box center [896, 15] width 27 height 9
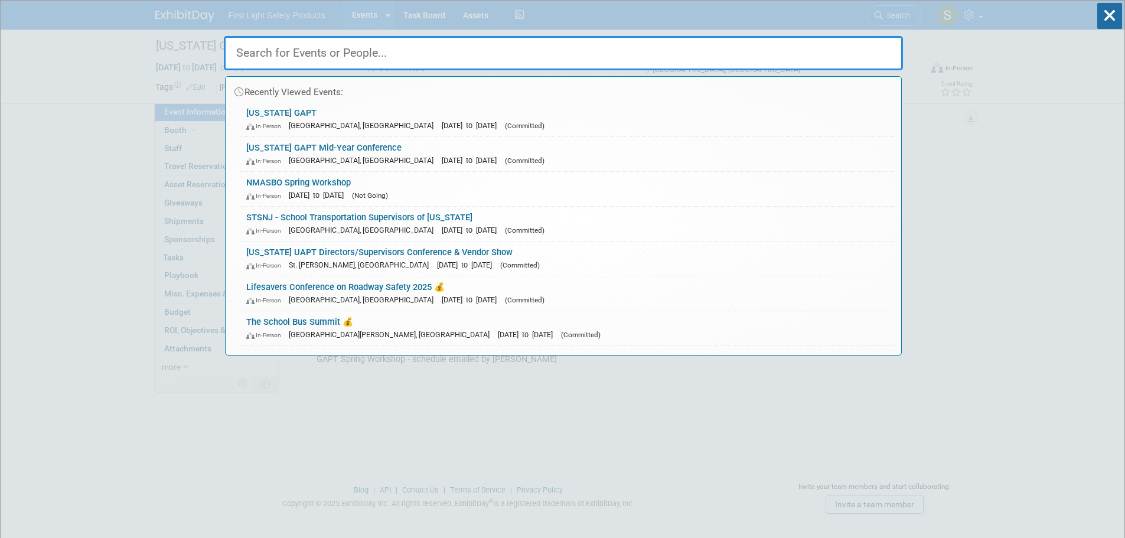
paste input "Louisiana LASTO - Annual Spring Conference"
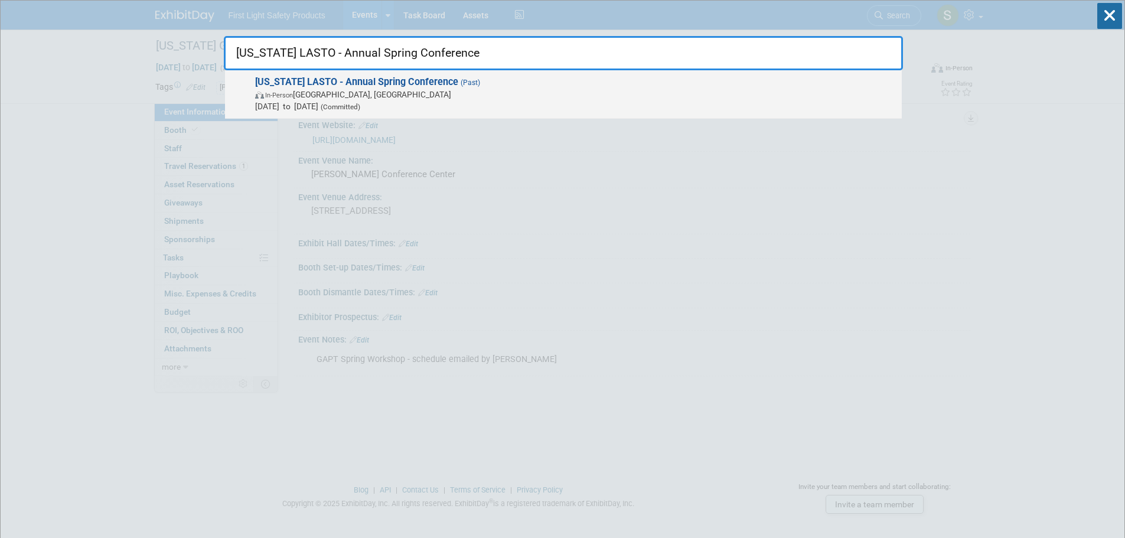
type input "Louisiana LASTO - Annual Spring Conference"
click at [363, 80] on strong "Louisiana LASTO - Annual Spring Conference" at bounding box center [356, 81] width 203 height 11
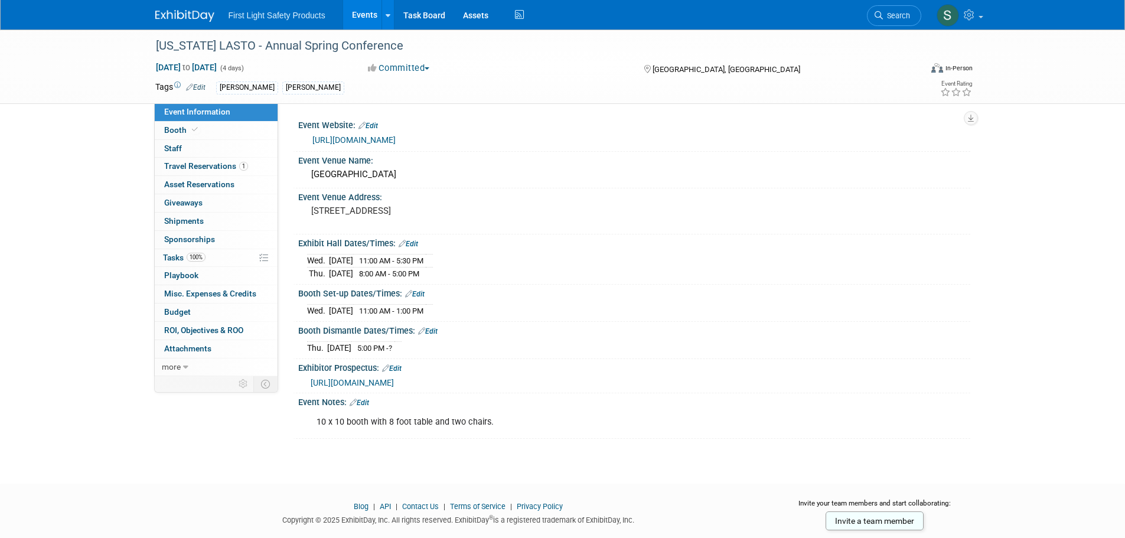
click at [371, 137] on link "[URL][DOMAIN_NAME]" at bounding box center [354, 139] width 83 height 9
click at [892, 9] on link "Search" at bounding box center [894, 15] width 54 height 21
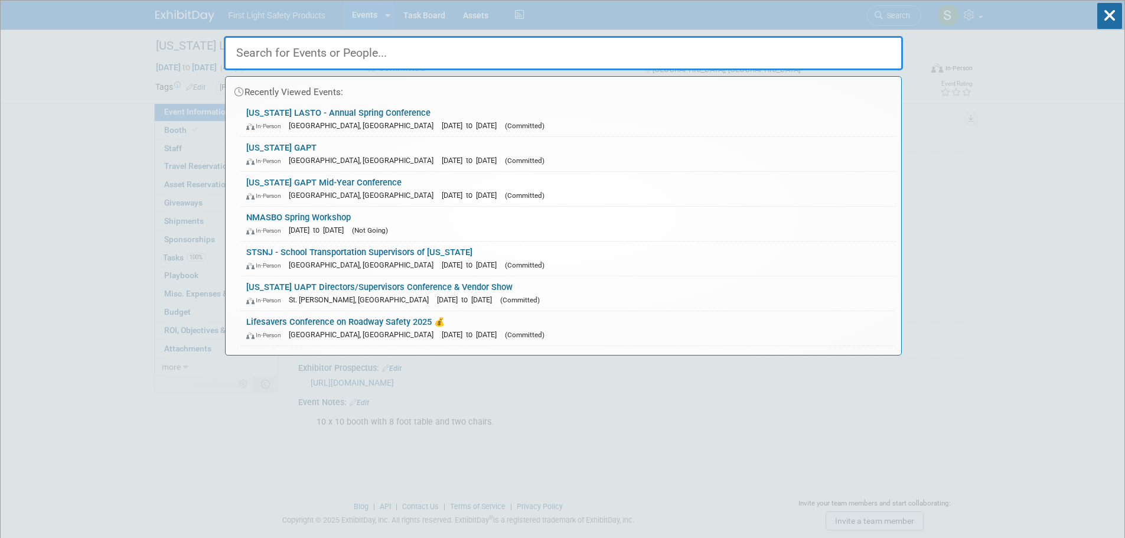
paste input "[US_STATE] NRCSA Spring Conference"
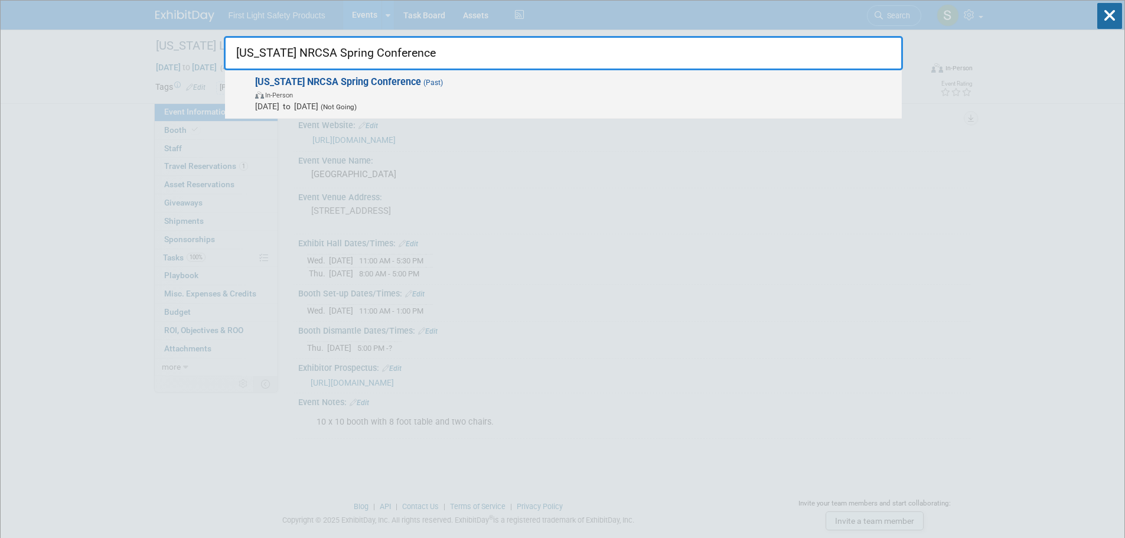
type input "[US_STATE] NRCSA Spring Conference"
click at [356, 92] on span "In-Person" at bounding box center [575, 95] width 641 height 12
